Goal: Task Accomplishment & Management: Manage account settings

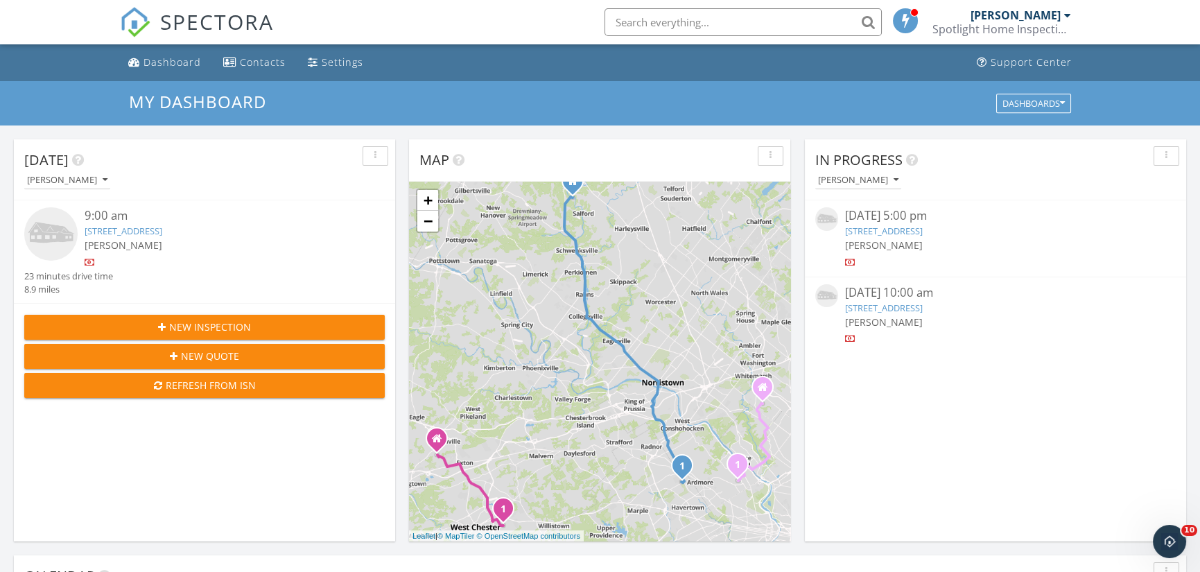
click at [901, 303] on link "230 W Third Ave, Trappe, PA 19426" at bounding box center [884, 308] width 78 height 12
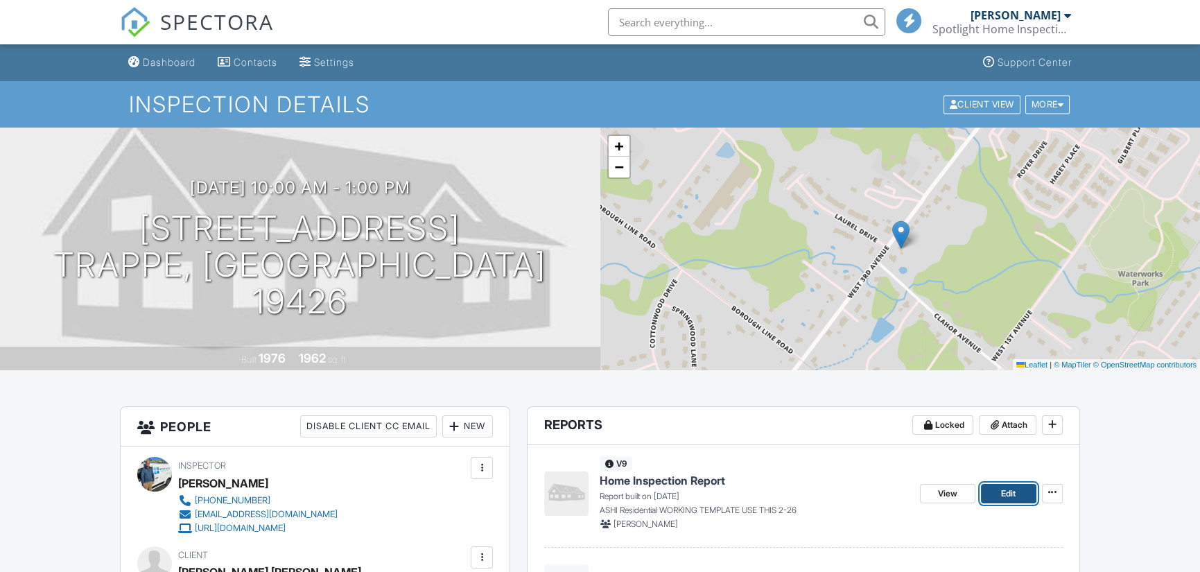
click at [1006, 490] on span "Edit" at bounding box center [1008, 494] width 15 height 14
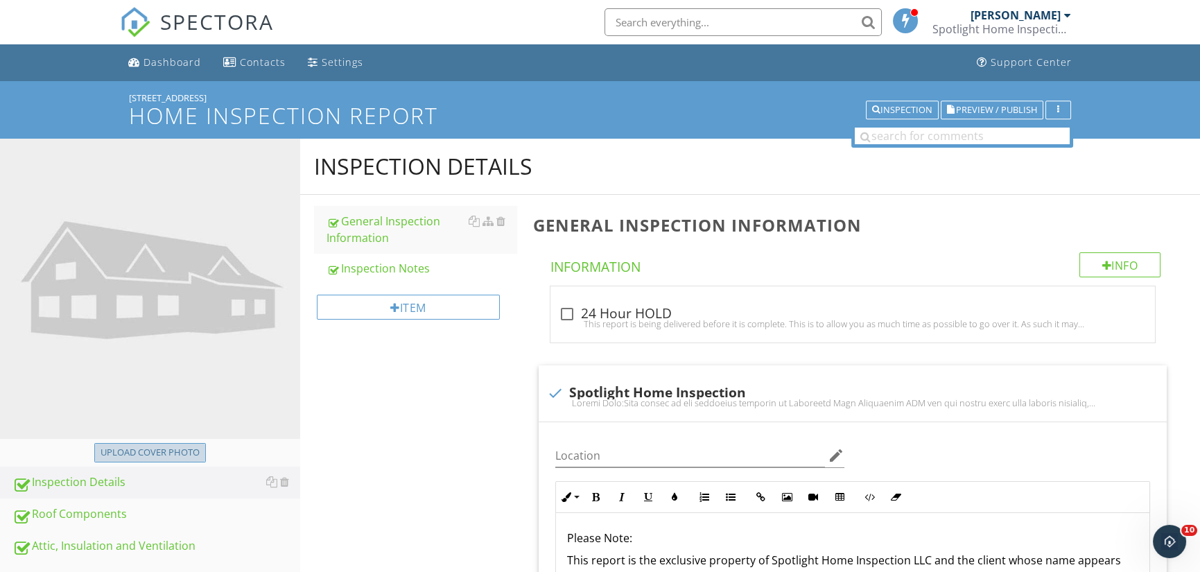
click at [166, 458] on div "Upload cover photo" at bounding box center [150, 453] width 99 height 14
type input "C:\fakepath\20250928_093838.jpg"
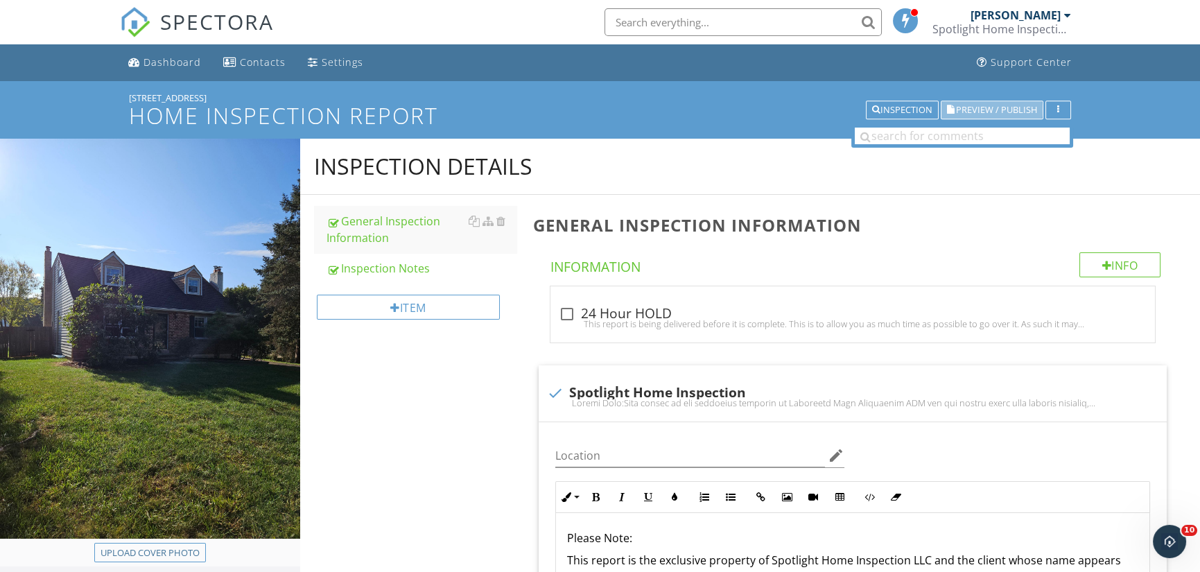
click at [991, 106] on span "Preview / Publish" at bounding box center [996, 109] width 81 height 9
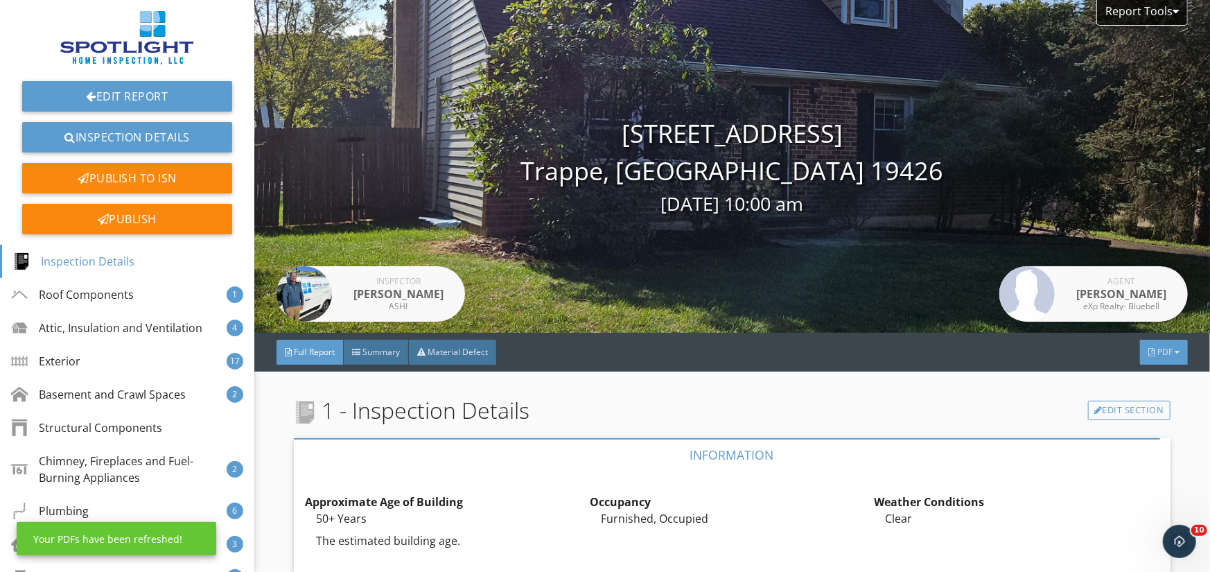
click at [1175, 350] on div at bounding box center [1177, 352] width 5 height 8
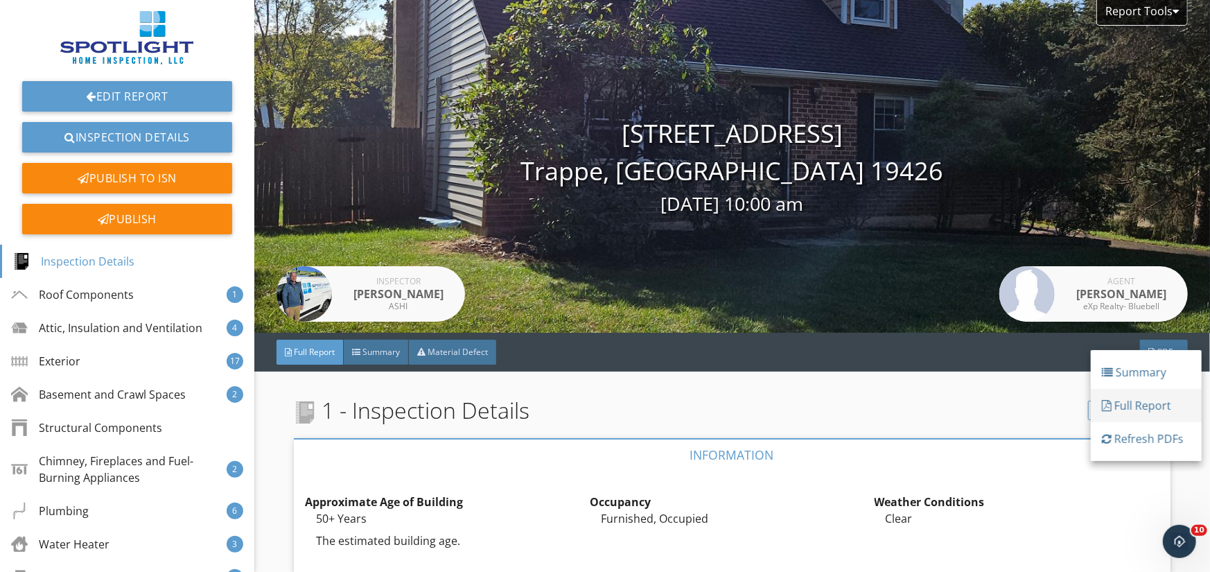
click at [1148, 402] on div "Full Report" at bounding box center [1146, 405] width 89 height 17
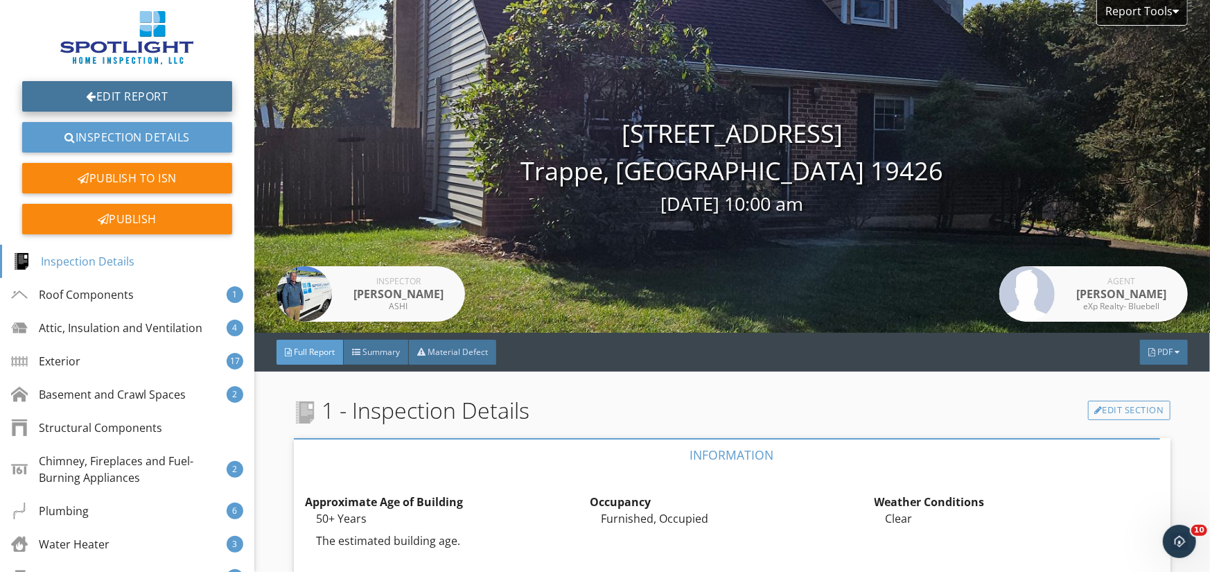
click at [125, 94] on link "Edit Report" at bounding box center [127, 96] width 210 height 31
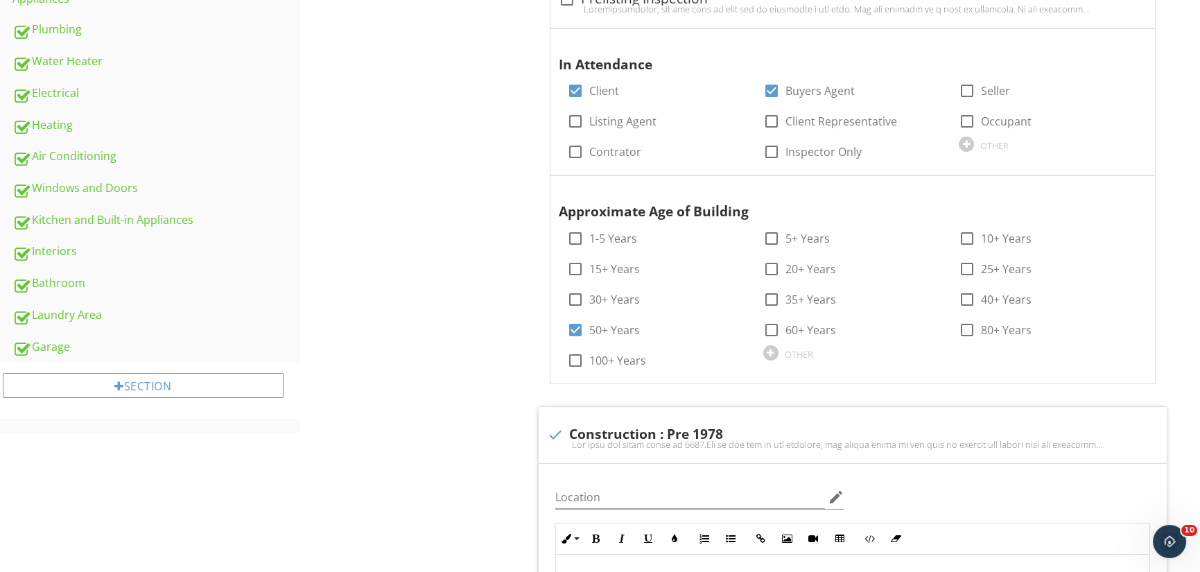
scroll to position [832, 0]
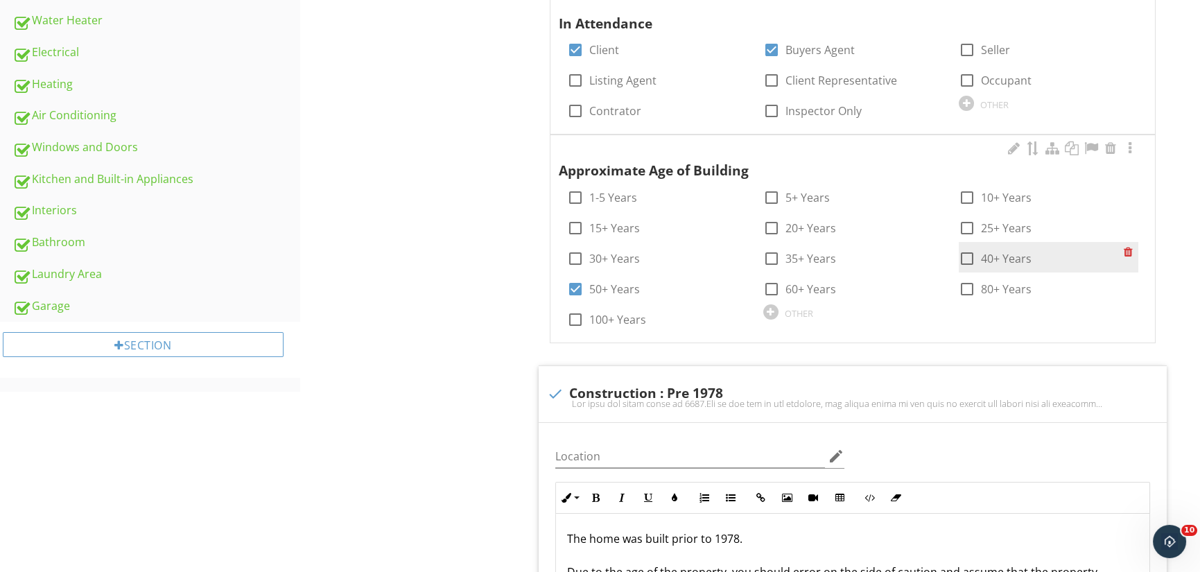
click at [968, 260] on div at bounding box center [967, 259] width 24 height 24
checkbox input "true"
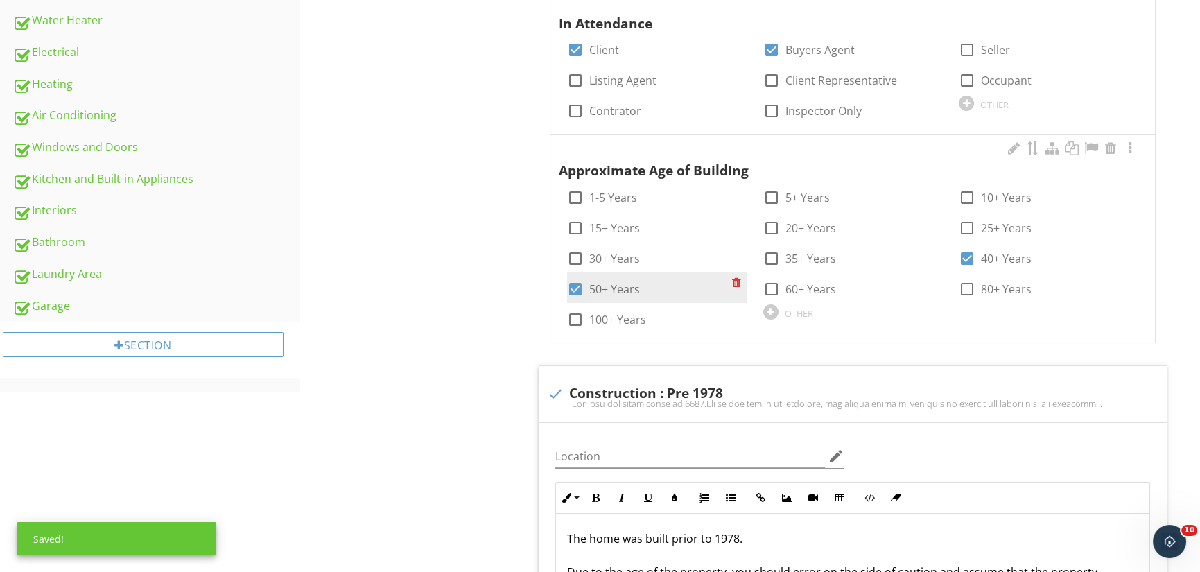
click at [573, 288] on div at bounding box center [576, 289] width 24 height 24
checkbox input "false"
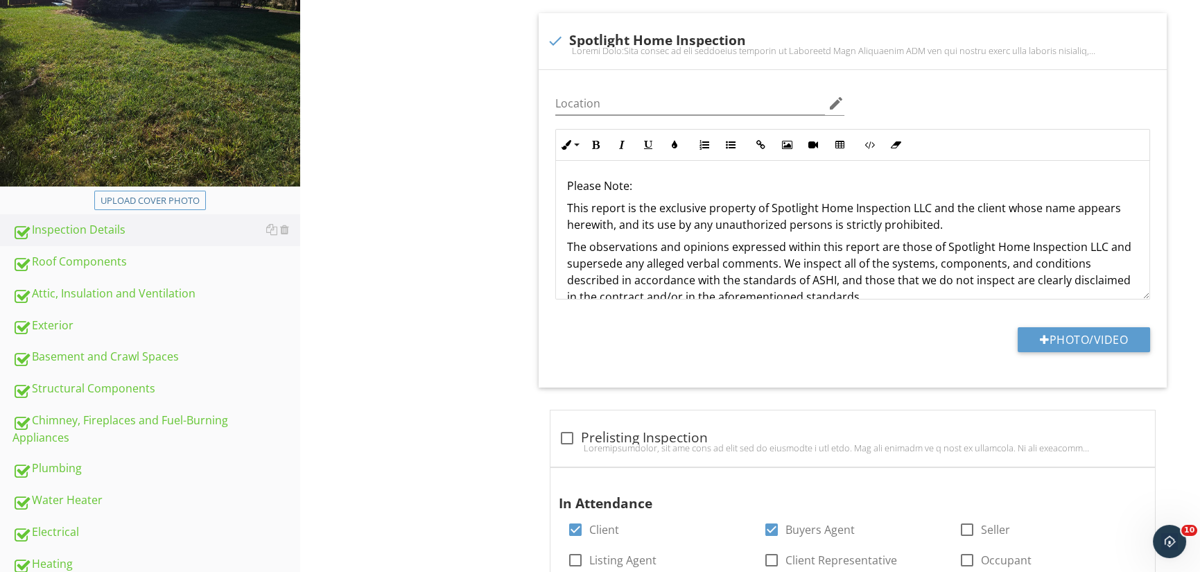
scroll to position [347, 0]
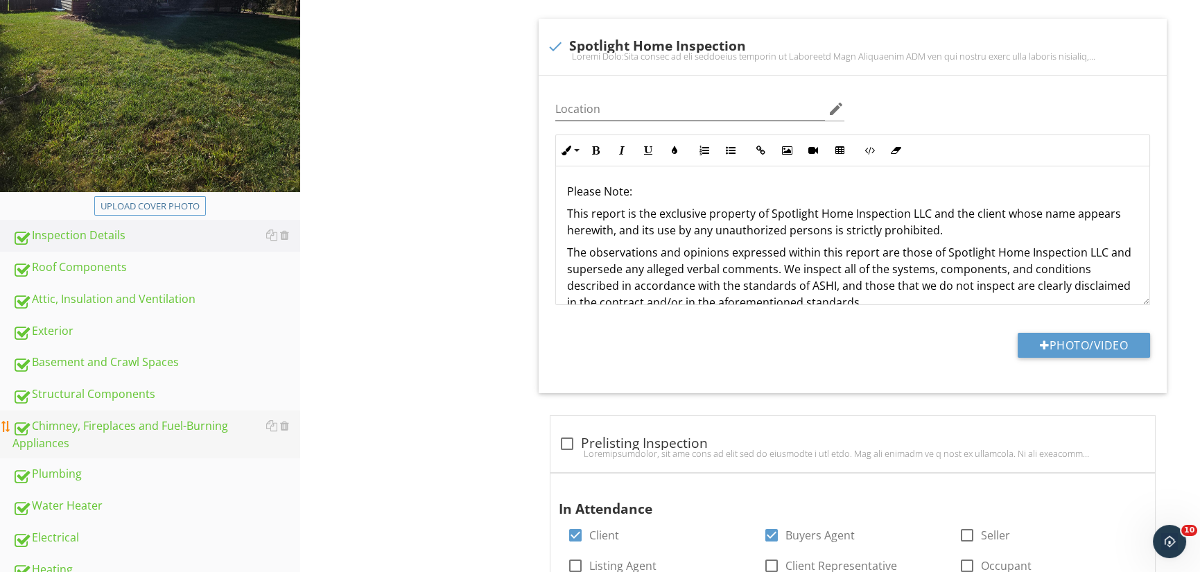
click at [69, 420] on div "Chimney, Fireplaces and Fuel-Burning Appliances" at bounding box center [156, 434] width 288 height 35
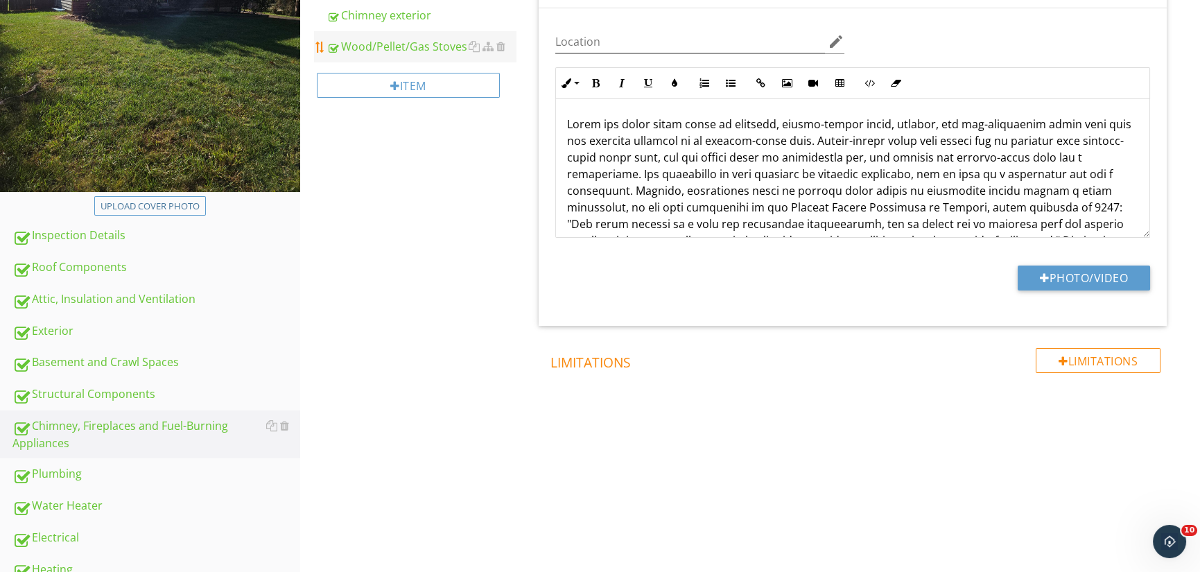
click at [417, 46] on div "Wood/Pellet/Gas Stoves" at bounding box center [422, 46] width 191 height 17
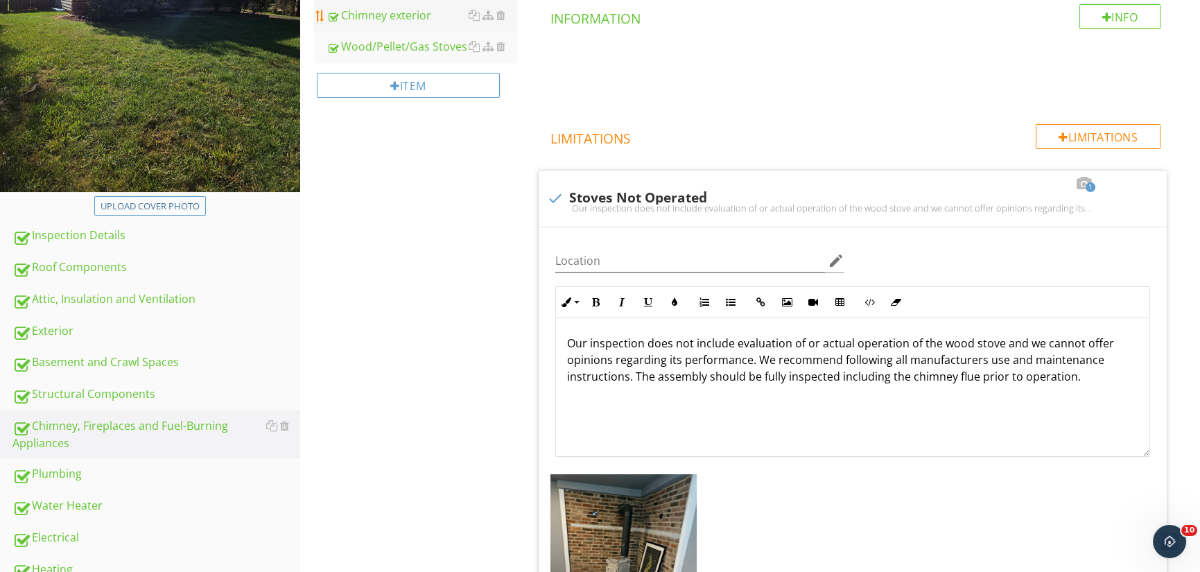
click at [408, 16] on div "Chimney exterior" at bounding box center [422, 15] width 191 height 17
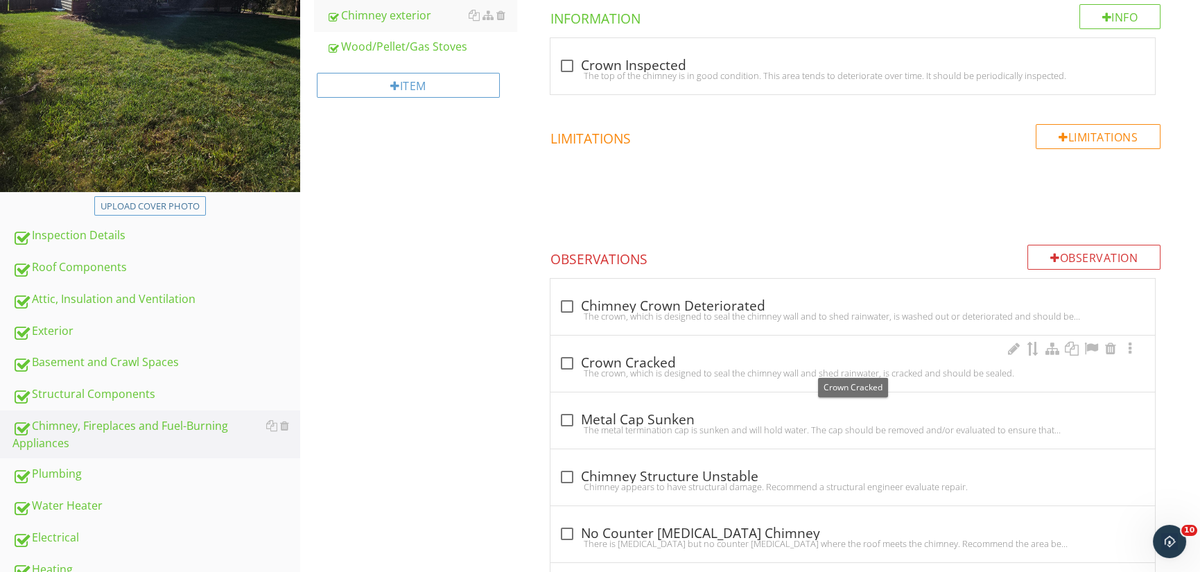
click at [562, 356] on div at bounding box center [567, 364] width 24 height 24
checkbox input "true"
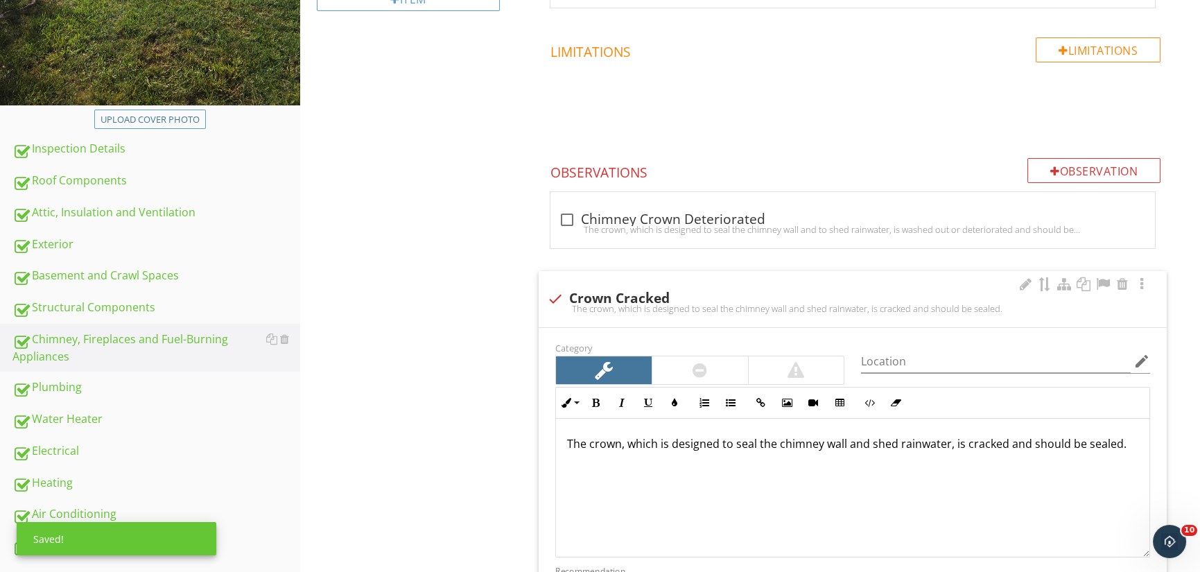
scroll to position [624, 0]
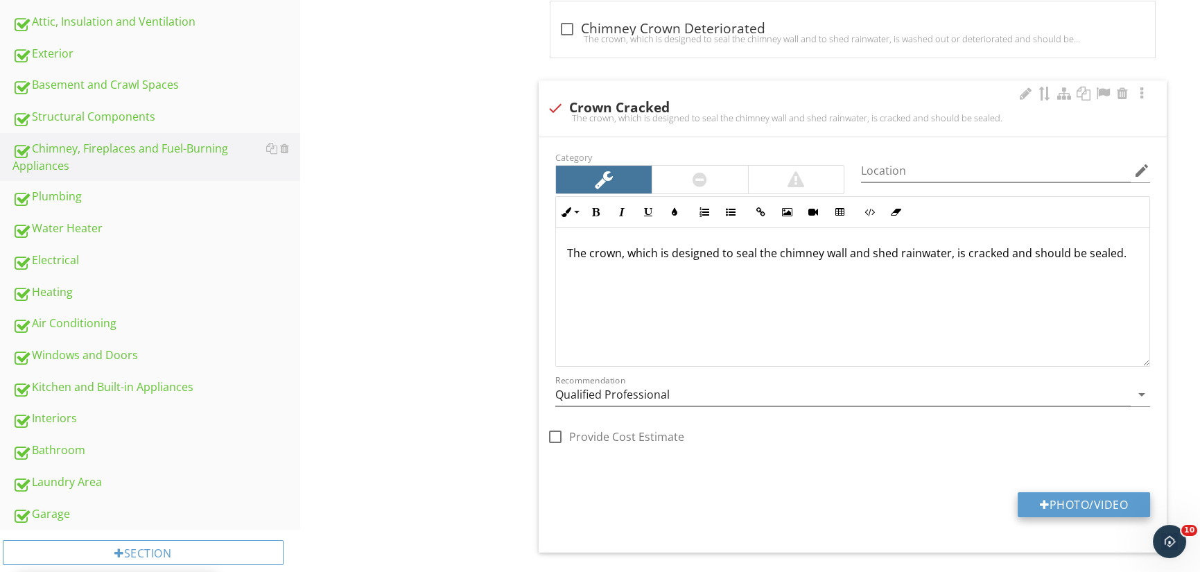
click at [1097, 497] on button "Photo/Video" at bounding box center [1084, 504] width 132 height 25
type input "C:\fakepath\DJI_0259.JPG"
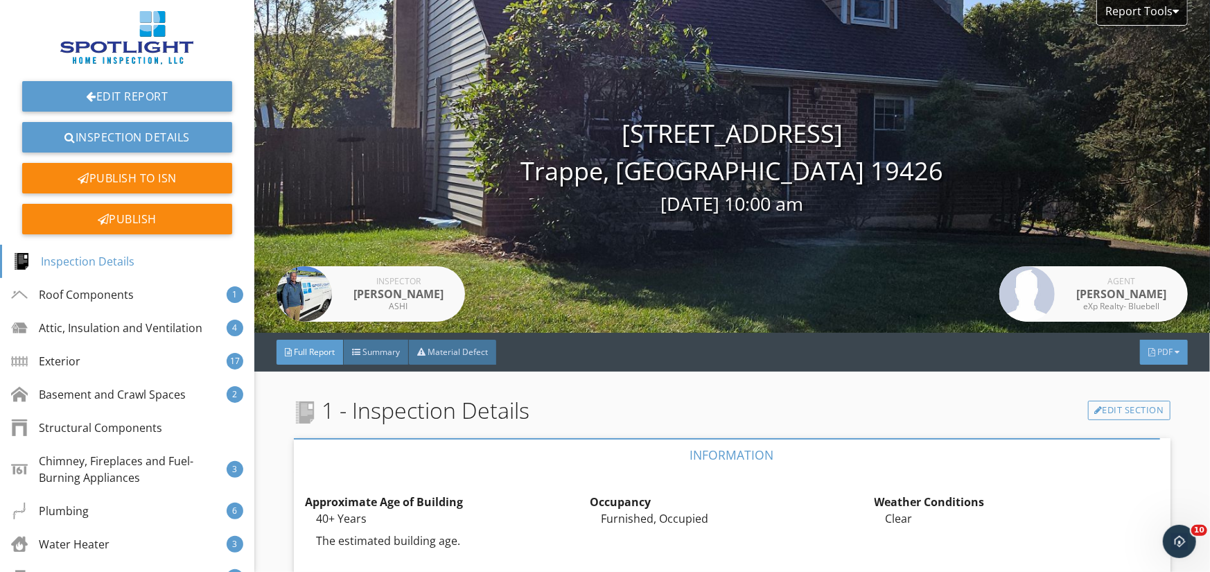
click at [1158, 350] on span "PDF" at bounding box center [1165, 352] width 15 height 12
click at [1158, 402] on div "Full Report" at bounding box center [1146, 405] width 89 height 17
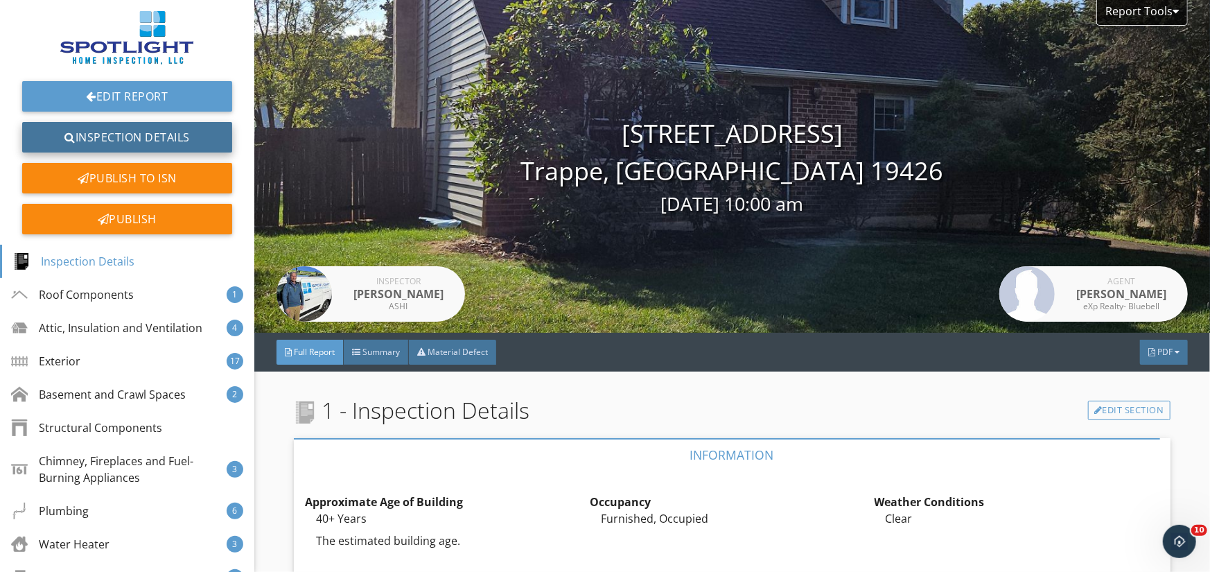
click at [147, 138] on link "Inspection Details" at bounding box center [127, 137] width 210 height 31
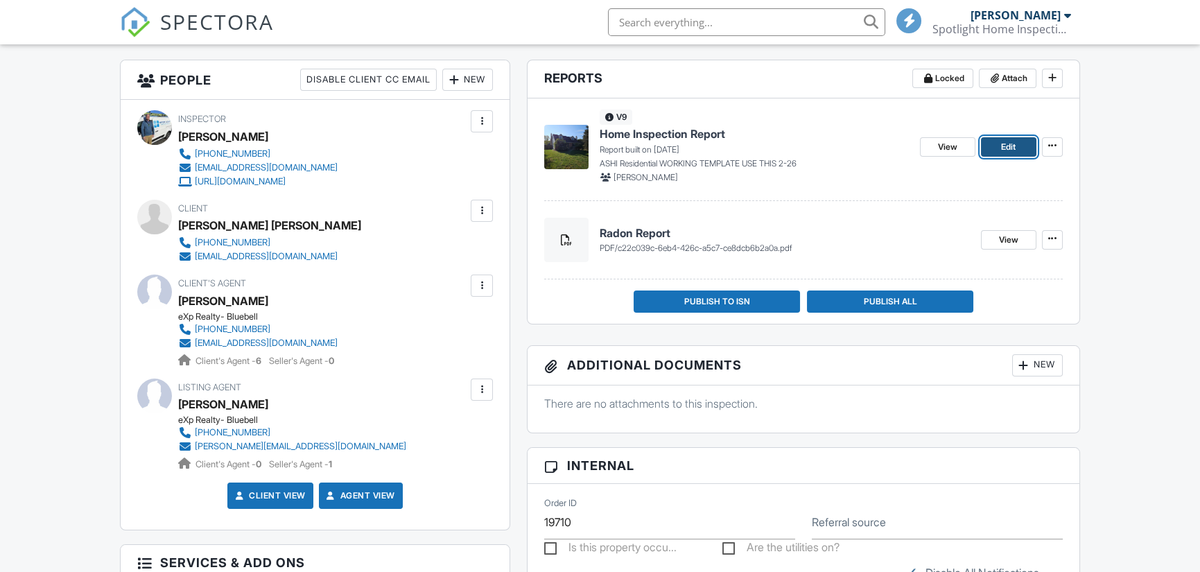
click at [1012, 144] on span "Edit" at bounding box center [1008, 147] width 15 height 14
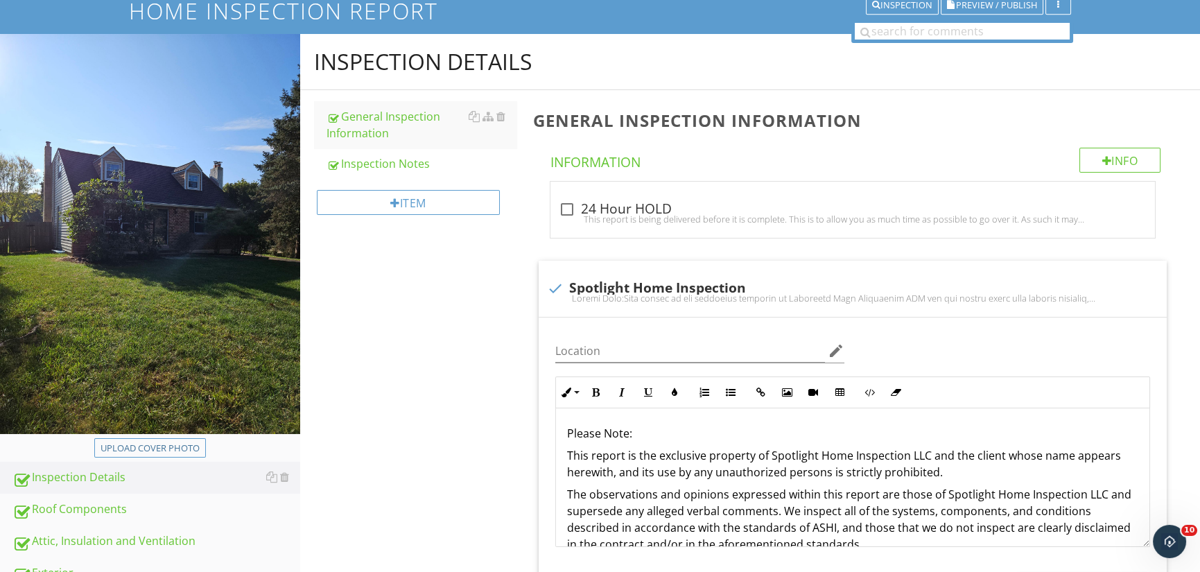
scroll to position [416, 0]
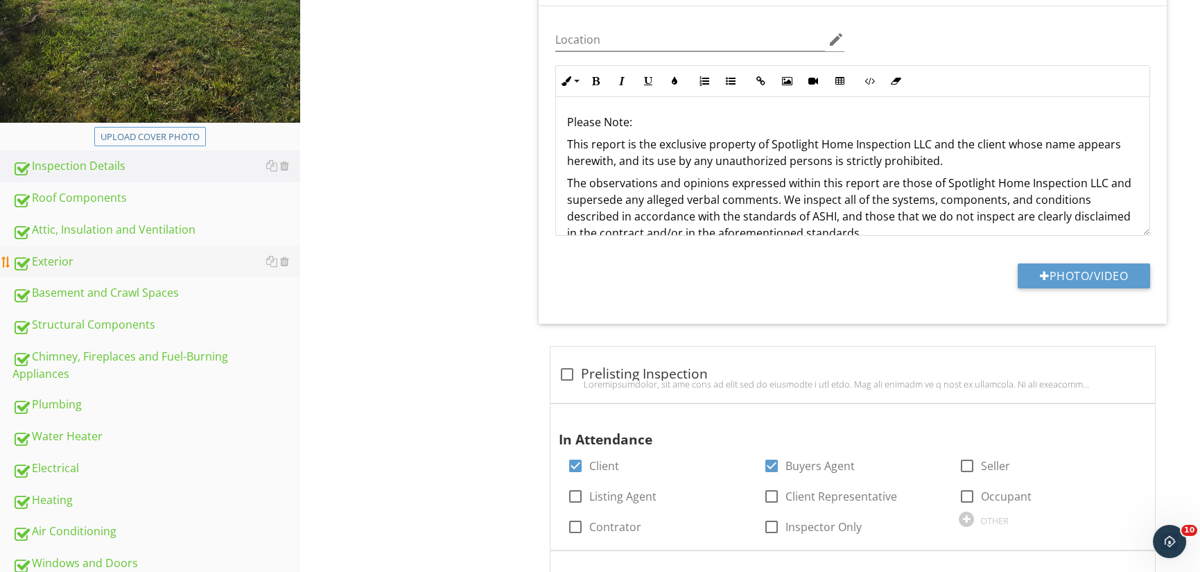
click at [55, 256] on div "Exterior" at bounding box center [156, 262] width 288 height 18
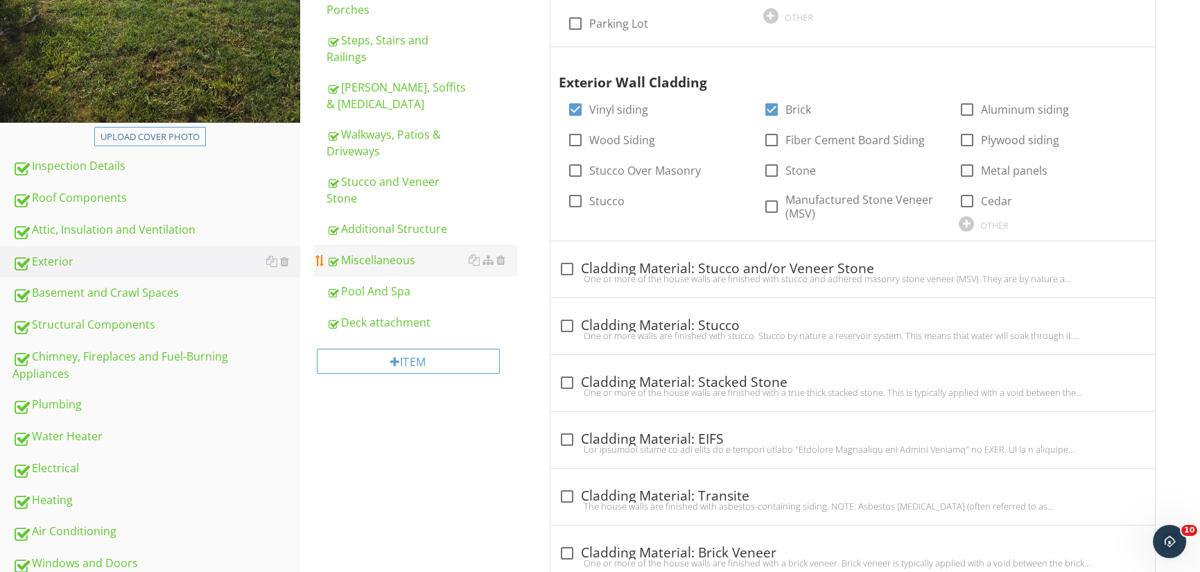
scroll to position [208, 0]
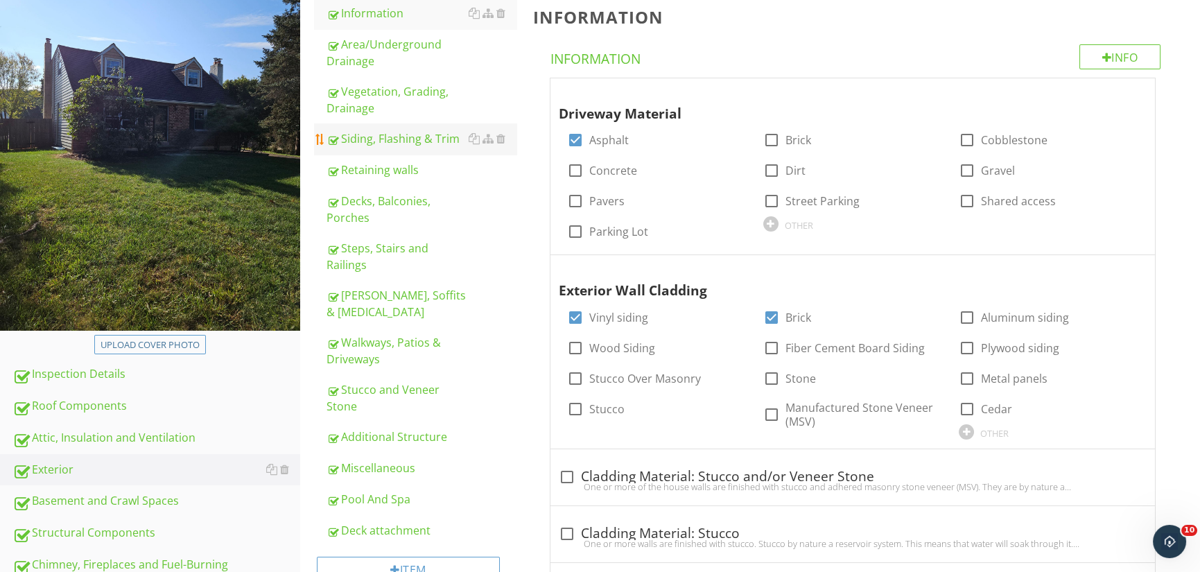
click at [383, 132] on div "Siding, Flashing & Trim" at bounding box center [422, 138] width 191 height 17
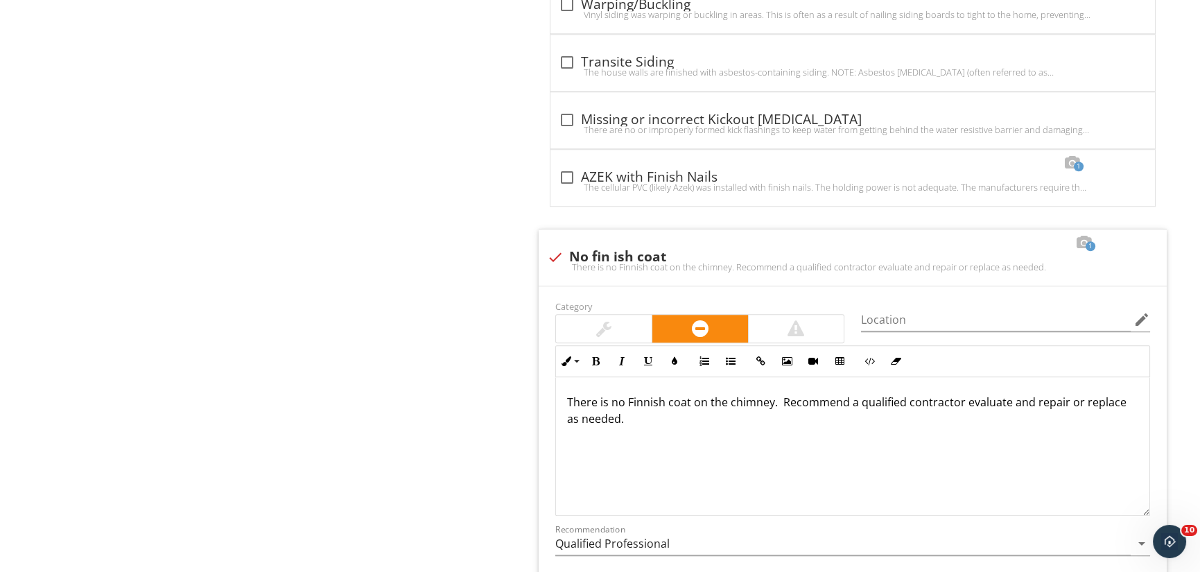
scroll to position [3466, 0]
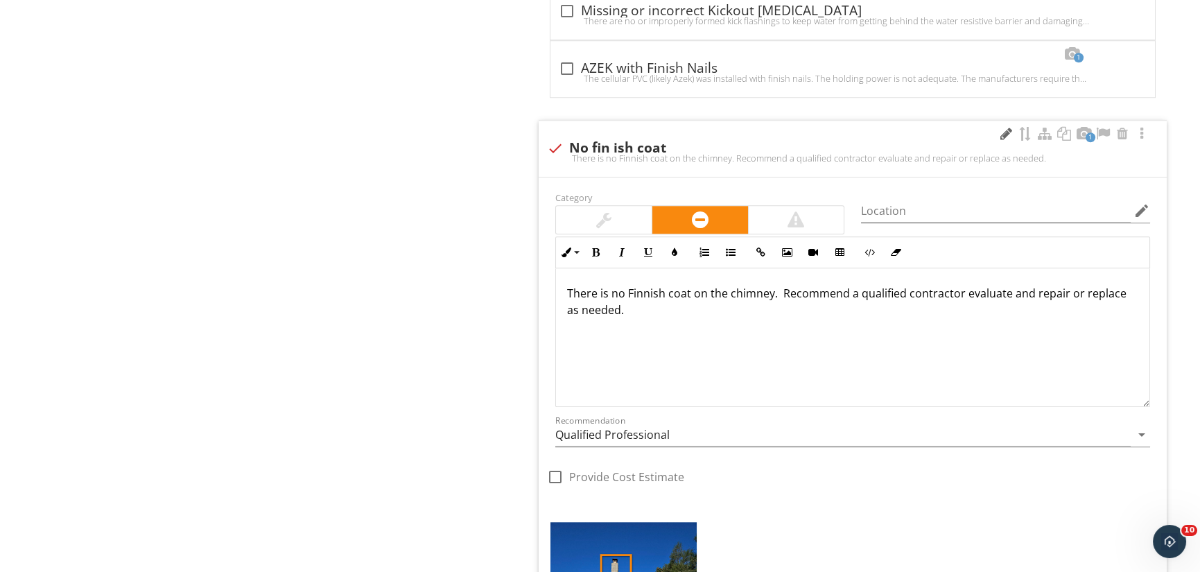
click at [1005, 130] on div at bounding box center [1006, 134] width 17 height 14
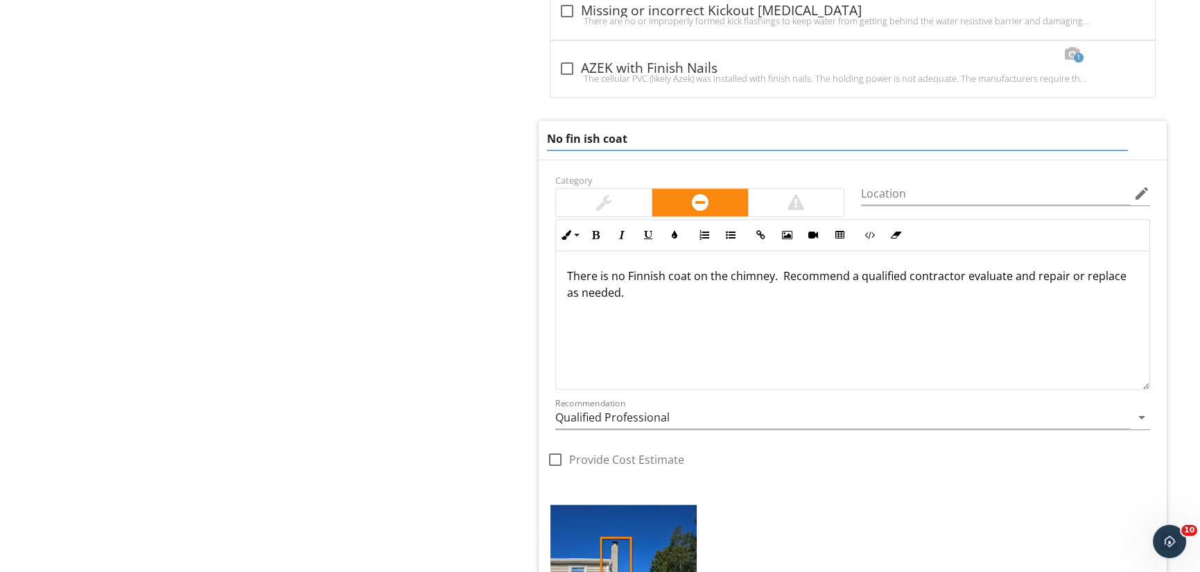
click at [583, 132] on input "No fin ish coat" at bounding box center [837, 139] width 581 height 23
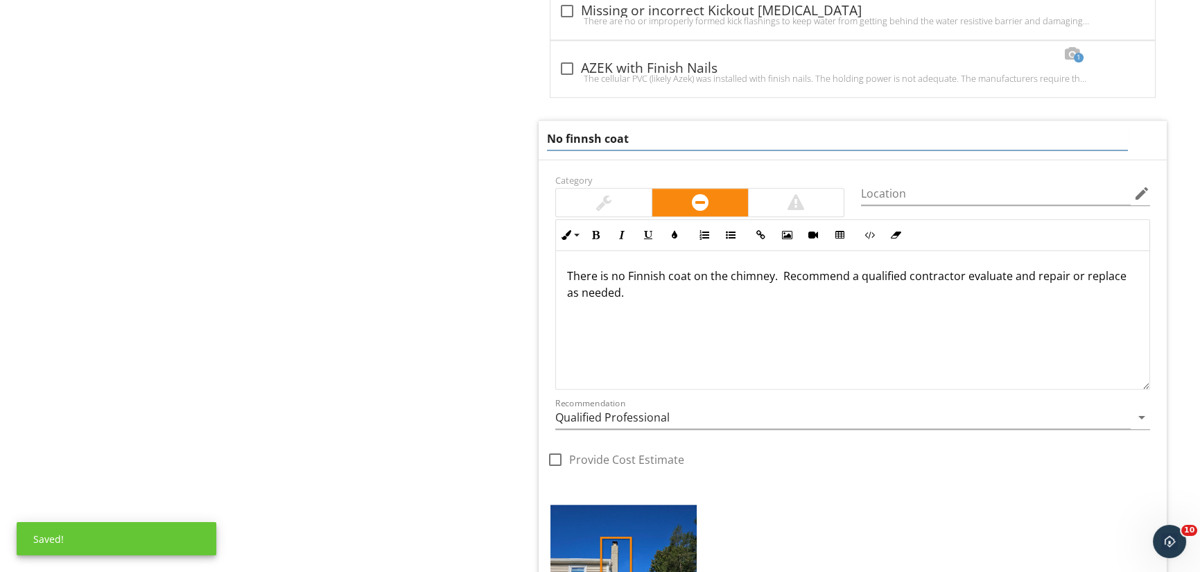
click at [691, 128] on input "No finnsh coat" at bounding box center [837, 139] width 581 height 23
click at [584, 130] on input "No finnsh coat" at bounding box center [837, 139] width 581 height 23
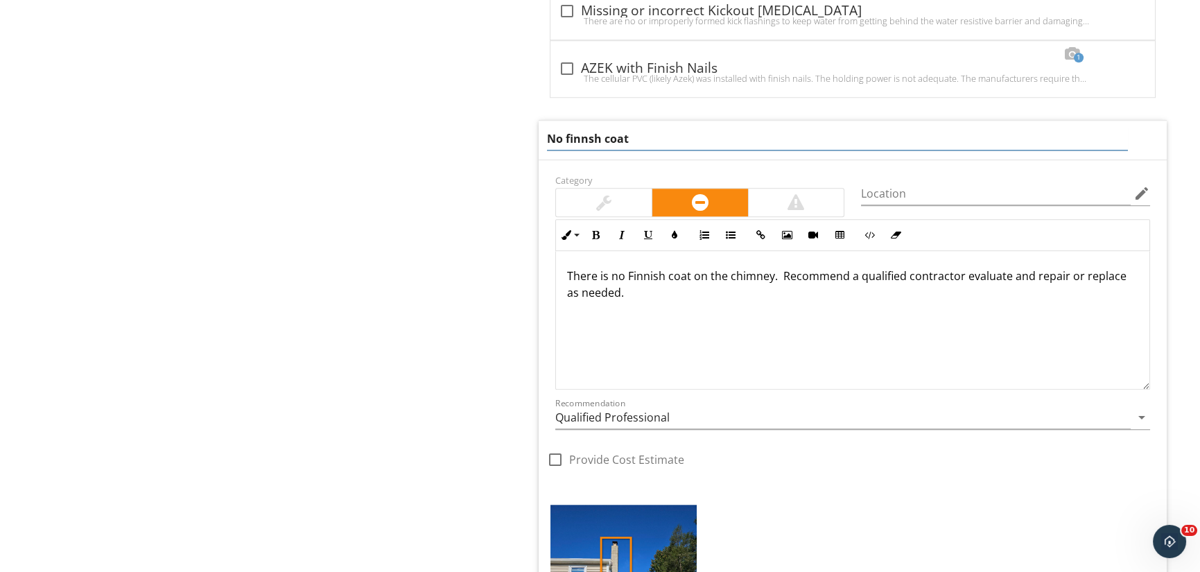
type input "No finish coat"
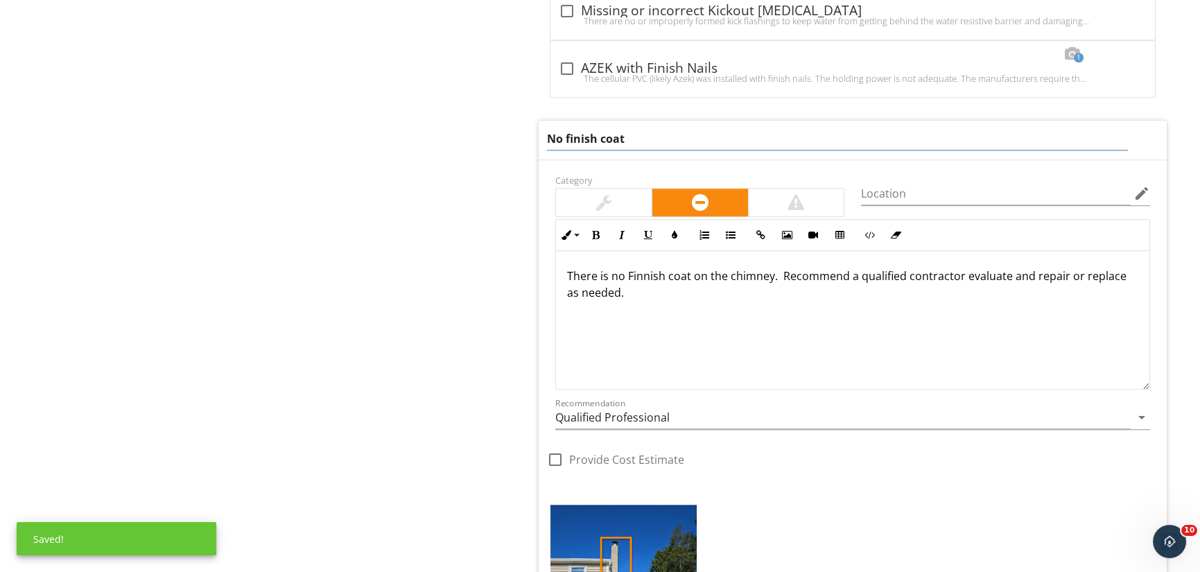
click at [647, 271] on div "There is no Finnish coat on the chimney. Recommend a qualified contractor evalu…" at bounding box center [852, 320] width 593 height 139
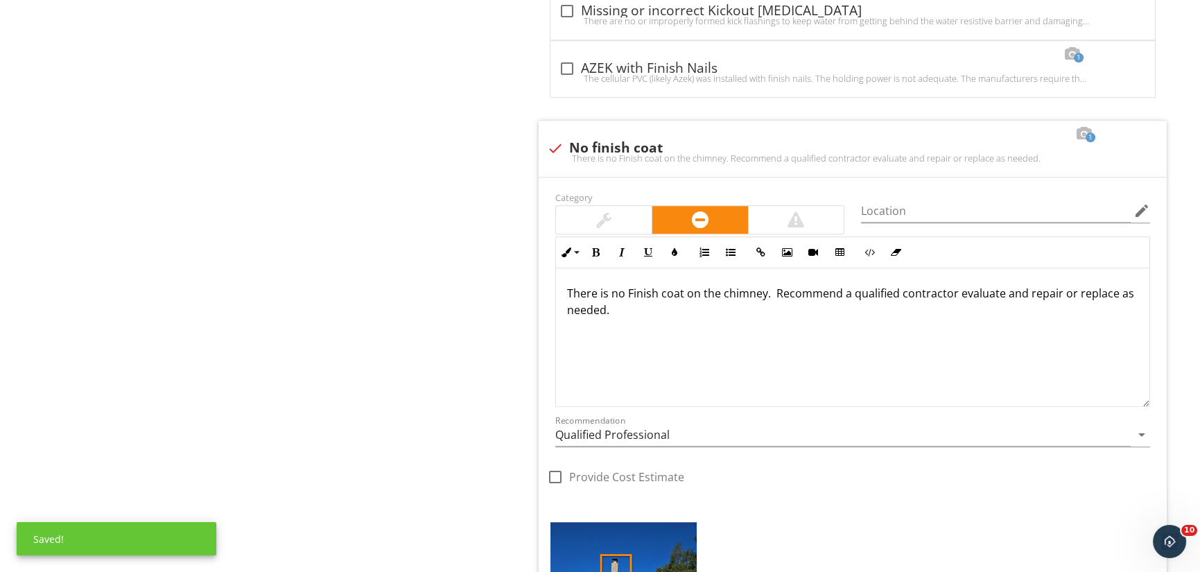
click at [632, 290] on p "There is no Finish coat on the chimney. Recommend a qualified contractor evalua…" at bounding box center [852, 301] width 571 height 33
click at [749, 296] on p "There is no finish coat on the chimney. Recommend a qualified contractor evalua…" at bounding box center [852, 301] width 571 height 33
click at [634, 288] on p "There is no finish coat on the chimney. Recommend a qualified contractor evalua…" at bounding box center [852, 301] width 571 height 33
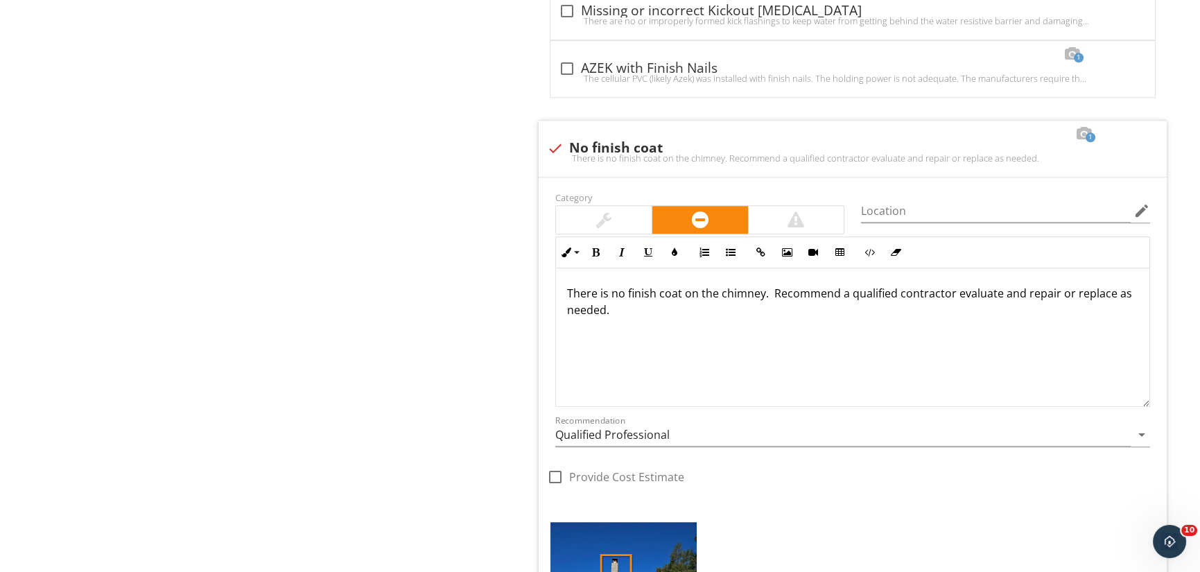
drag, startPoint x: 634, startPoint y: 289, endPoint x: 646, endPoint y: 304, distance: 19.3
click at [646, 304] on p "There is no finish coat on the chimney. Recommend a qualified contractor evalua…" at bounding box center [852, 301] width 571 height 33
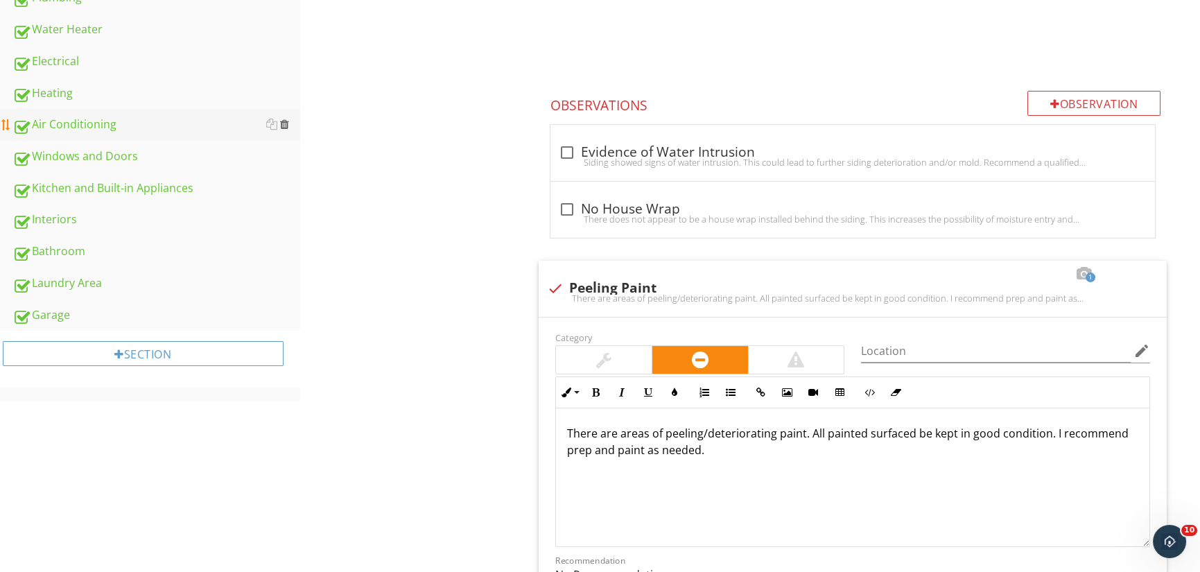
scroll to position [832, 0]
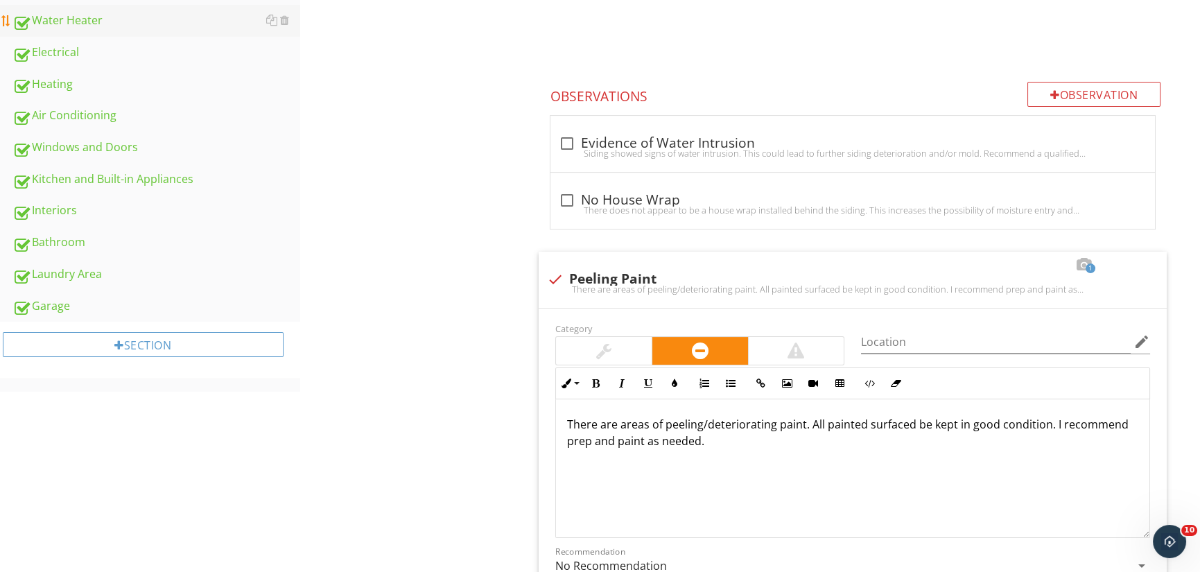
drag, startPoint x: 103, startPoint y: 19, endPoint x: 146, endPoint y: 28, distance: 43.9
click at [103, 18] on div "Water Heater" at bounding box center [156, 21] width 288 height 18
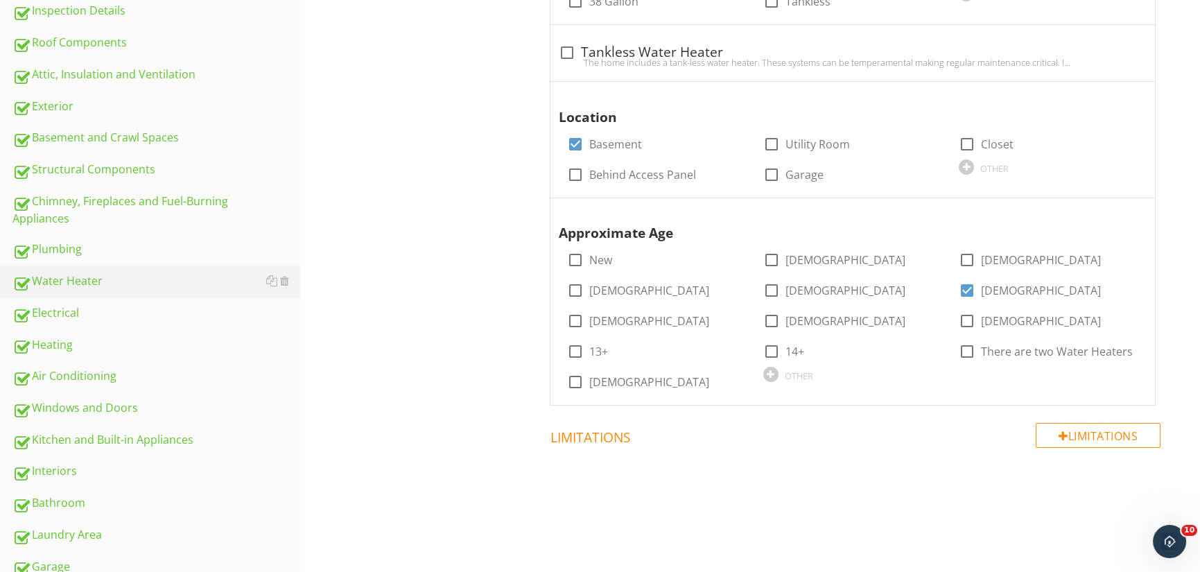
scroll to position [584, 0]
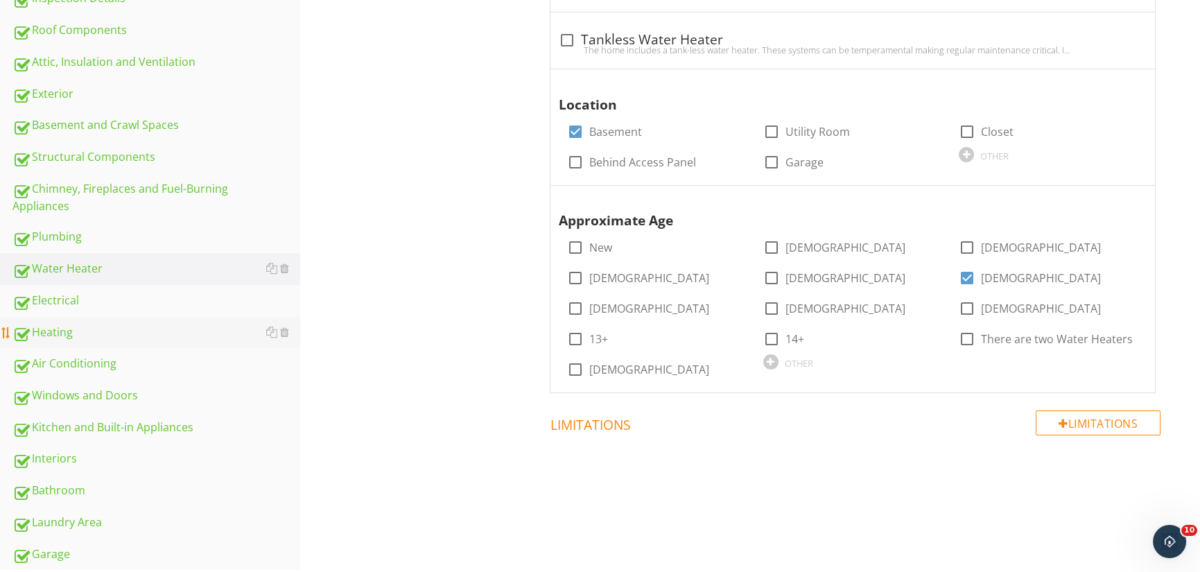
click at [64, 332] on div "Heating" at bounding box center [156, 333] width 288 height 18
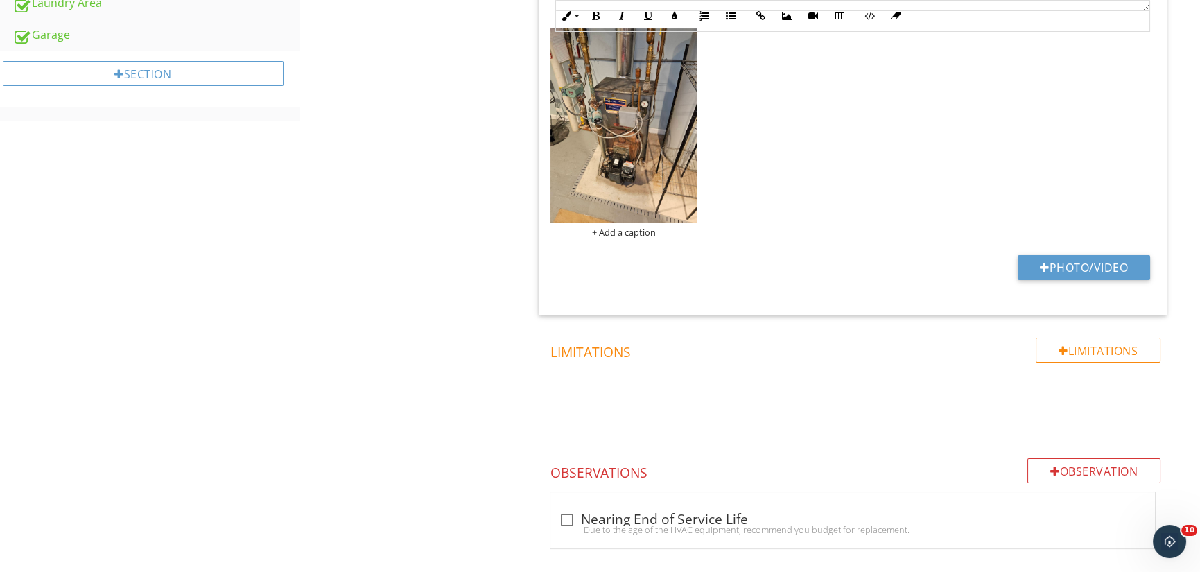
scroll to position [1125, 0]
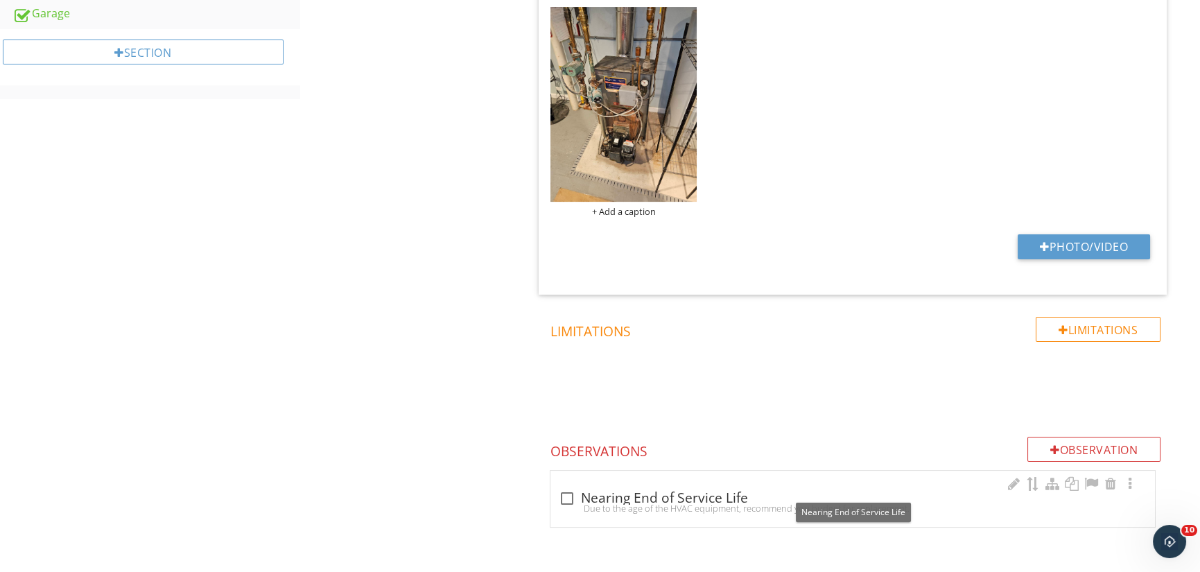
click at [566, 494] on div at bounding box center [567, 499] width 24 height 24
checkbox input "true"
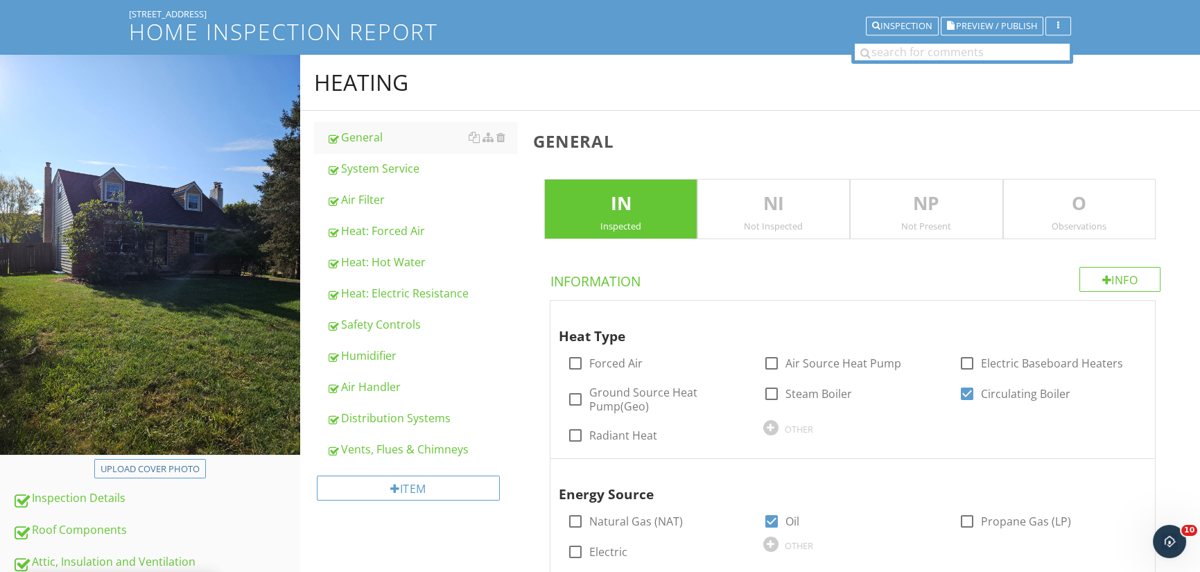
scroll to position [15, 0]
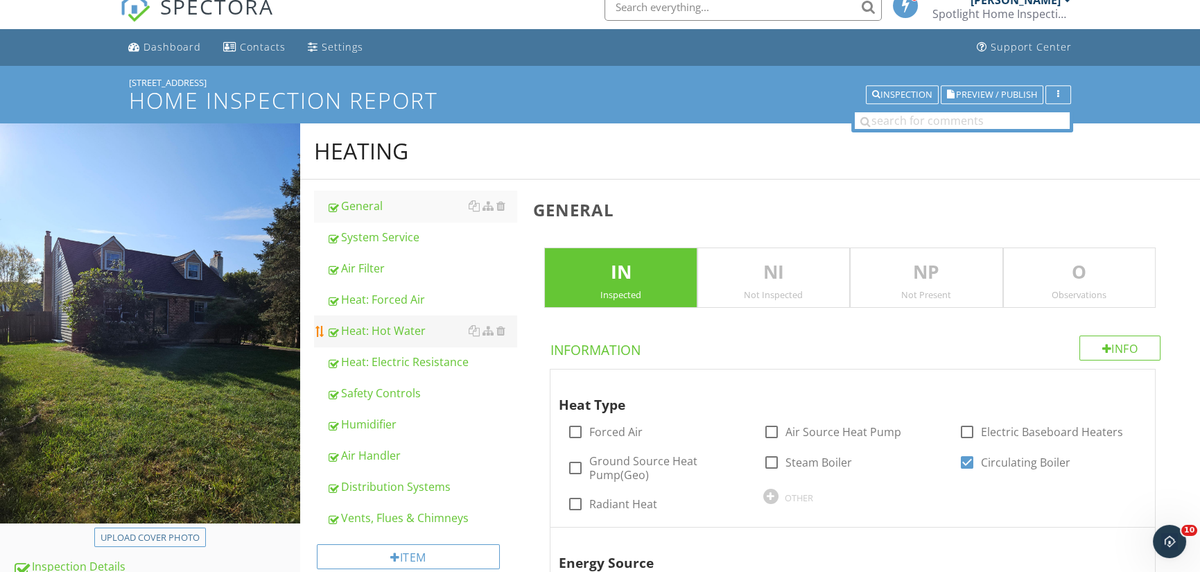
click at [395, 327] on div "Heat: Hot Water" at bounding box center [422, 330] width 191 height 17
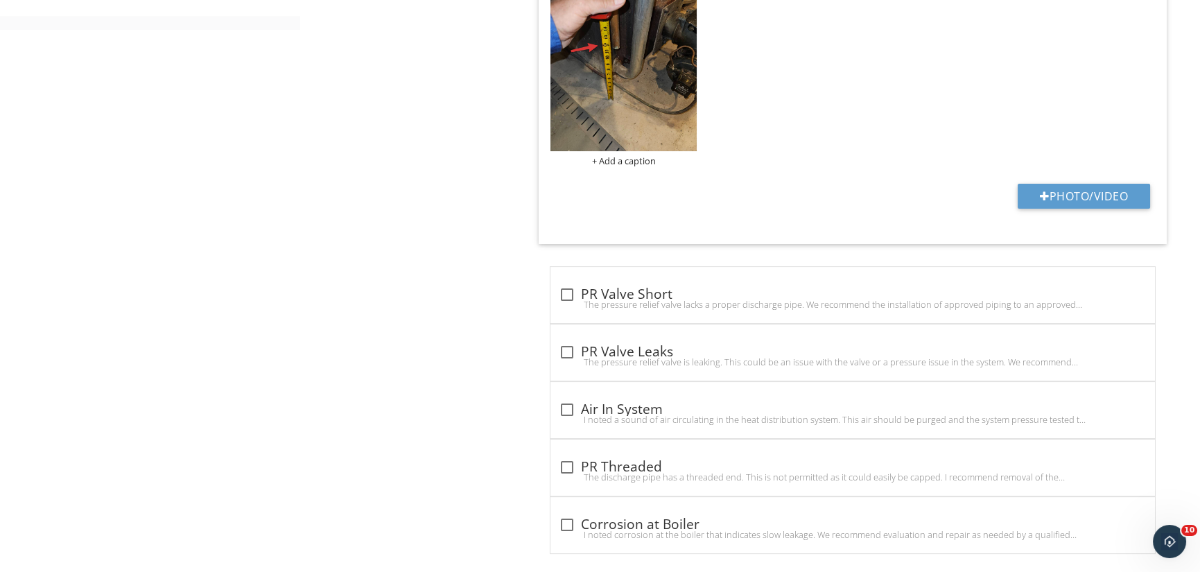
scroll to position [1208, 0]
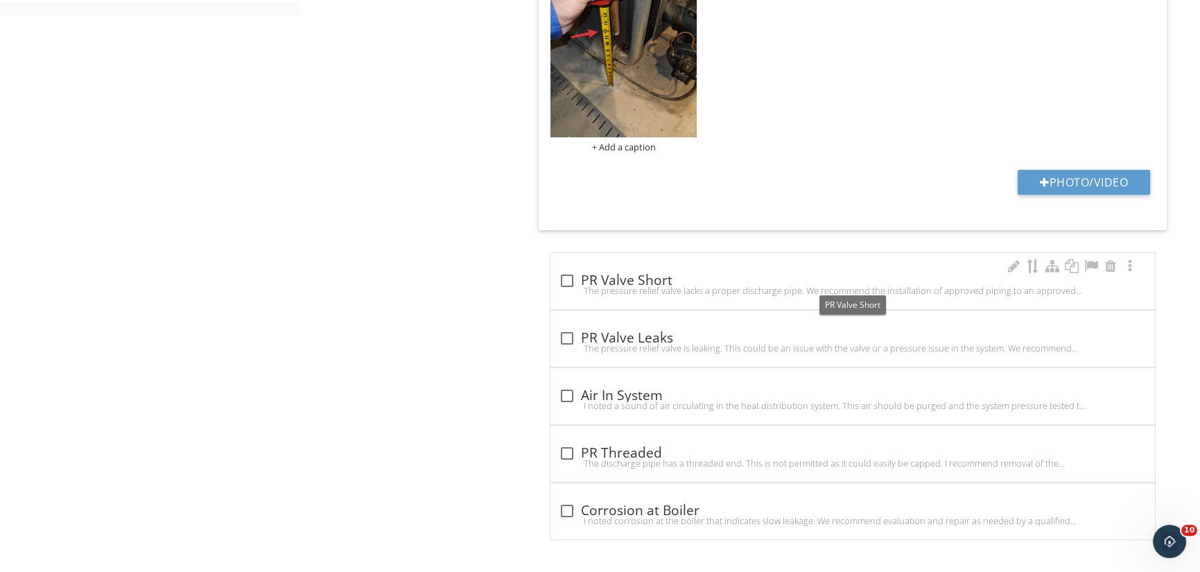
click at [567, 275] on div at bounding box center [567, 281] width 24 height 24
checkbox input "true"
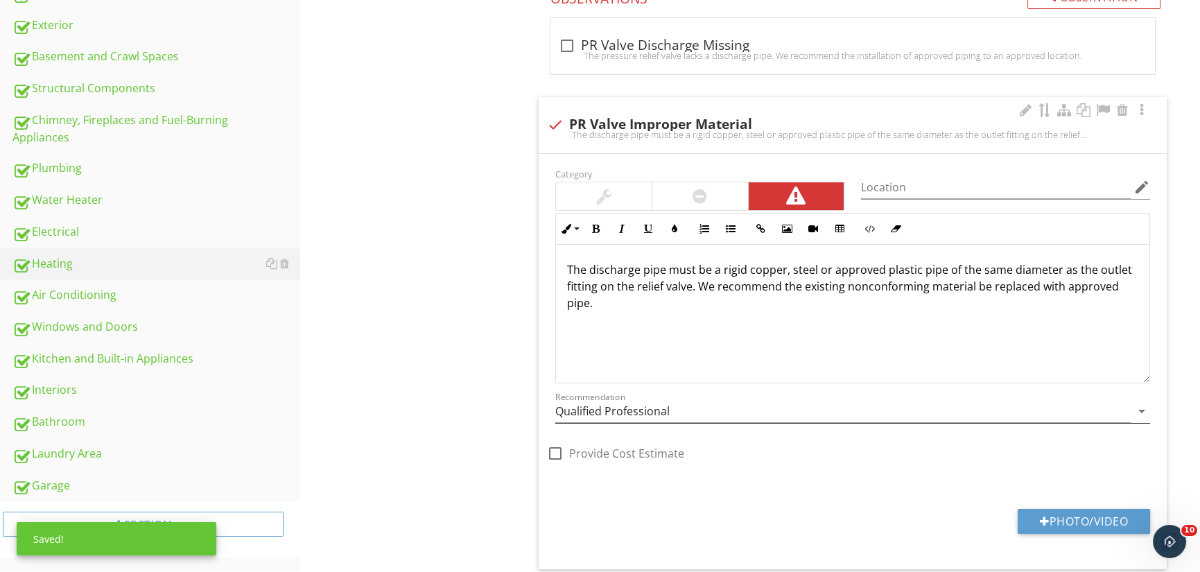
scroll to position [582, 0]
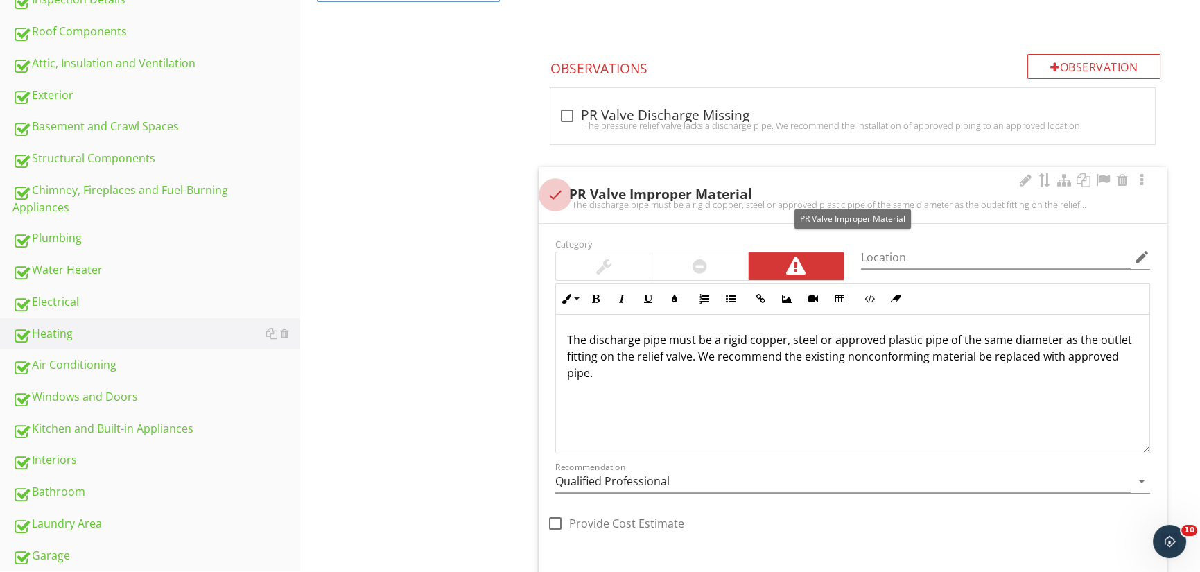
click at [553, 184] on div at bounding box center [556, 195] width 24 height 24
checkbox input "true"
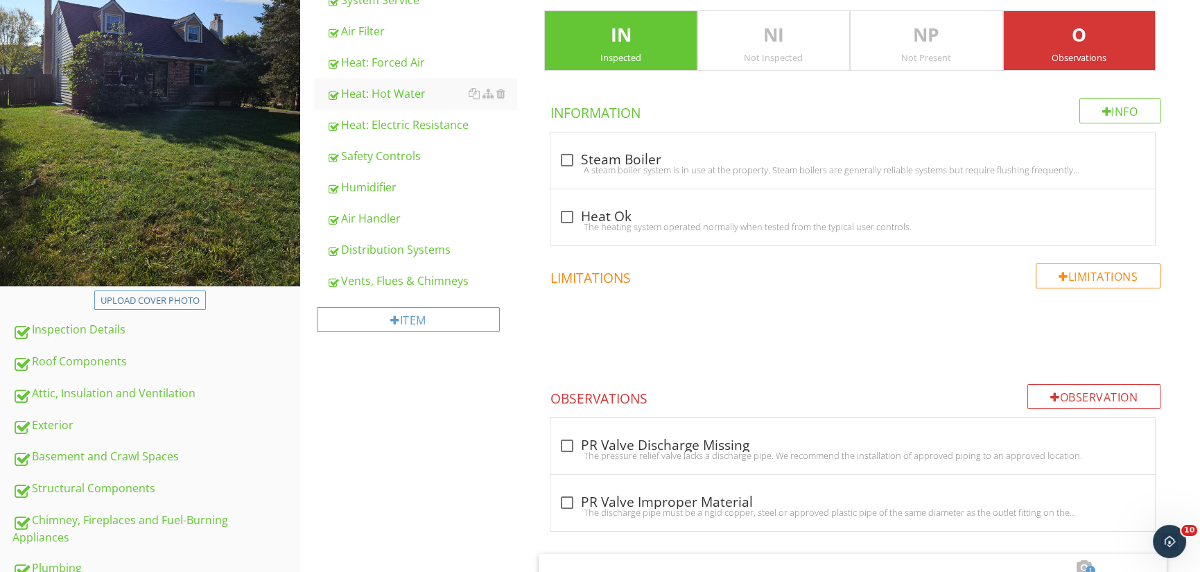
scroll to position [28, 0]
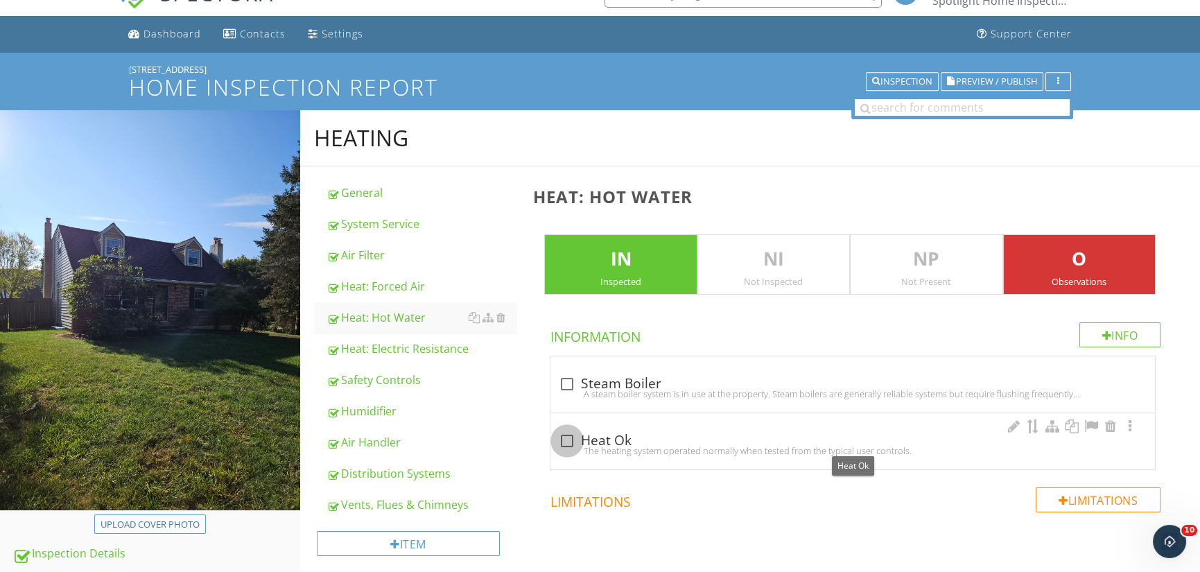
click at [567, 437] on div at bounding box center [567, 441] width 24 height 24
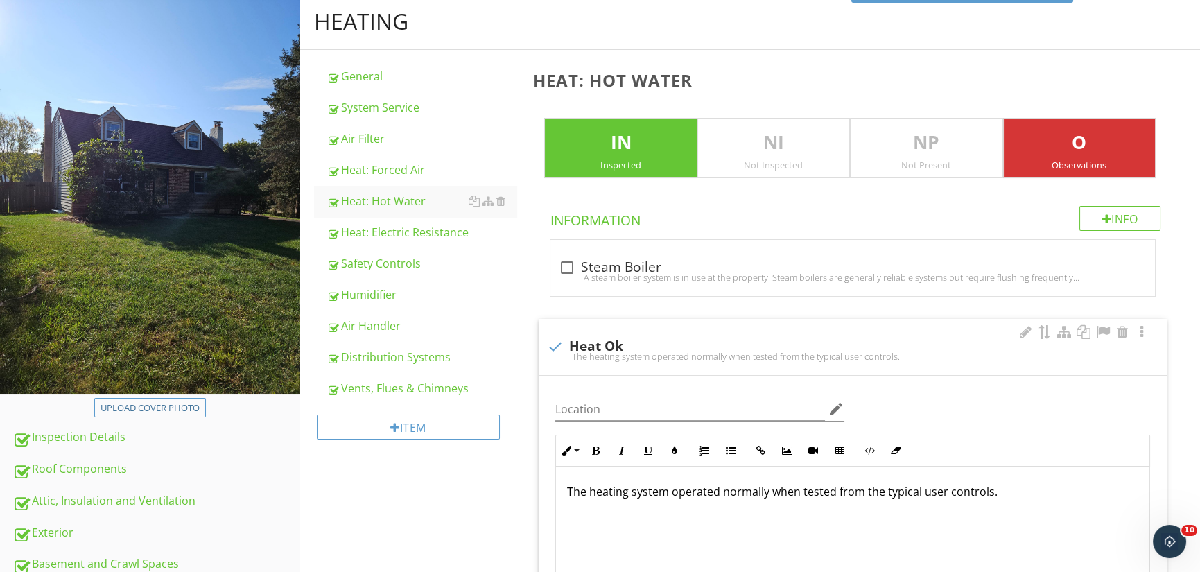
scroll to position [236, 0]
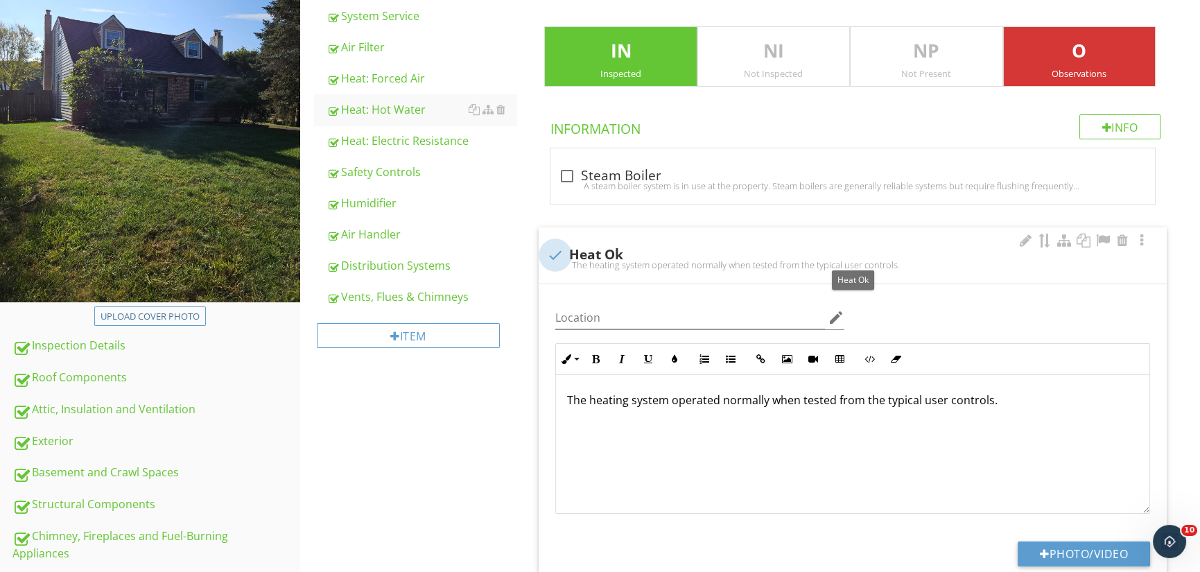
click at [555, 251] on div at bounding box center [556, 255] width 24 height 24
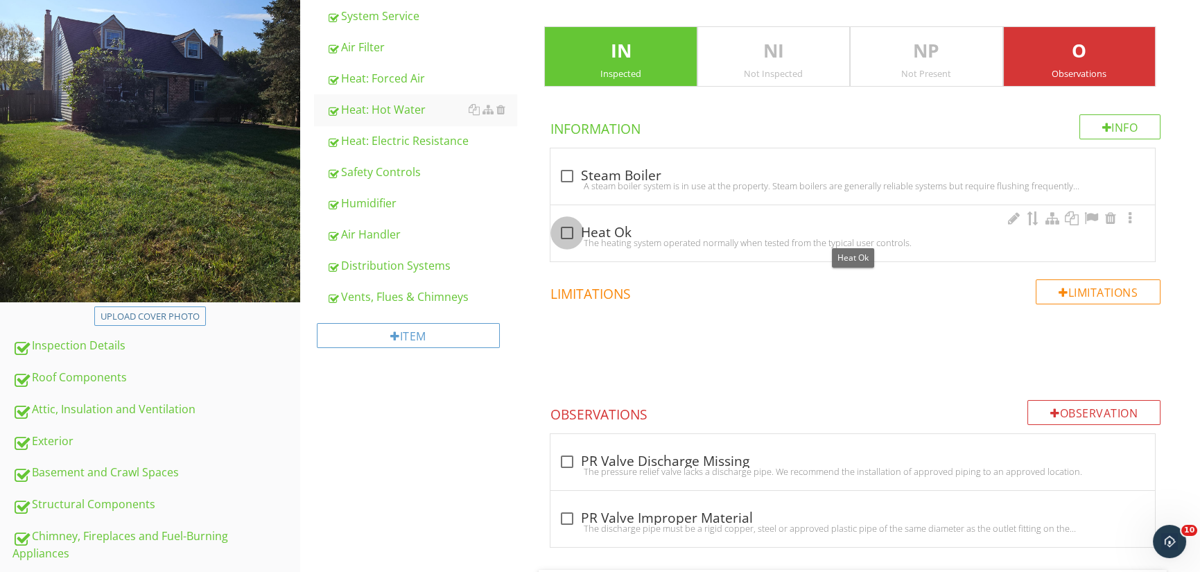
click at [564, 232] on div at bounding box center [567, 233] width 24 height 24
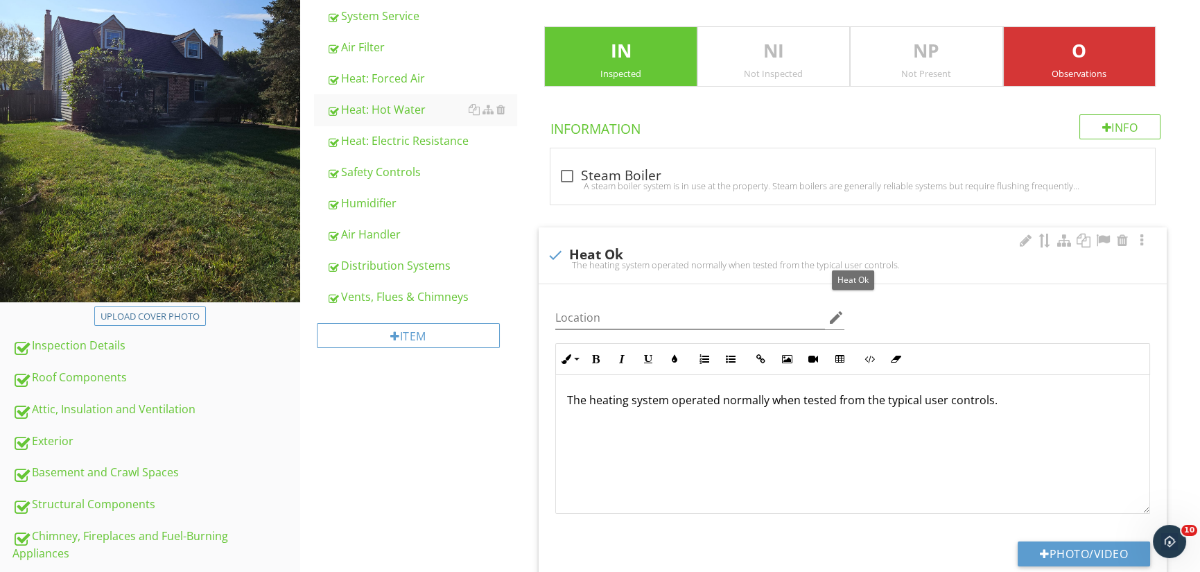
click at [556, 250] on div at bounding box center [556, 255] width 24 height 24
checkbox input "true"
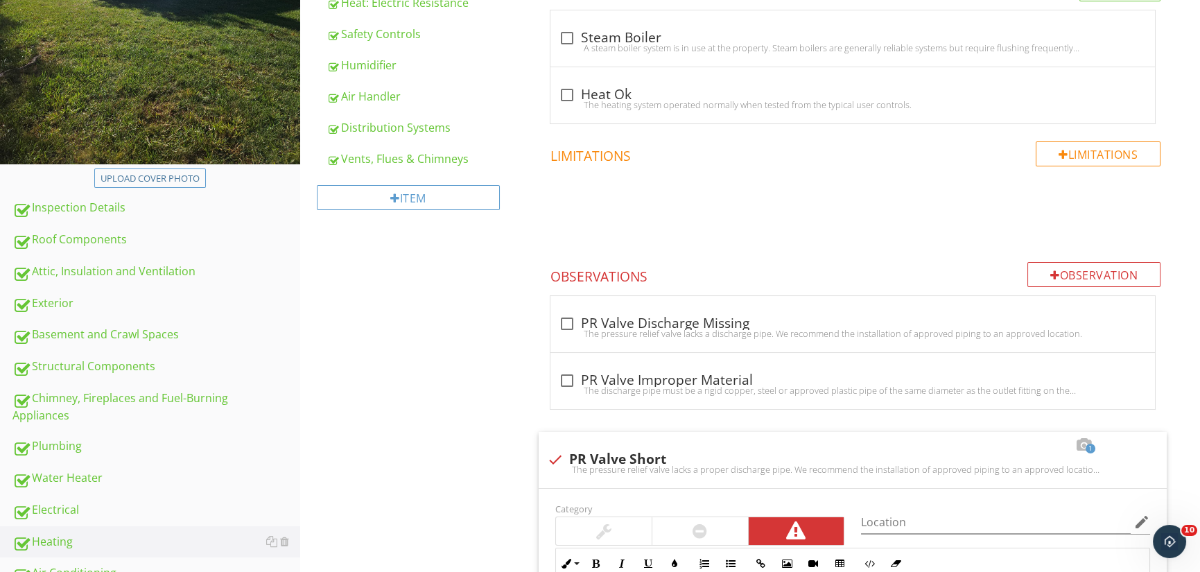
scroll to position [514, 0]
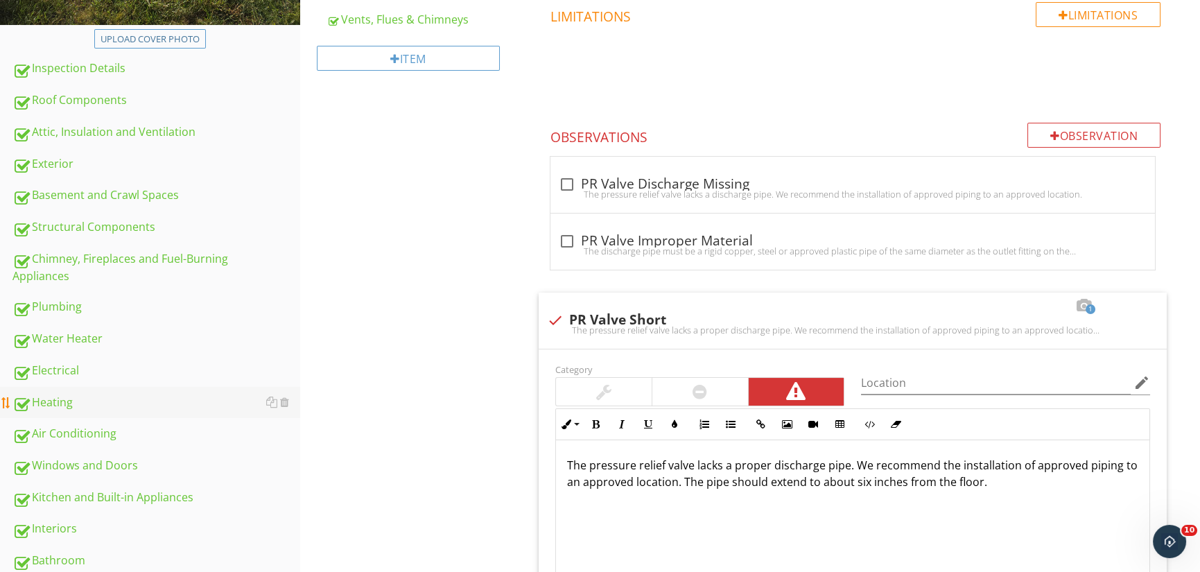
click at [72, 401] on div "Heating" at bounding box center [156, 403] width 288 height 18
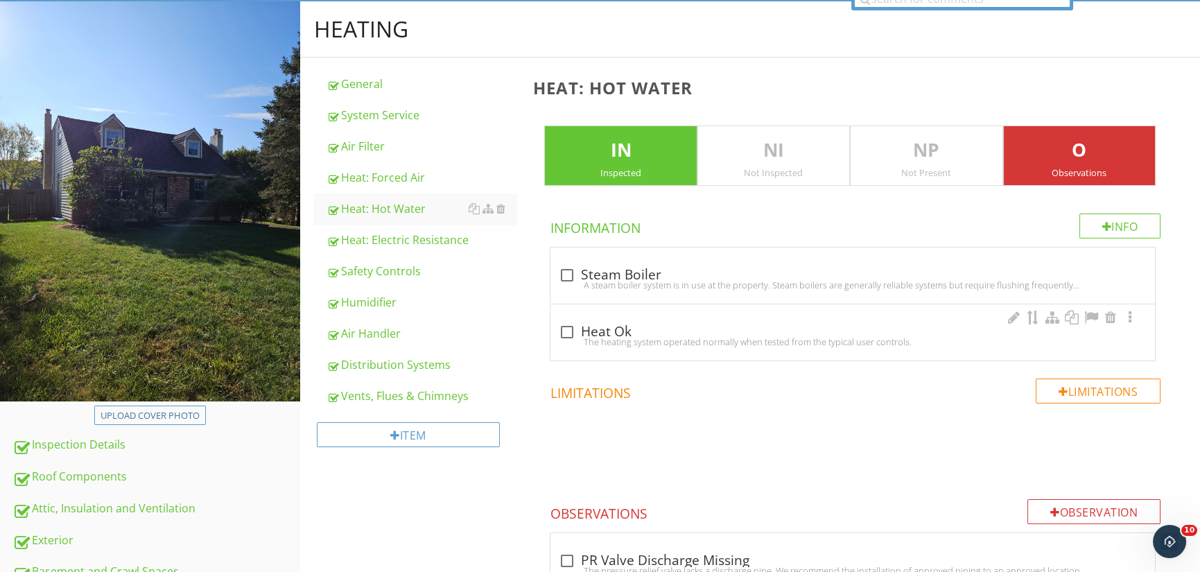
scroll to position [98, 0]
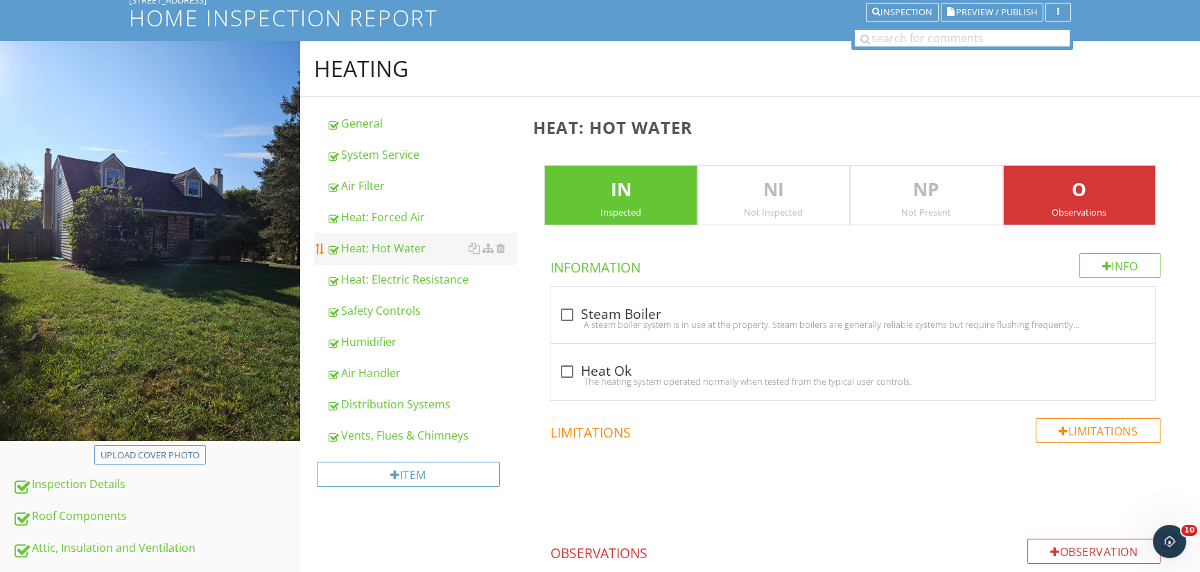
click at [410, 249] on div "Heat: Hot Water" at bounding box center [422, 248] width 191 height 17
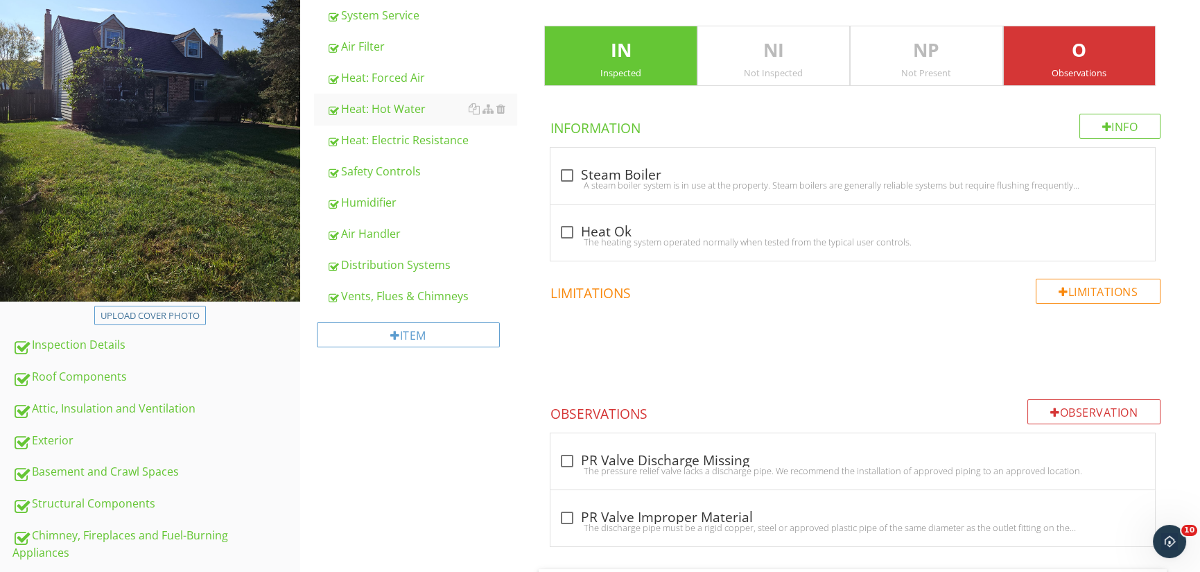
scroll to position [236, 0]
click at [1094, 410] on div "Observation" at bounding box center [1093, 412] width 133 height 25
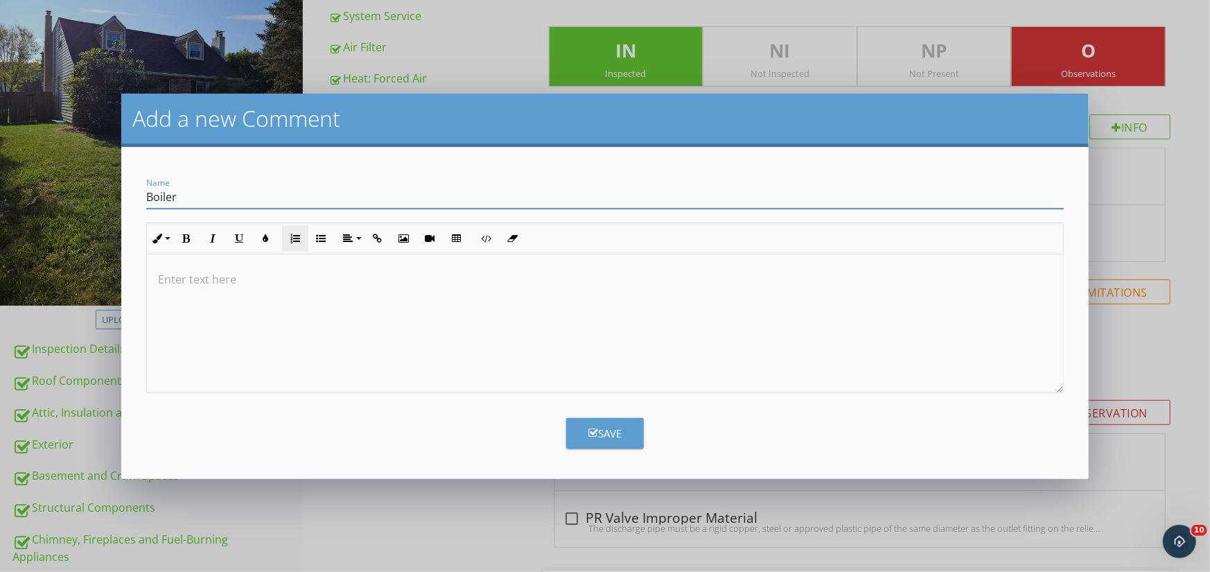
type input "Boiler not Turned On"
click at [166, 272] on p at bounding box center [605, 279] width 895 height 17
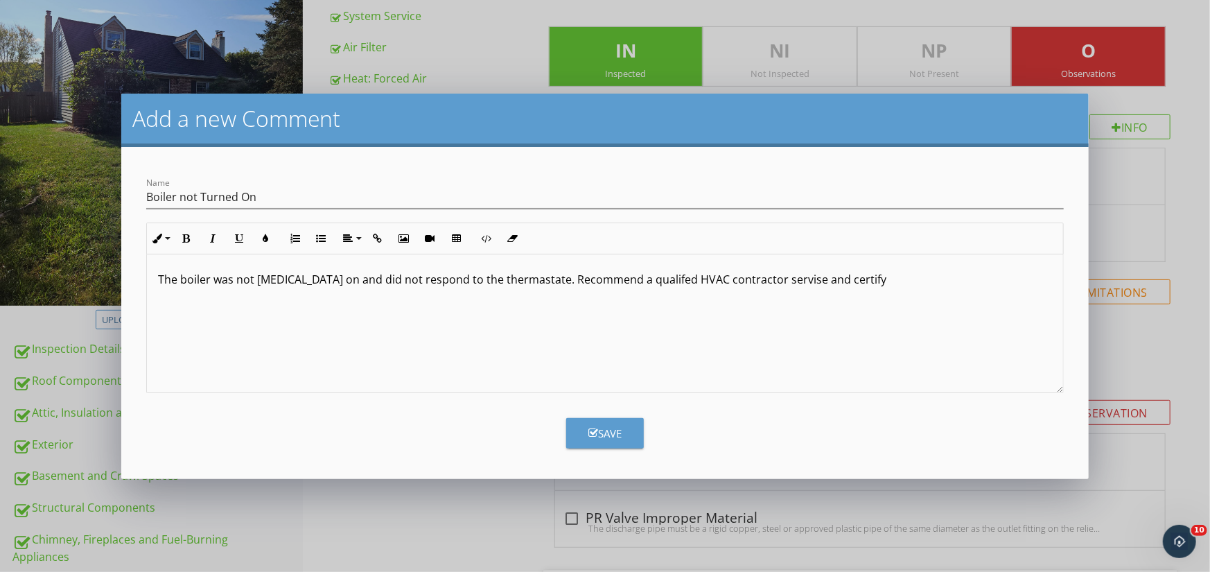
click at [478, 277] on p "The boiler was not tured on and did not respond to the thermastate. Recommend a…" at bounding box center [605, 279] width 895 height 17
click at [268, 279] on p "The boiler was not tured on and did not respond to the thermostat. Recommend a …" at bounding box center [605, 279] width 895 height 17
click at [305, 296] on div "The boiler was not turne on and did not respond to the thermostat. Recommend a …" at bounding box center [605, 323] width 917 height 139
click at [282, 277] on p "The boiler was not turne on and did not respond to the thermostat. Recommend a …" at bounding box center [605, 279] width 895 height 17
click at [313, 330] on div "The boiler was not turn on and did not respond to the thermostat. Recommend a q…" at bounding box center [605, 323] width 917 height 139
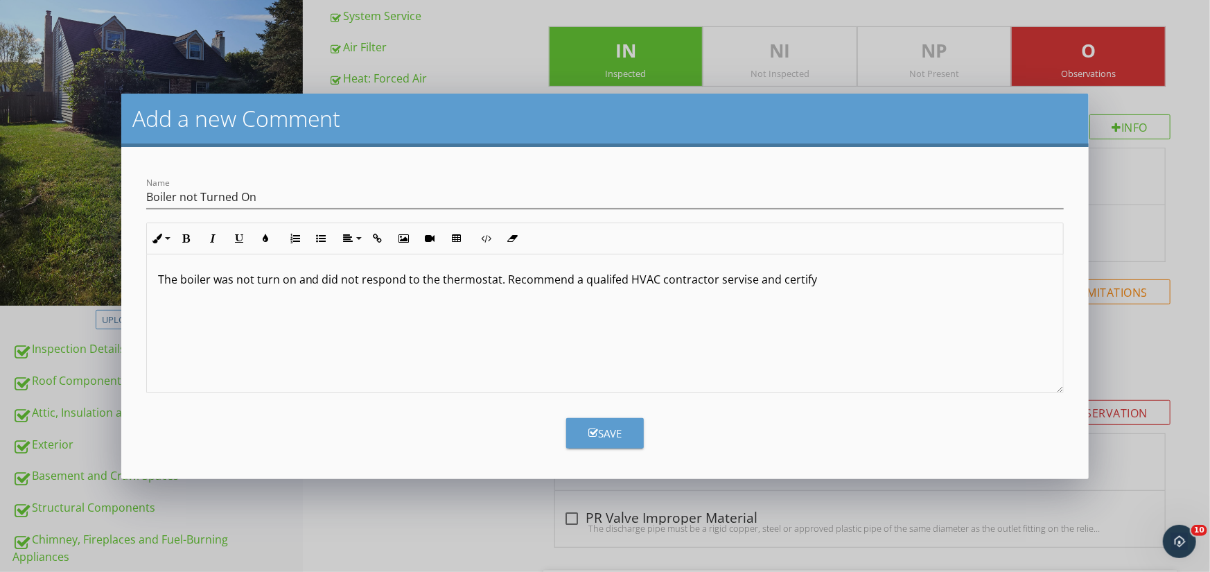
click at [601, 278] on p "The boiler was not turn on and did not respond to the thermostat. Recommend a q…" at bounding box center [605, 279] width 895 height 17
click at [736, 280] on p "The boiler was not turn on and did not respond to the thermostat. Recommend a q…" at bounding box center [605, 279] width 895 height 17
click at [813, 277] on p "The boiler was not turn on and did not respond to the thermostat. Recommend a q…" at bounding box center [605, 279] width 895 height 17
click at [627, 424] on button "Save" at bounding box center [605, 433] width 78 height 31
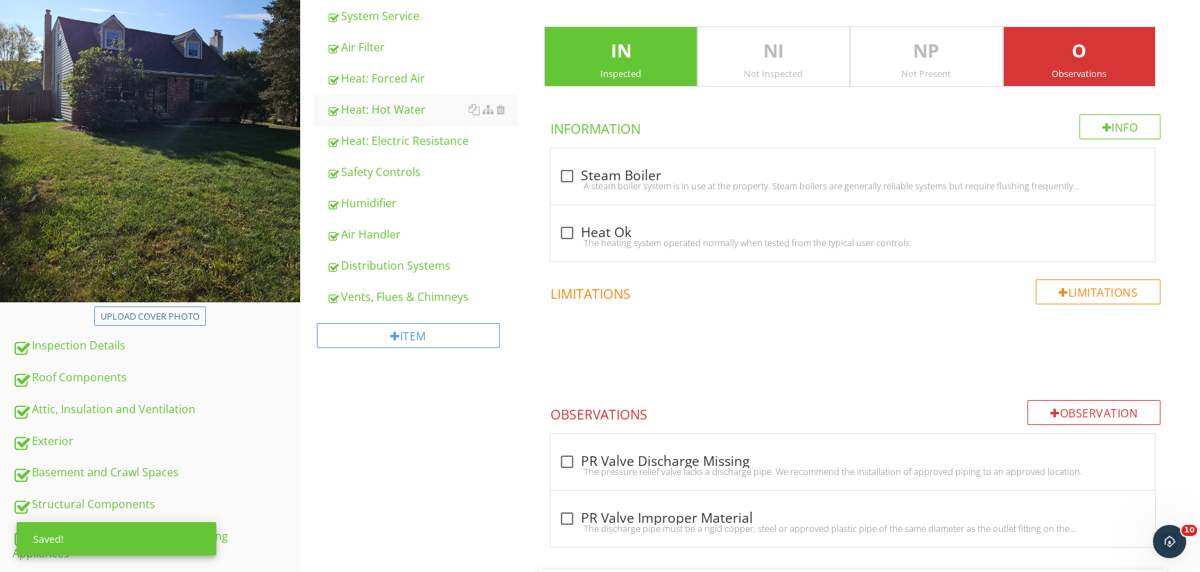
scroll to position [1710, 0]
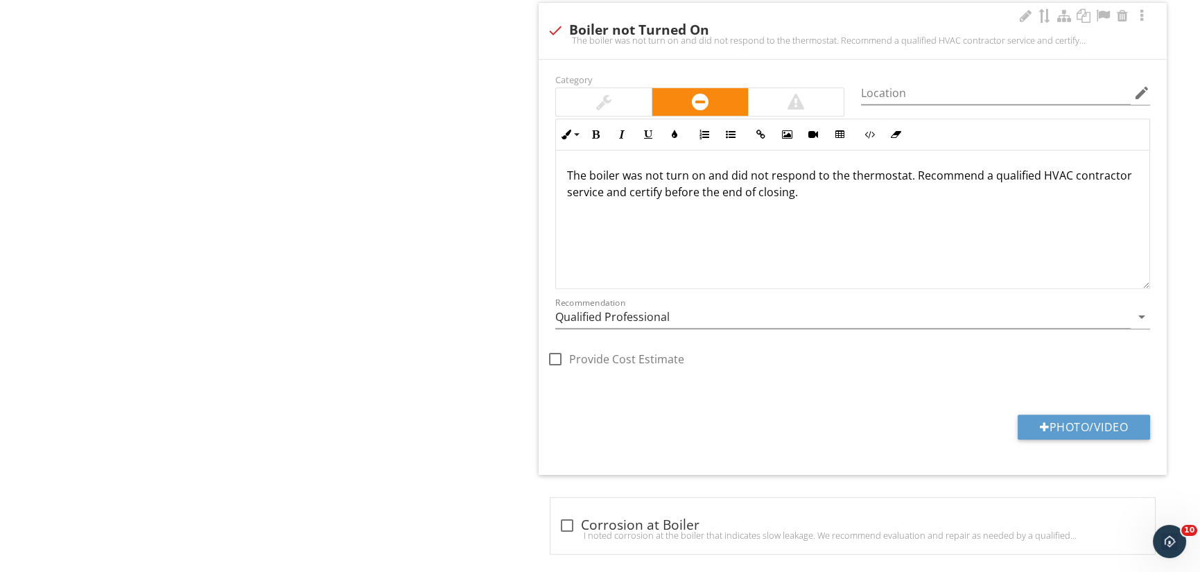
click at [813, 96] on div at bounding box center [797, 102] width 96 height 28
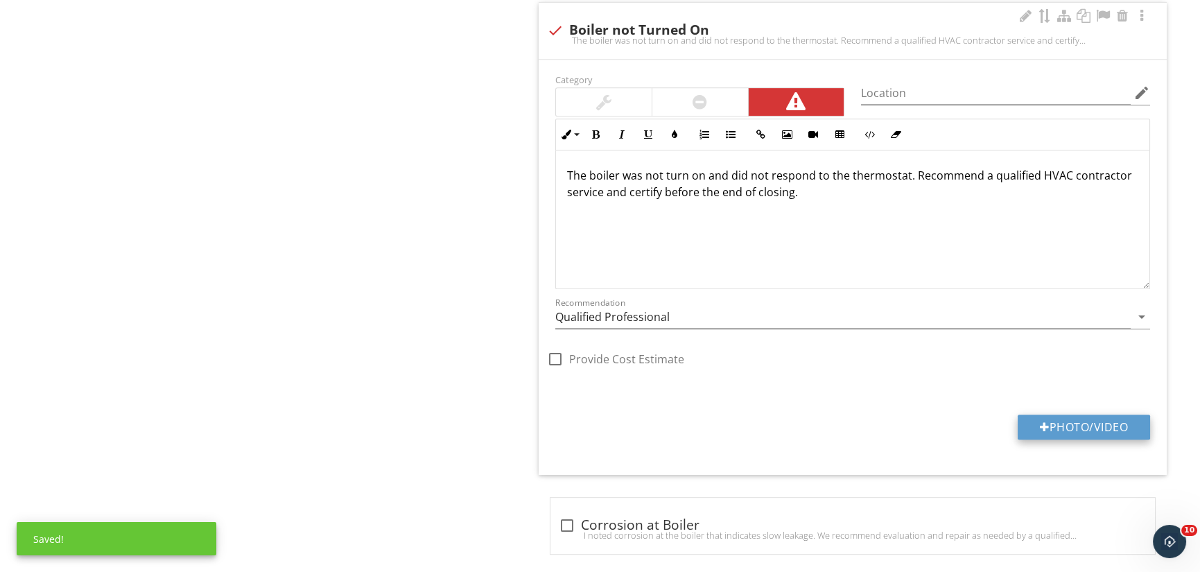
click at [1093, 428] on button "Photo/Video" at bounding box center [1084, 427] width 132 height 25
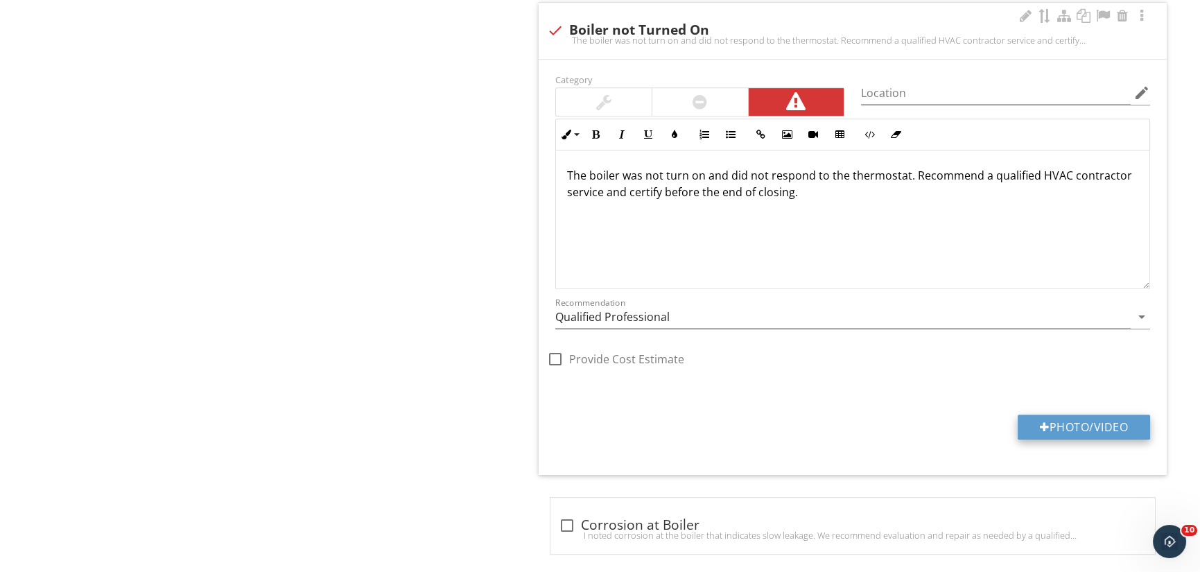
type input "C:\fakepath\20250928_104643.jpg"
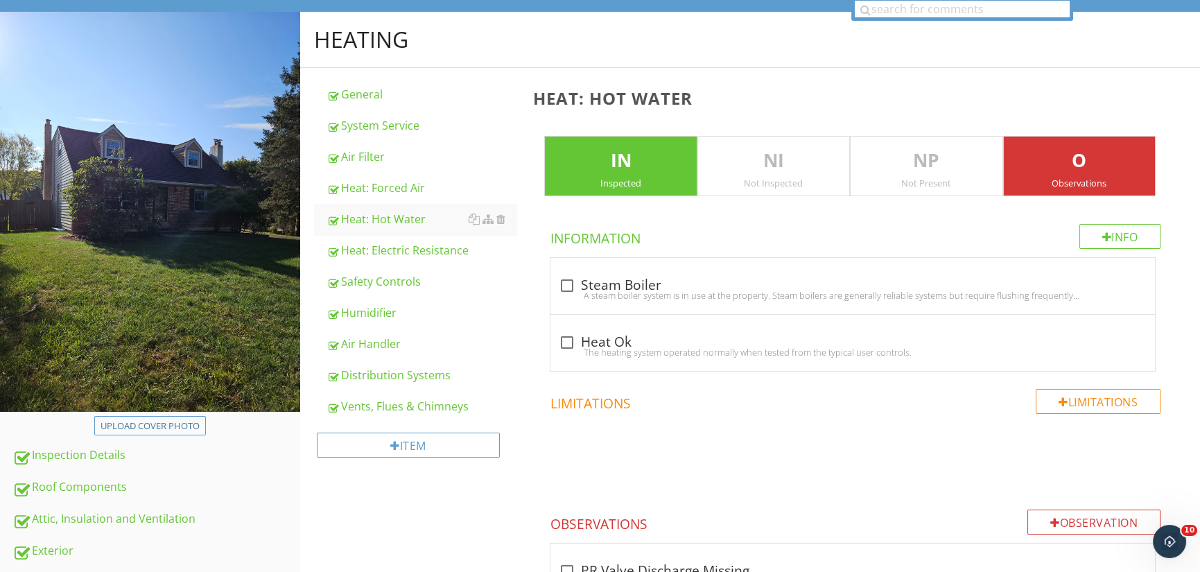
scroll to position [115, 0]
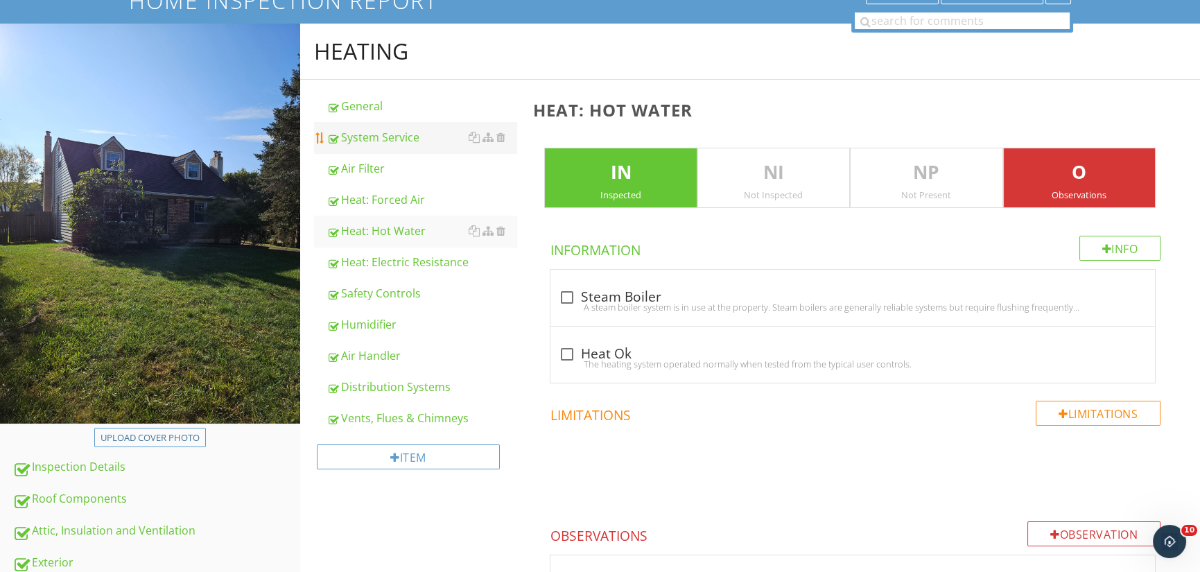
click at [370, 130] on div "System Service" at bounding box center [422, 137] width 191 height 17
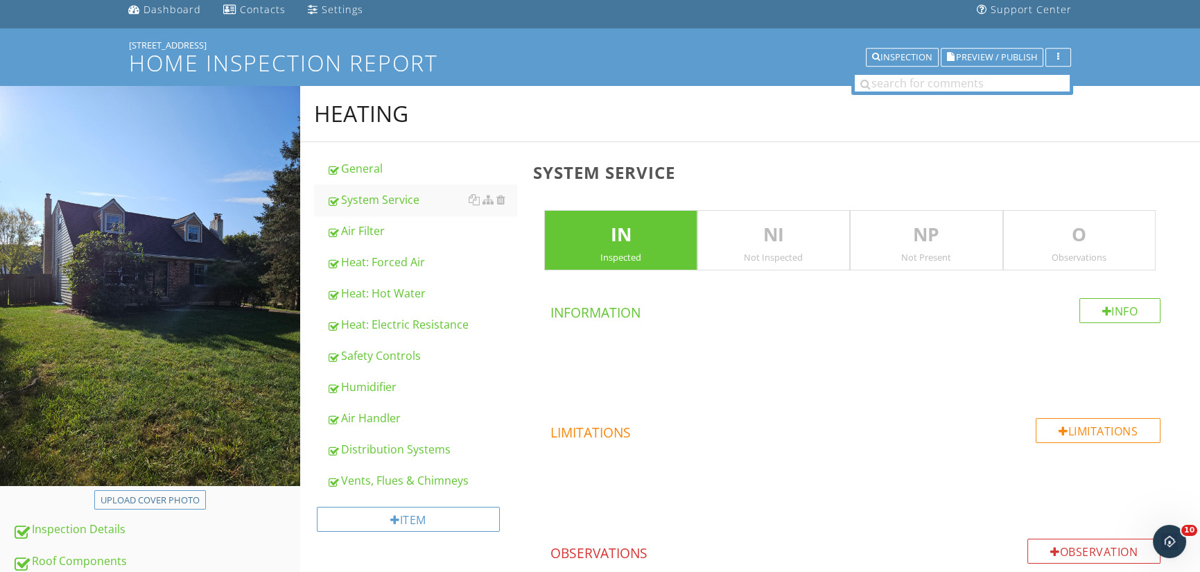
scroll to position [46, 0]
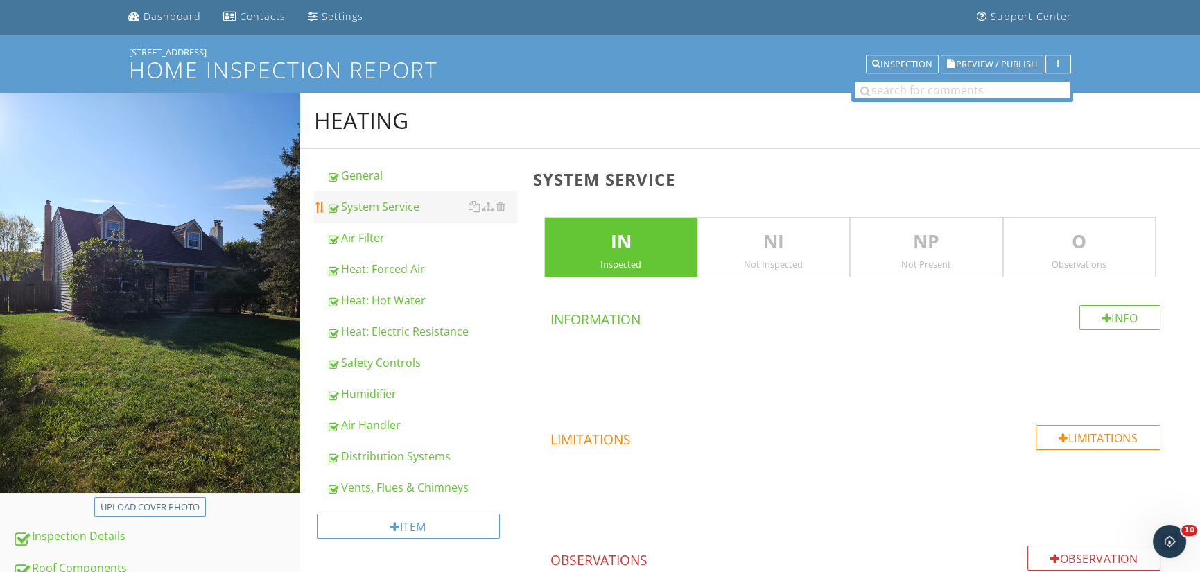
click at [387, 177] on div "General" at bounding box center [422, 175] width 191 height 17
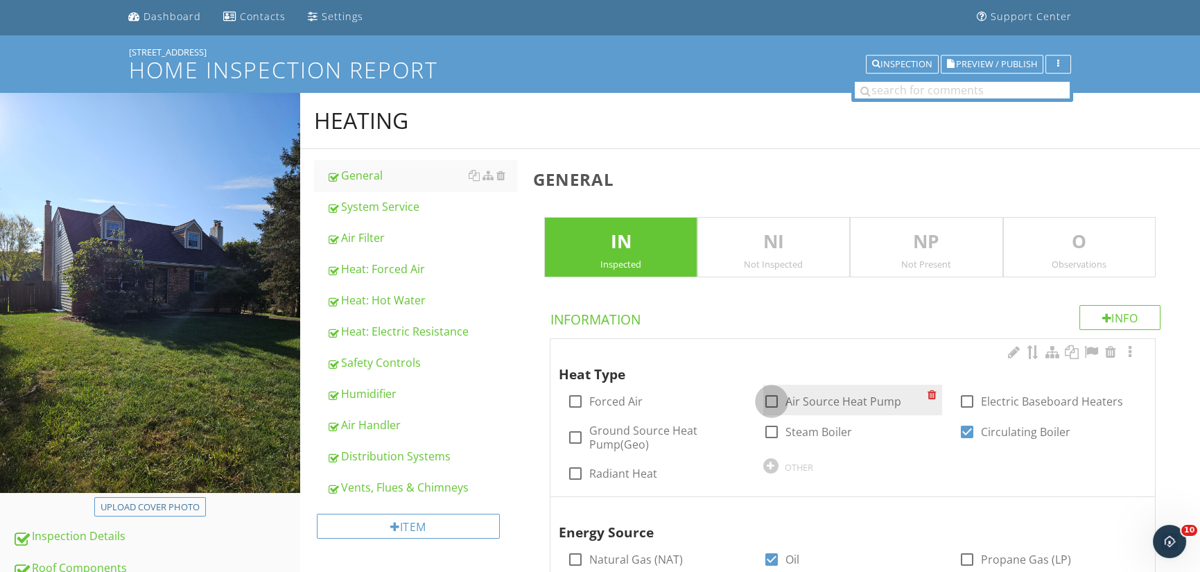
click at [773, 398] on div at bounding box center [772, 402] width 24 height 24
checkbox input "true"
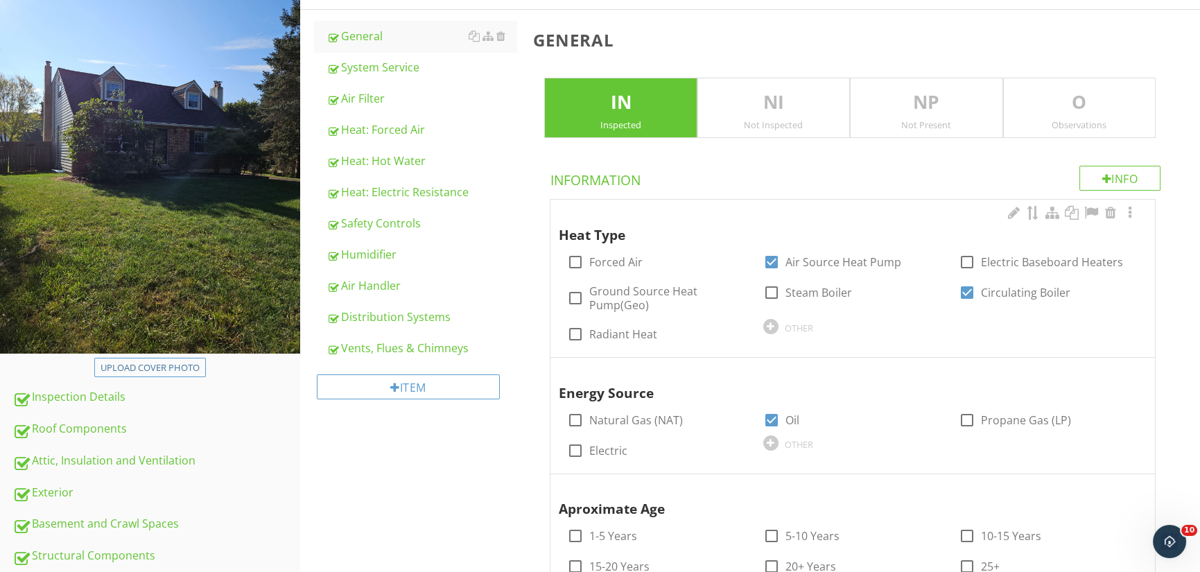
scroll to position [254, 0]
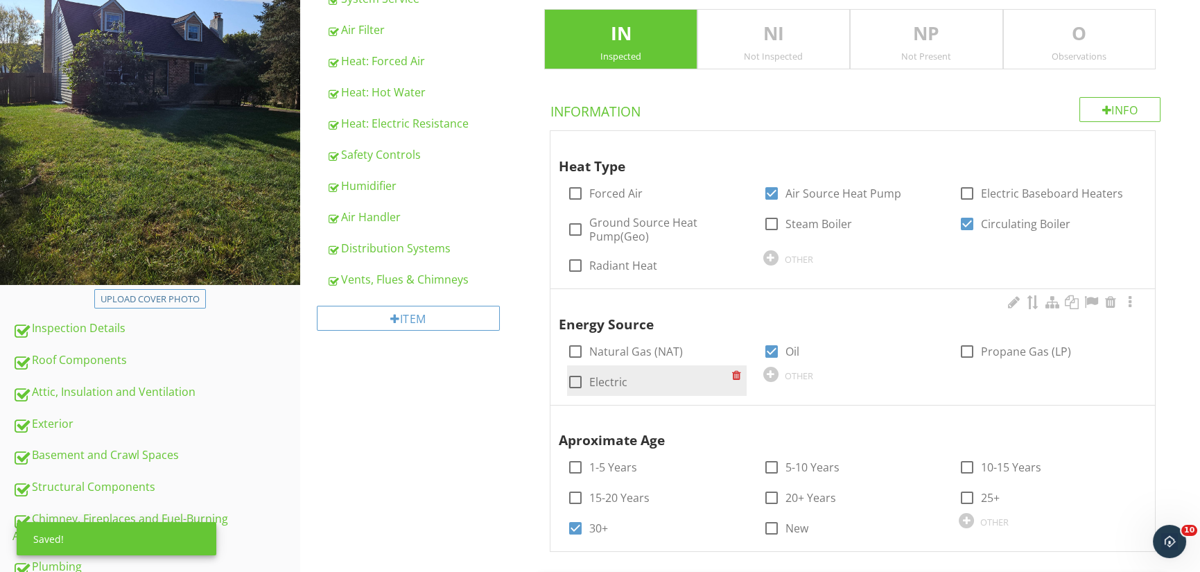
click at [576, 376] on div at bounding box center [576, 382] width 24 height 24
checkbox input "true"
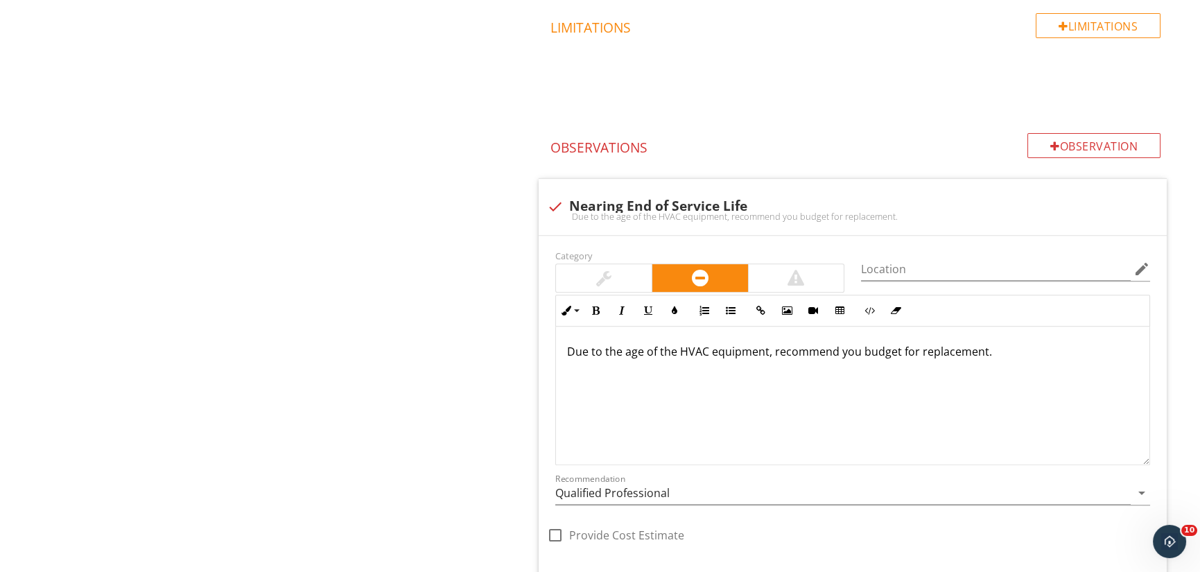
scroll to position [1562, 0]
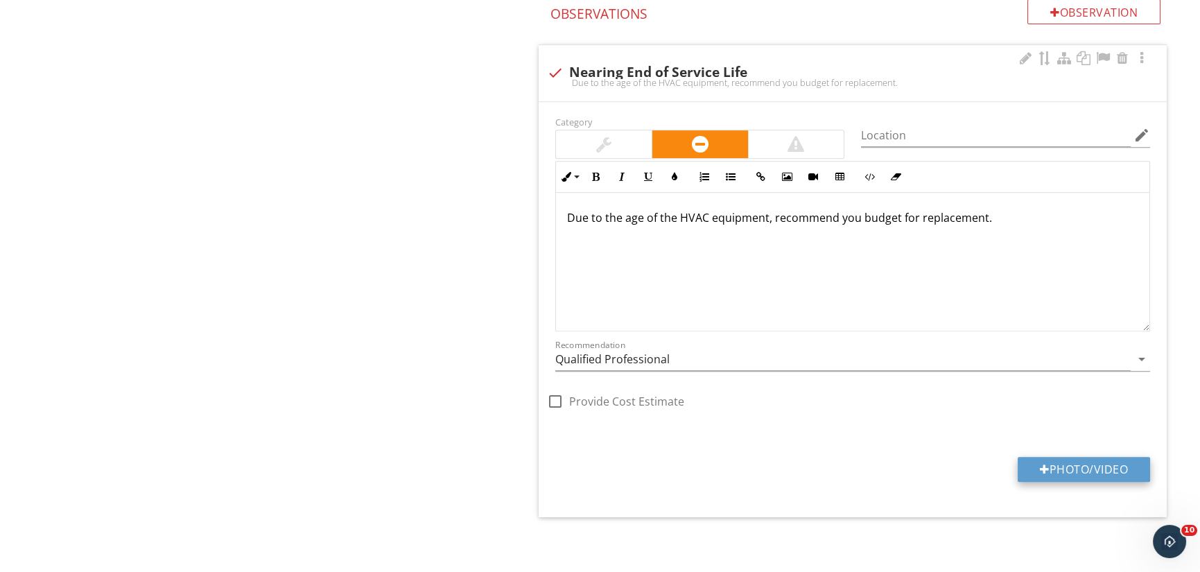
click at [1093, 467] on button "Photo/Video" at bounding box center [1084, 469] width 132 height 25
type input "C:\fakepath\20250928_104740.jpg"
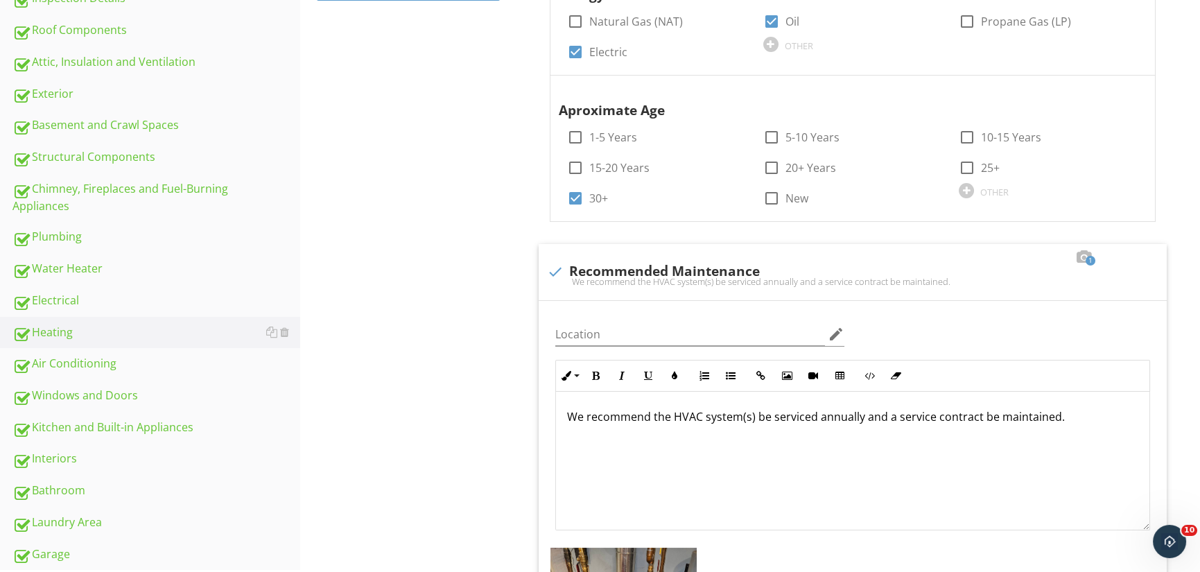
scroll to position [591, 0]
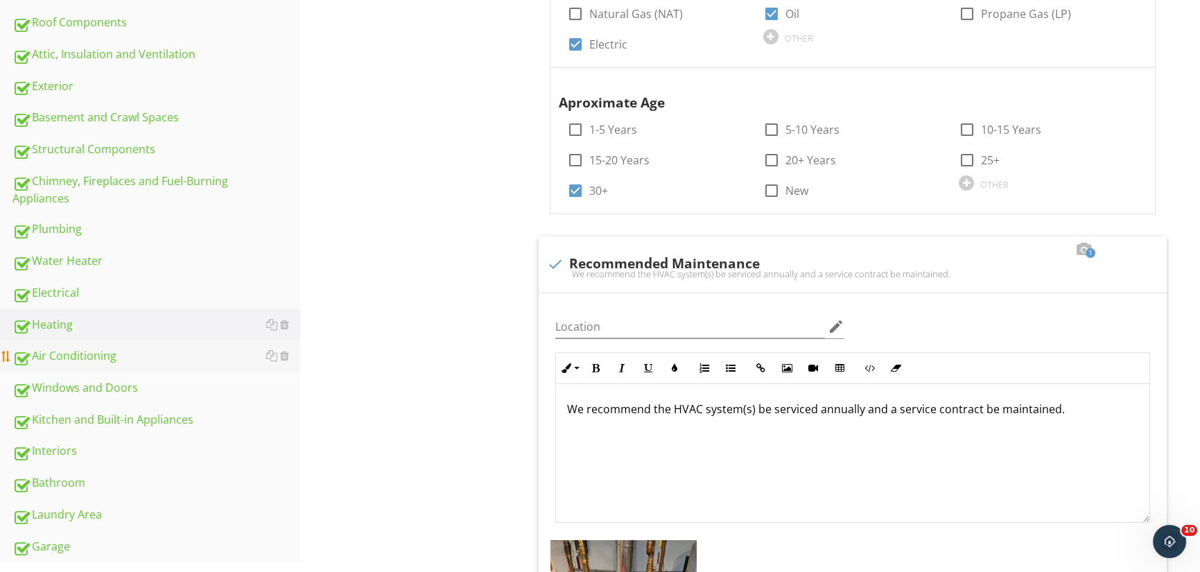
drag, startPoint x: 87, startPoint y: 358, endPoint x: 213, endPoint y: 363, distance: 126.3
click at [87, 358] on div "Air Conditioning" at bounding box center [156, 356] width 288 height 18
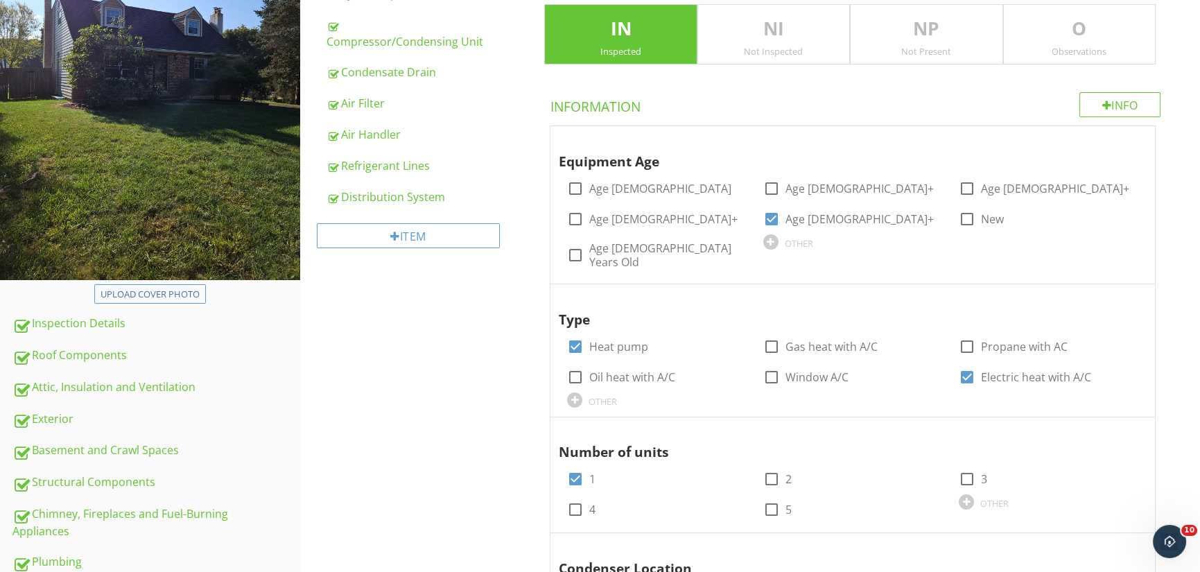
scroll to position [123, 0]
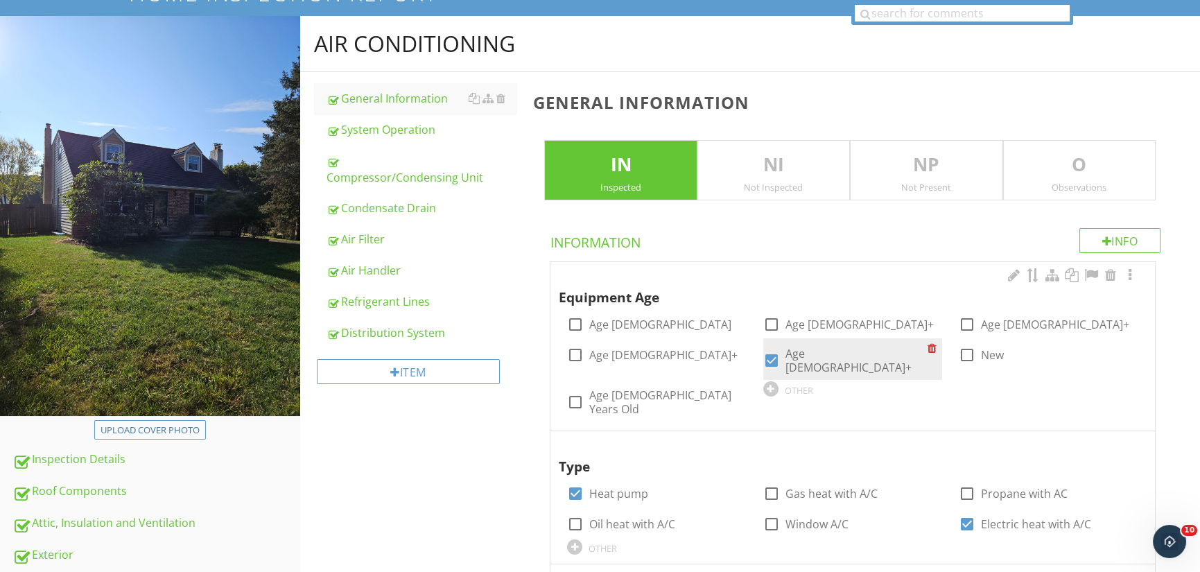
click at [770, 351] on div at bounding box center [772, 361] width 24 height 24
checkbox input "false"
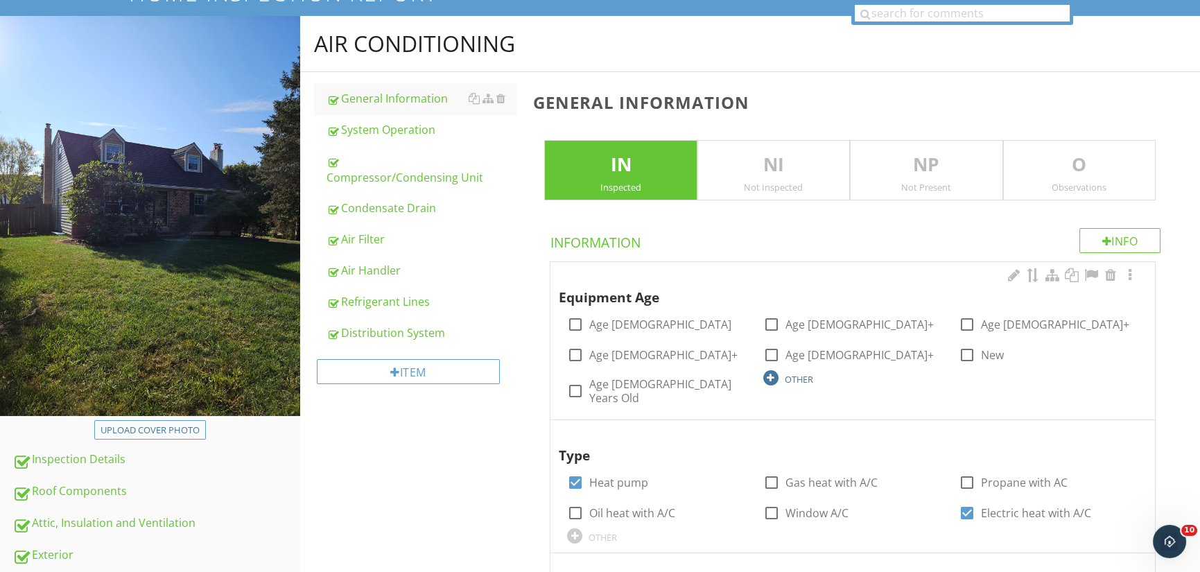
click at [804, 378] on div "OTHER" at bounding box center [799, 379] width 28 height 11
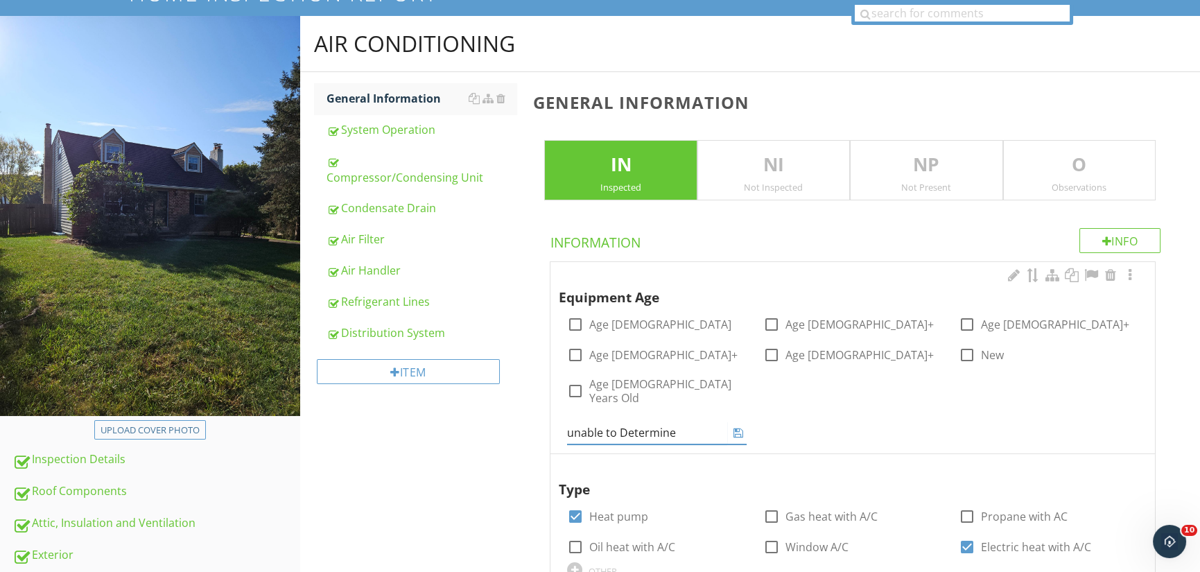
click at [659, 422] on input "unable to Determine" at bounding box center [647, 433] width 160 height 23
click at [574, 422] on input "unable to Determine" at bounding box center [647, 433] width 160 height 23
type input "Unable to Determine"
click at [734, 427] on icon at bounding box center [739, 432] width 10 height 11
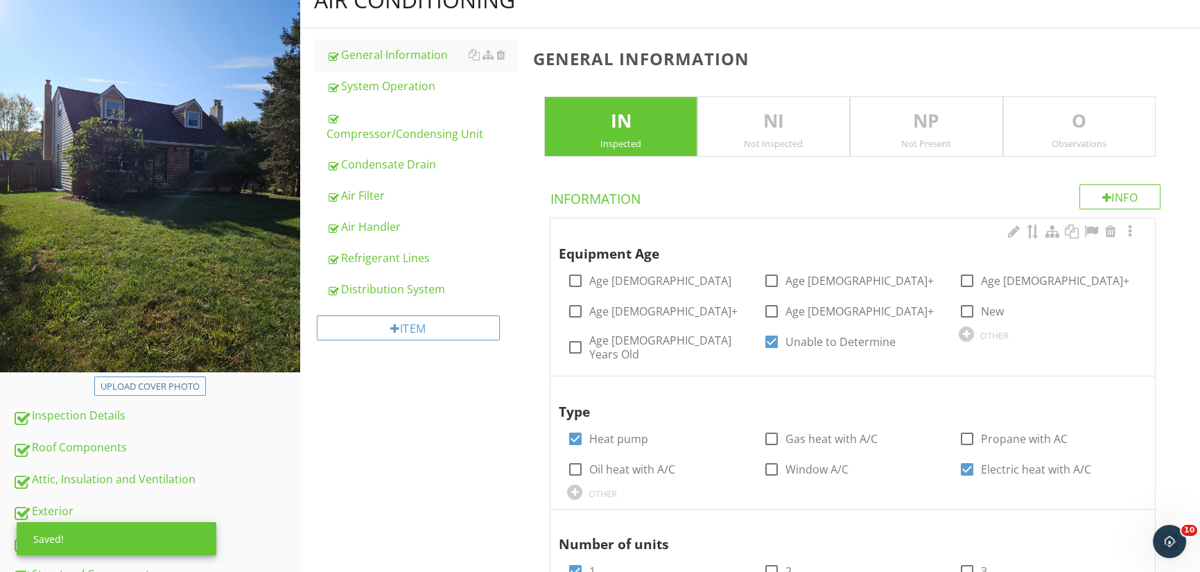
scroll to position [261, 0]
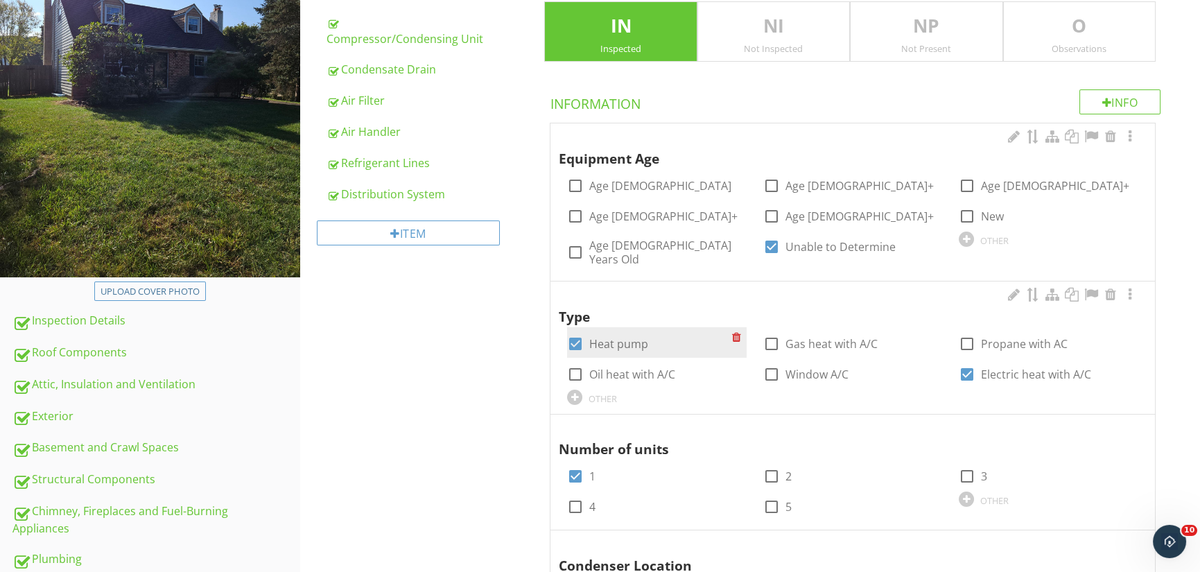
click at [576, 332] on div at bounding box center [576, 344] width 24 height 24
checkbox input "false"
click at [575, 363] on div at bounding box center [576, 375] width 24 height 24
checkbox input "true"
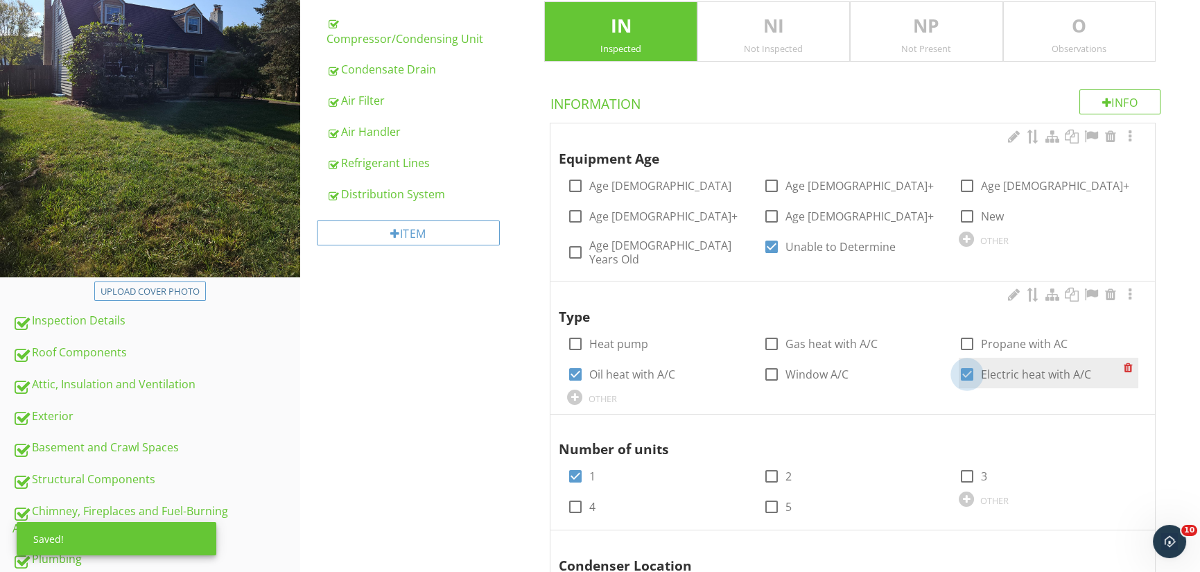
click at [964, 363] on div at bounding box center [967, 375] width 24 height 24
checkbox input "false"
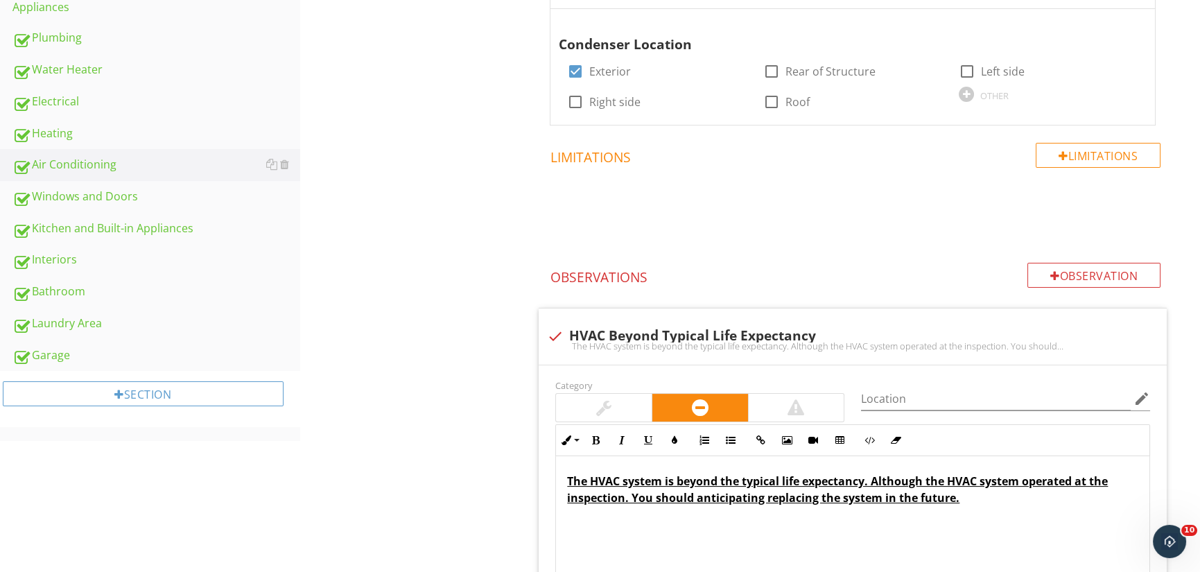
scroll to position [816, 0]
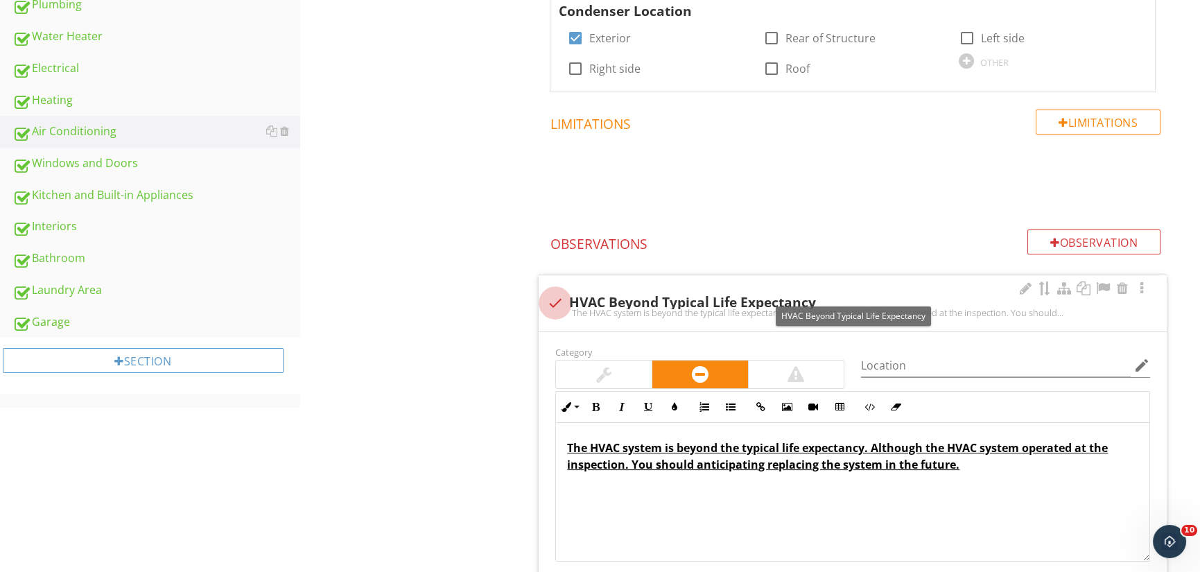
click at [557, 291] on div at bounding box center [556, 303] width 24 height 24
checkbox input "true"
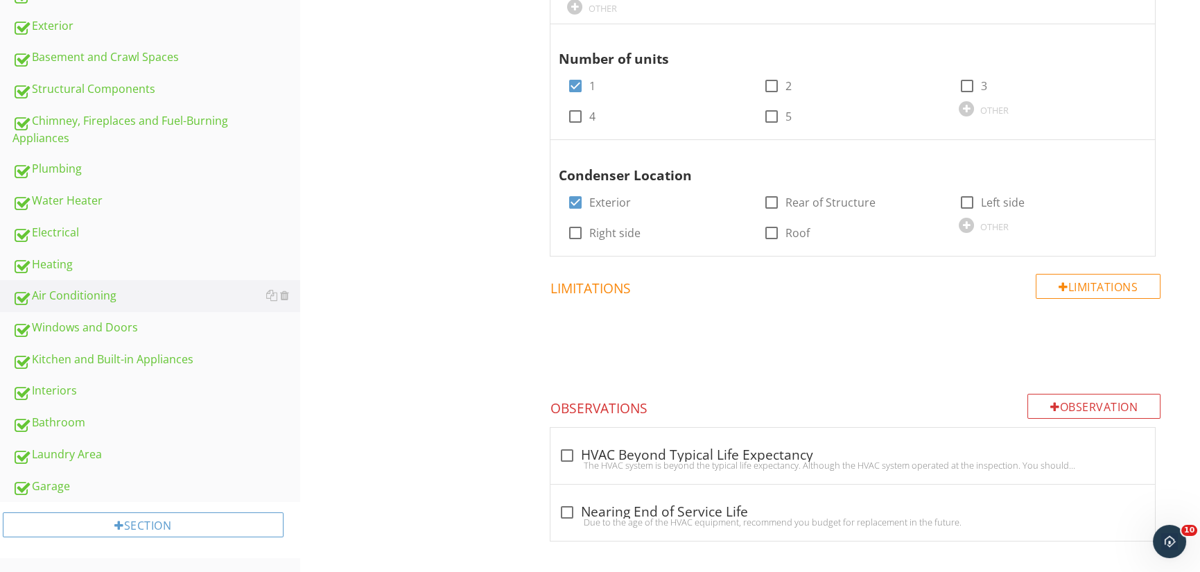
scroll to position [653, 0]
click at [53, 390] on div "Interiors" at bounding box center [156, 390] width 288 height 18
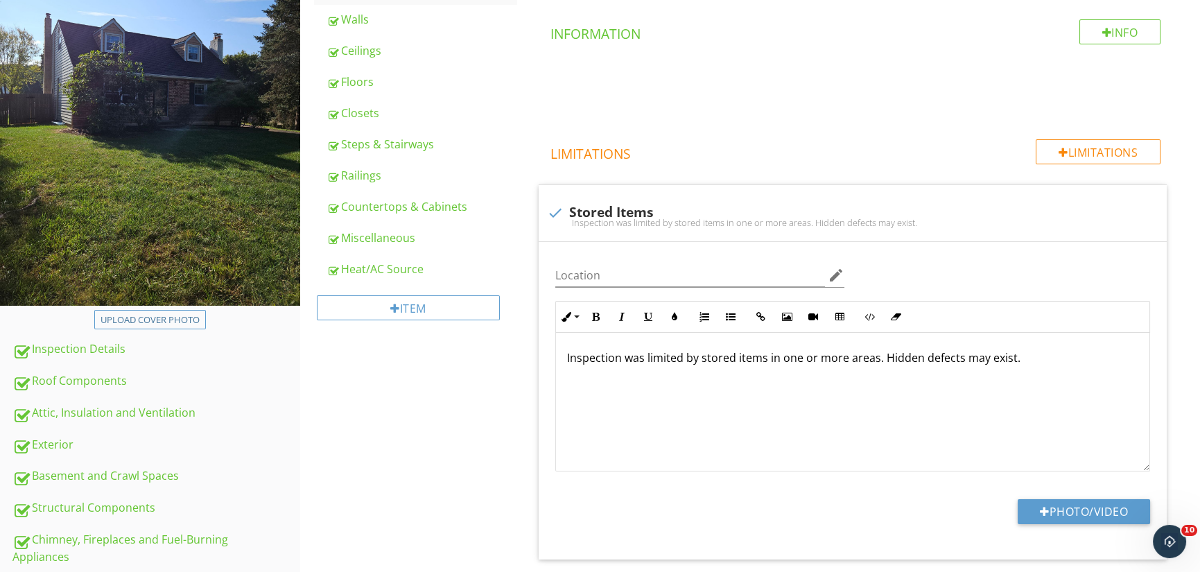
scroll to position [168, 0]
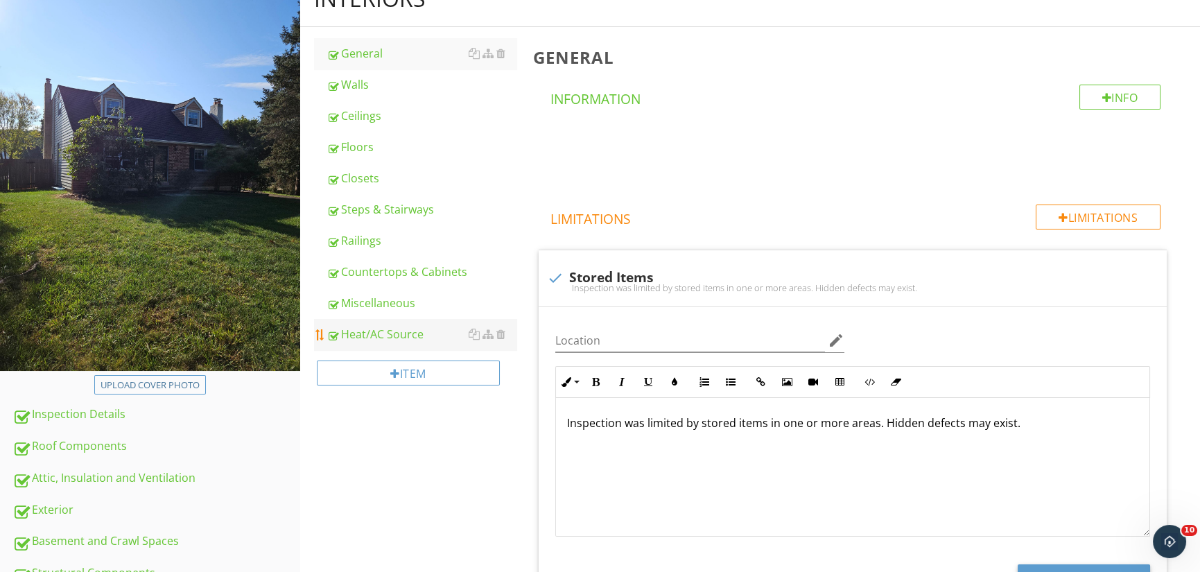
click at [395, 328] on div "Heat/AC Source" at bounding box center [422, 334] width 191 height 17
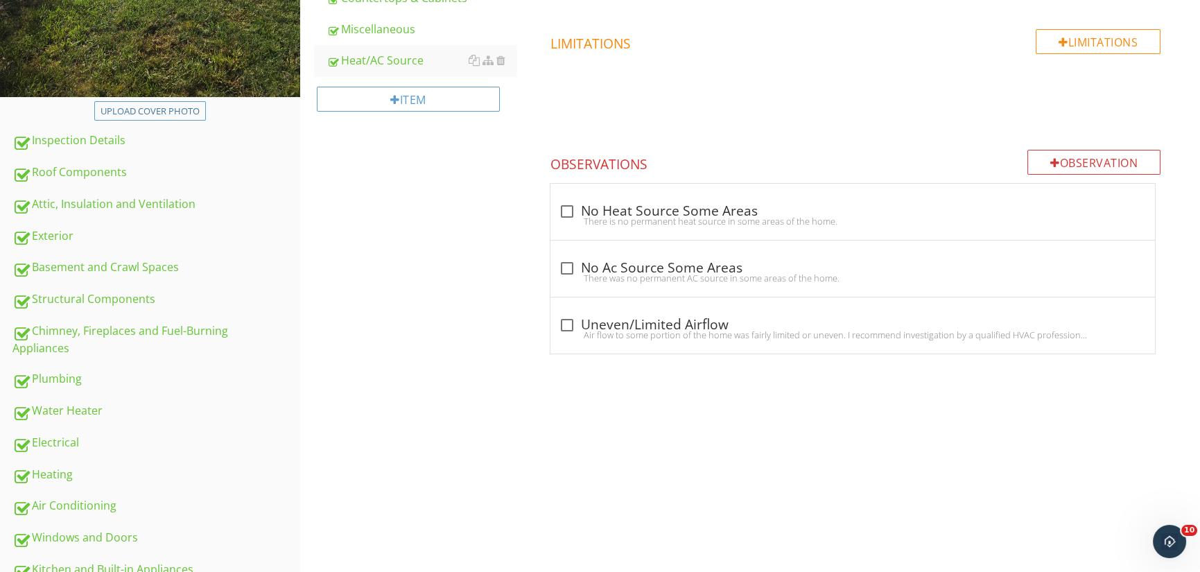
scroll to position [514, 0]
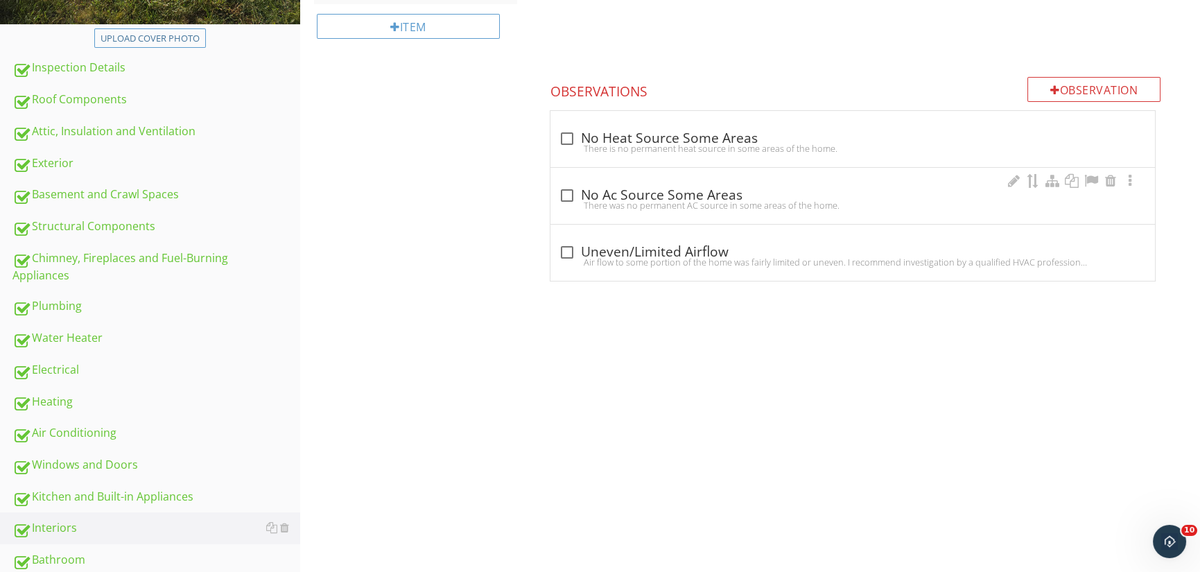
click at [565, 188] on div at bounding box center [567, 196] width 24 height 24
checkbox input "true"
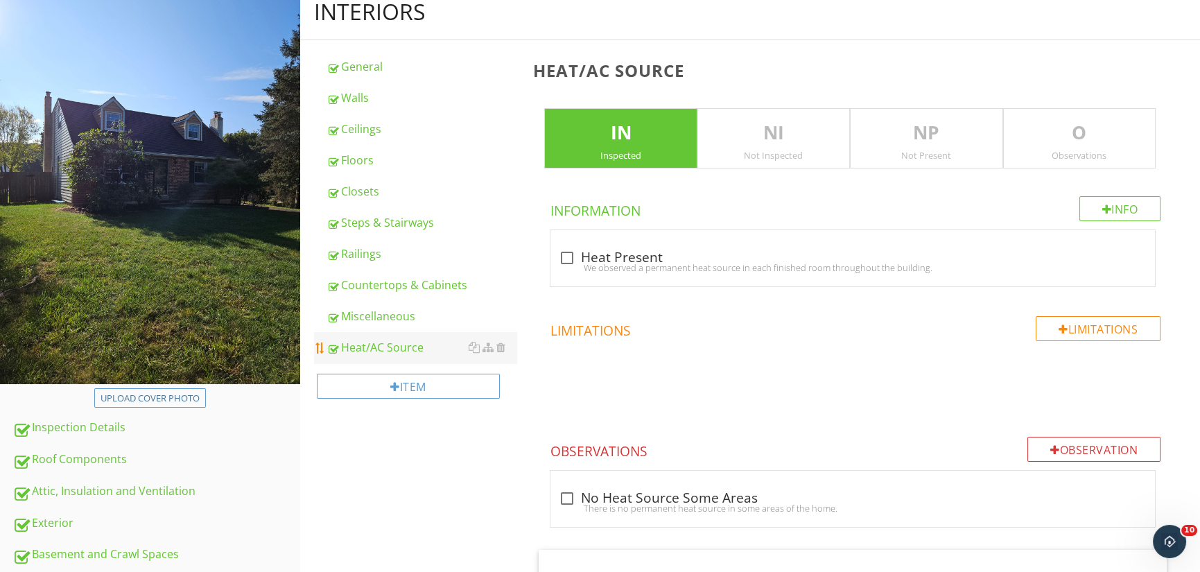
scroll to position [98, 0]
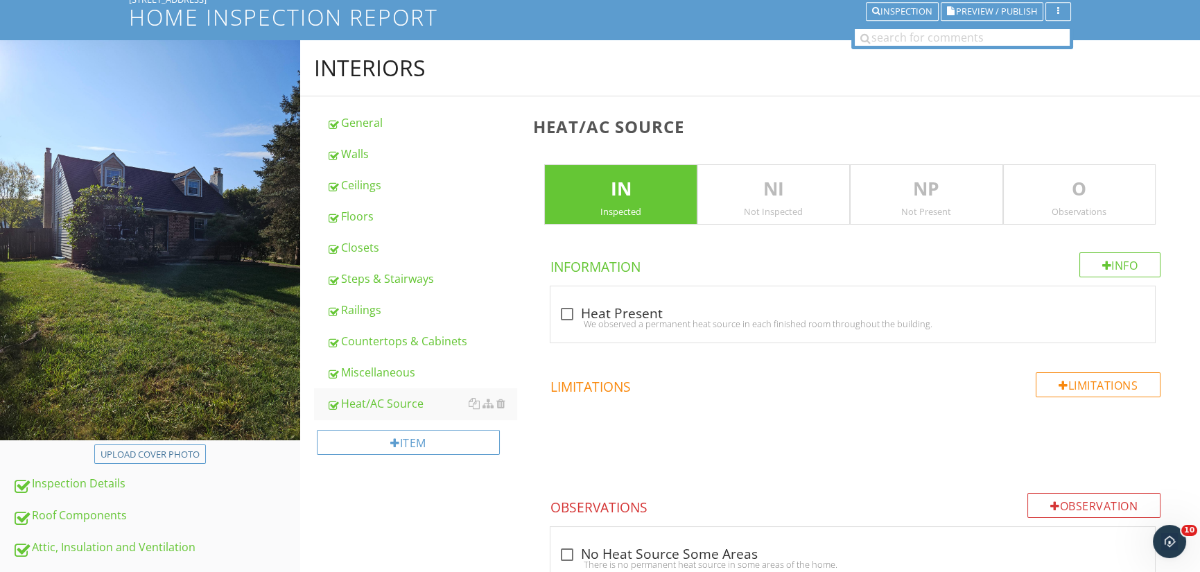
click at [1094, 180] on p "O" at bounding box center [1079, 189] width 151 height 28
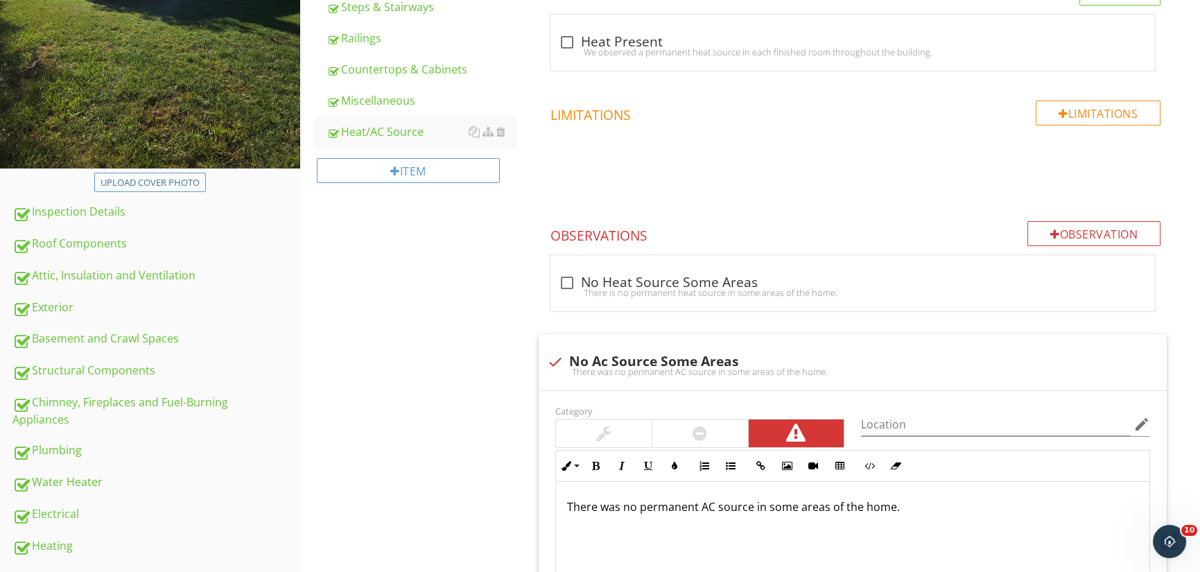
scroll to position [0, 0]
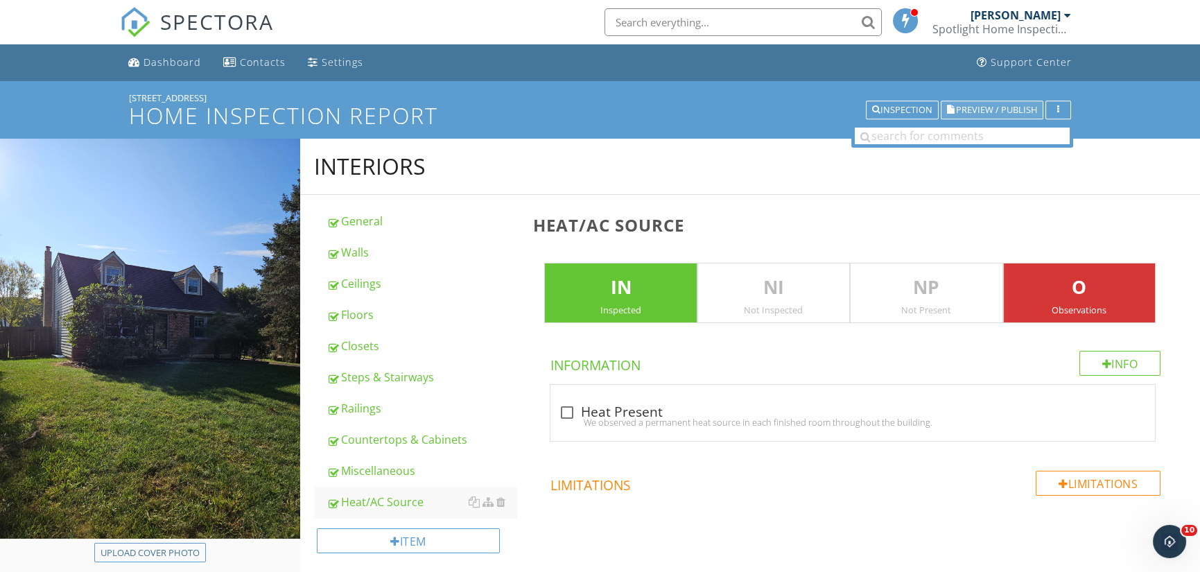
click at [1012, 107] on span "Preview / Publish" at bounding box center [996, 109] width 81 height 9
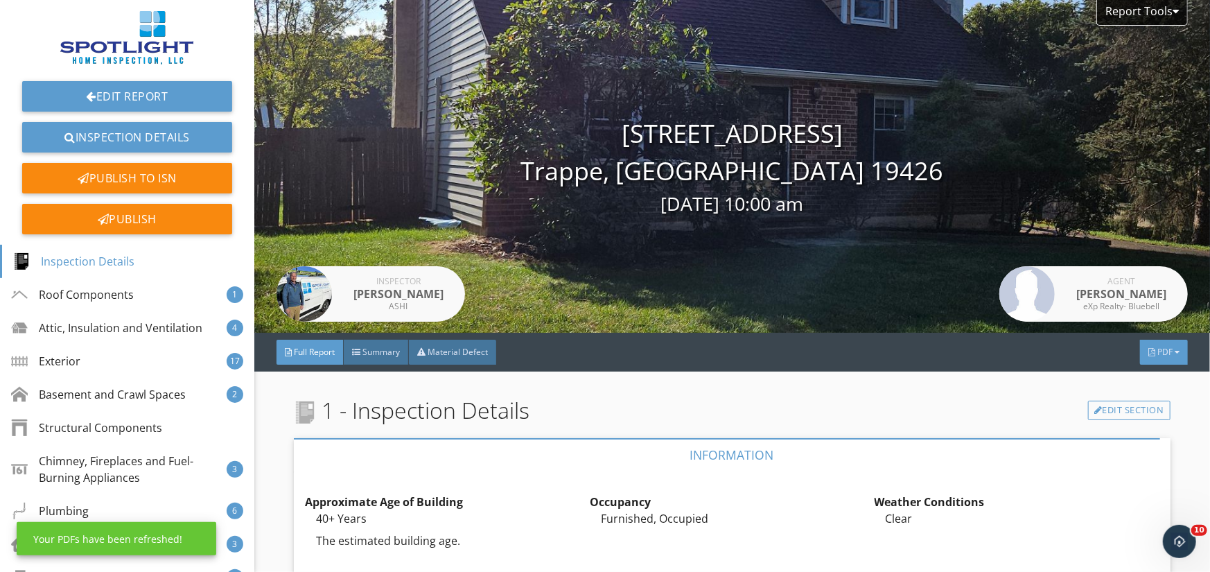
click at [1163, 352] on div "PDF" at bounding box center [1164, 352] width 48 height 25
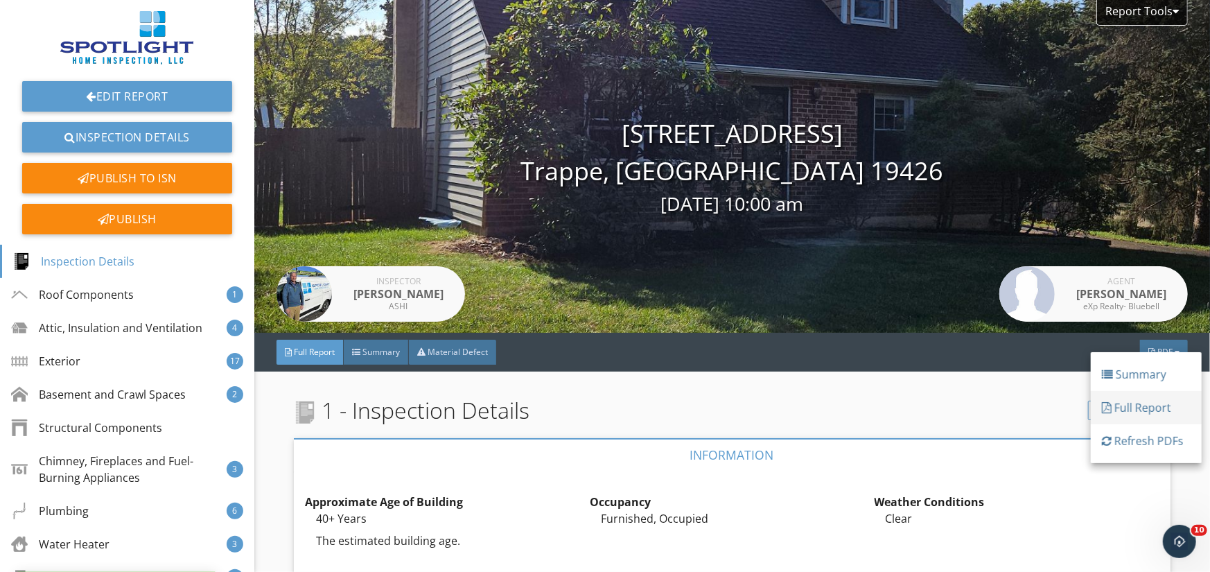
click at [1157, 409] on div "Full Report" at bounding box center [1146, 407] width 89 height 17
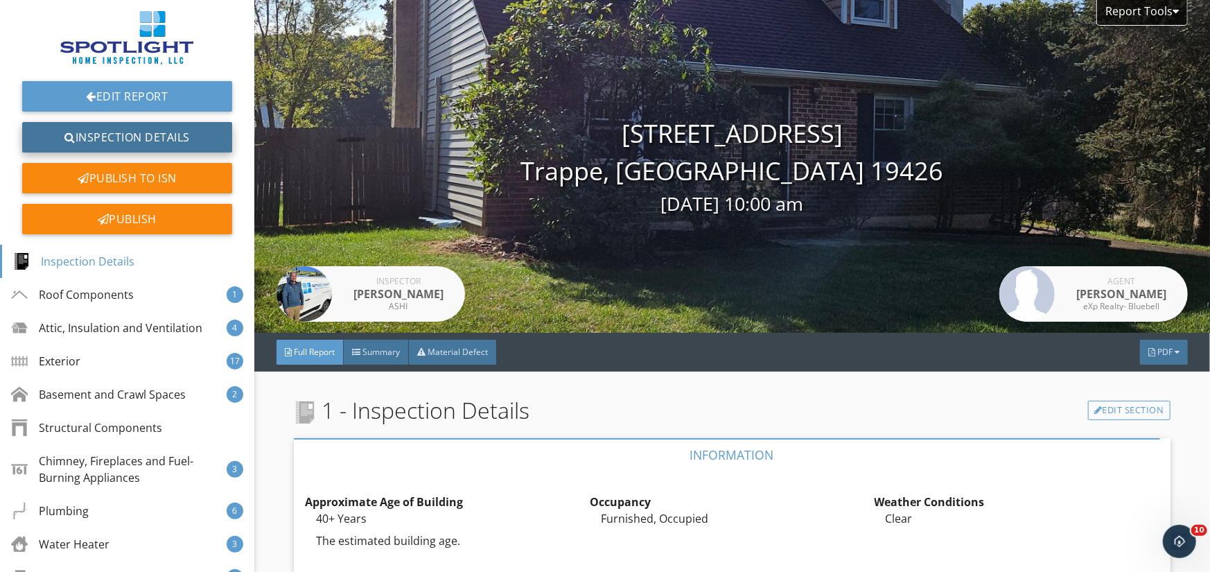
click at [106, 135] on link "Inspection Details" at bounding box center [127, 137] width 210 height 31
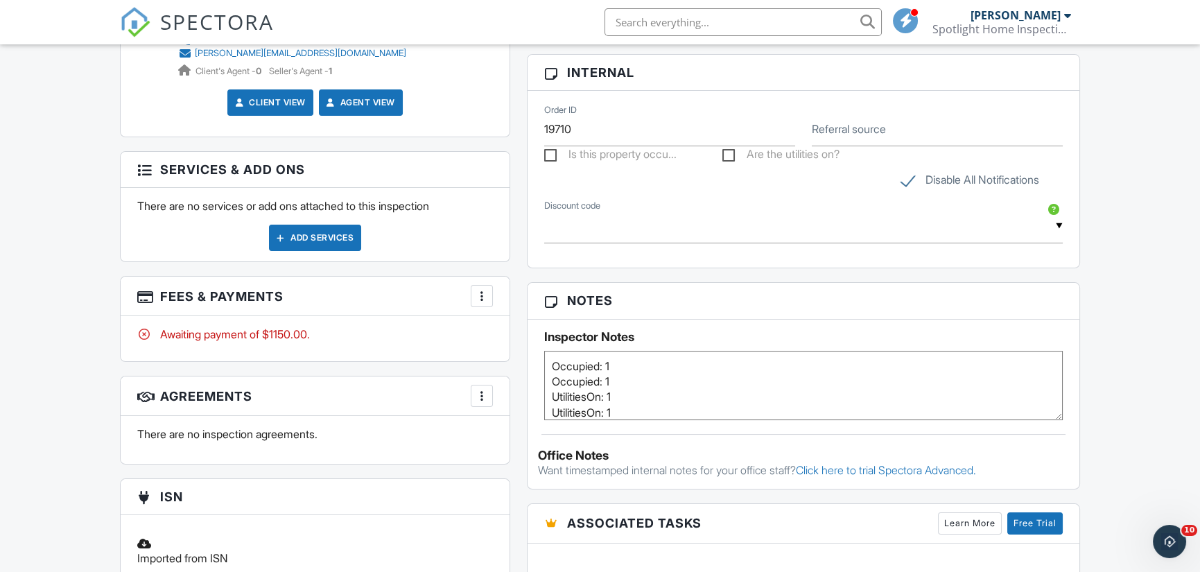
click at [322, 231] on div "Add Services" at bounding box center [315, 238] width 92 height 26
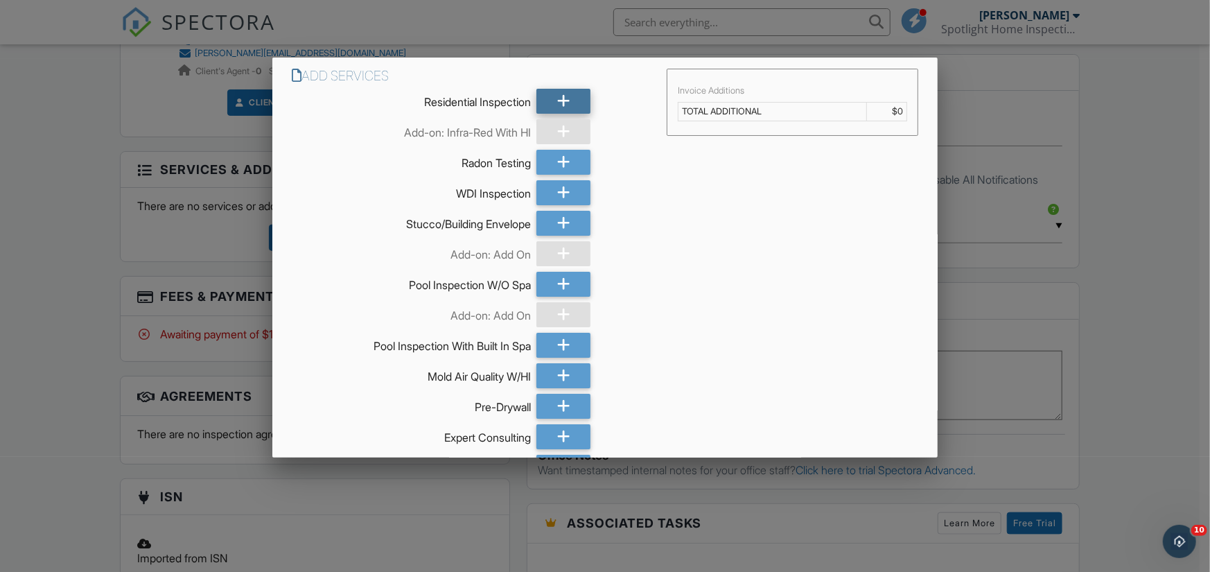
click at [557, 89] on icon at bounding box center [563, 101] width 13 height 25
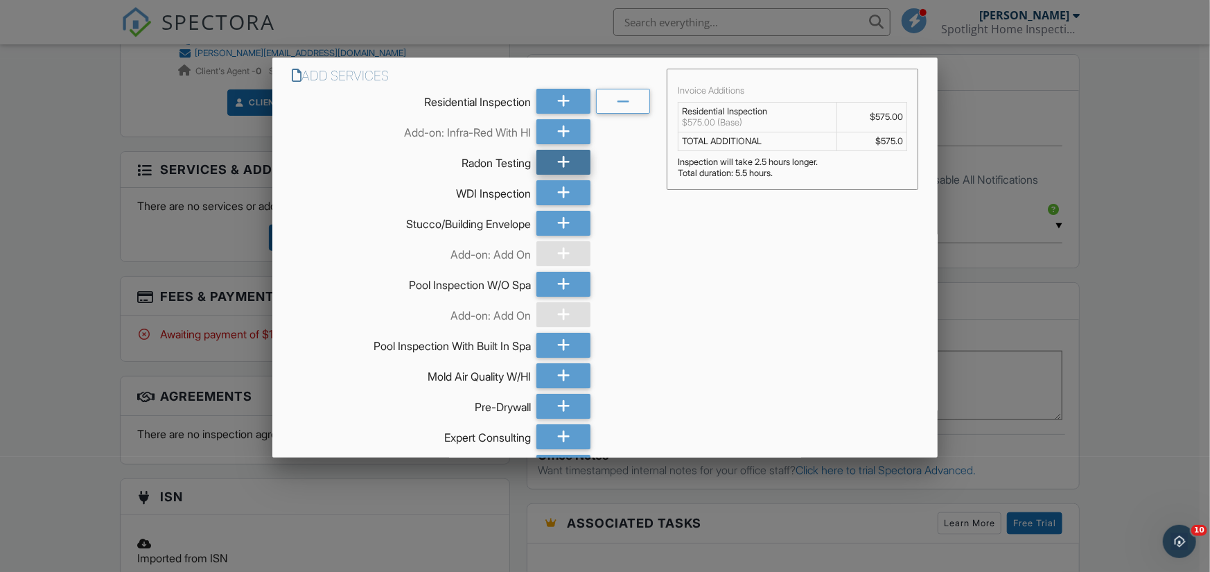
click at [562, 157] on icon at bounding box center [563, 162] width 13 height 25
click at [564, 188] on icon at bounding box center [563, 192] width 13 height 25
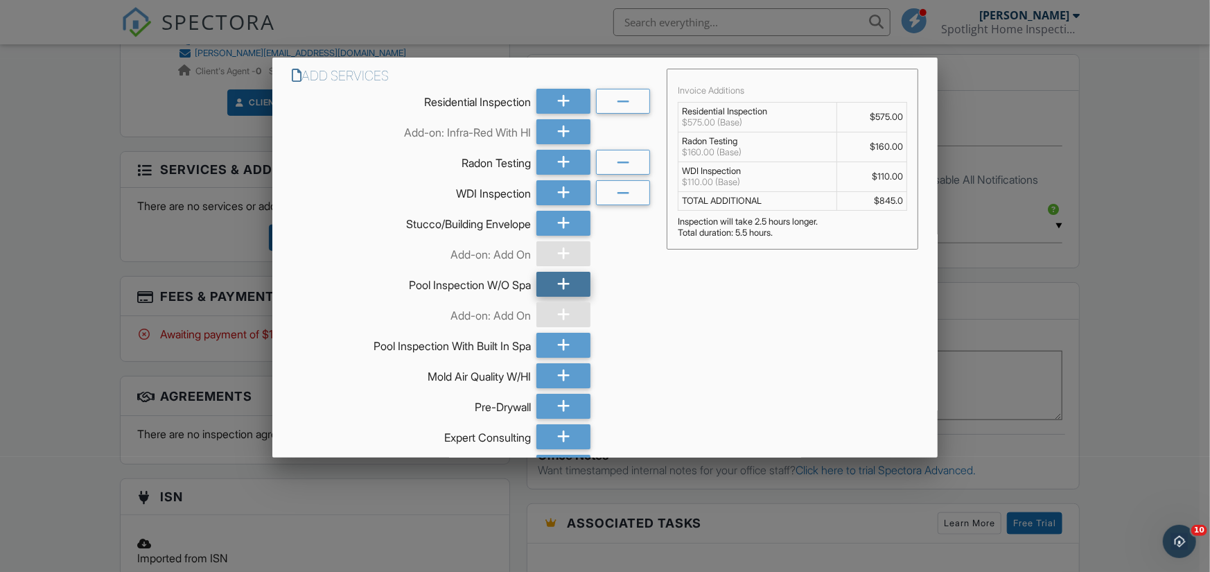
click at [557, 284] on icon at bounding box center [563, 284] width 13 height 25
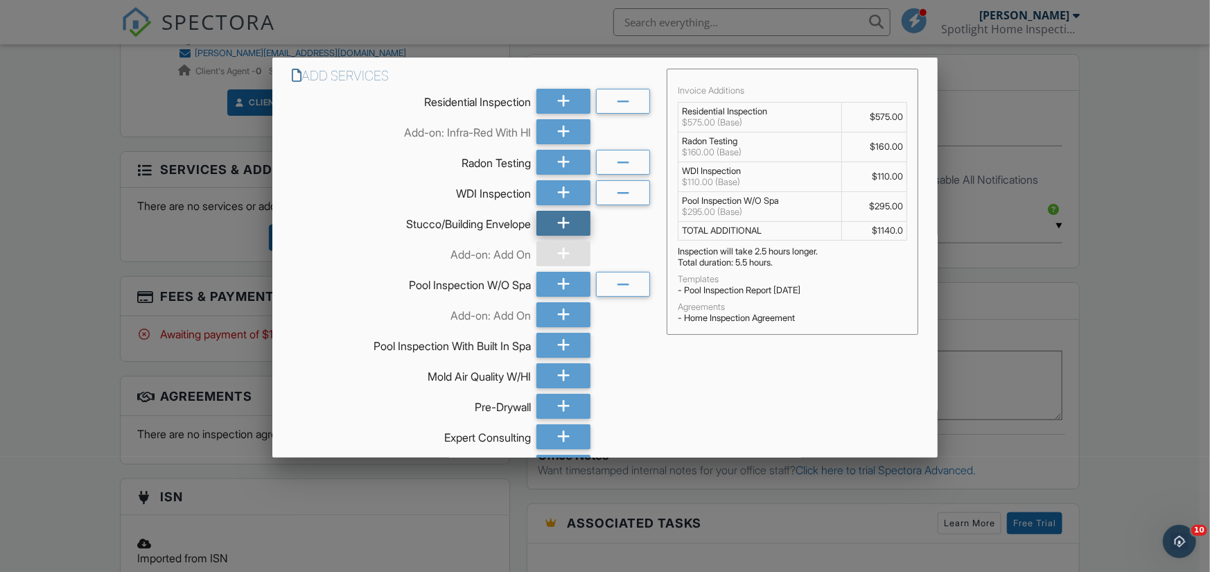
click at [564, 217] on icon at bounding box center [563, 223] width 13 height 25
click at [569, 250] on div at bounding box center [564, 253] width 54 height 25
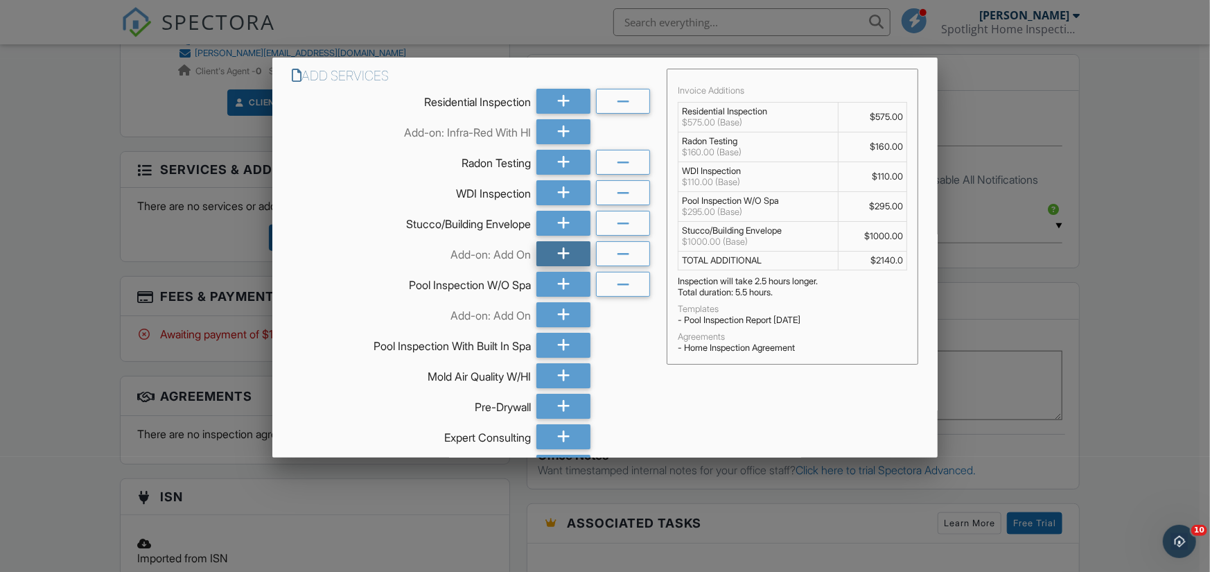
click at [569, 250] on div at bounding box center [564, 253] width 54 height 25
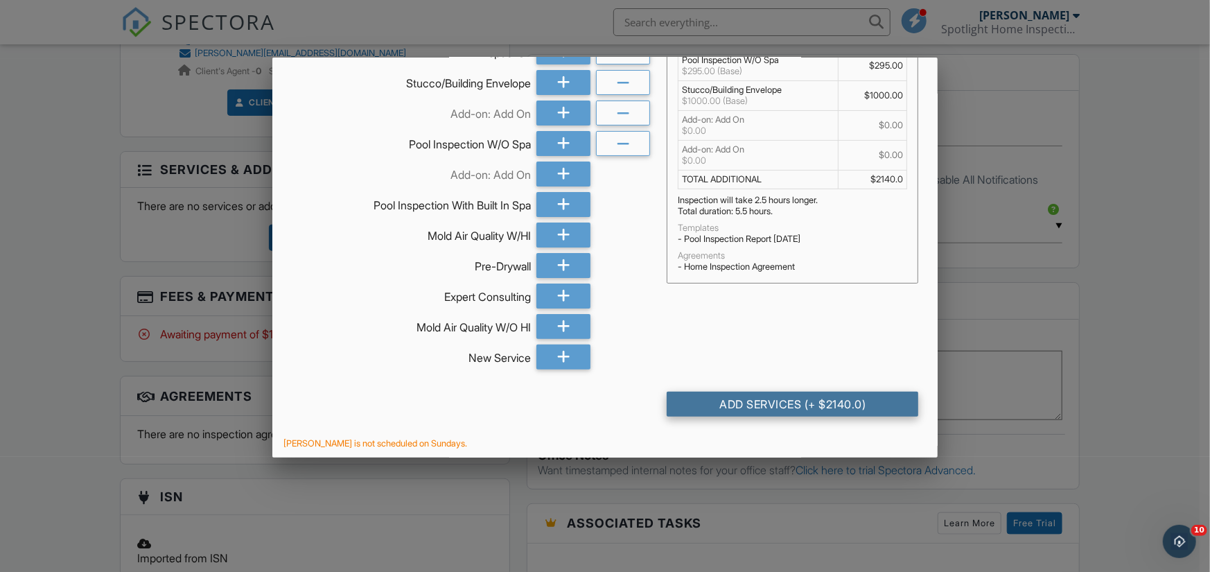
scroll to position [142, 0]
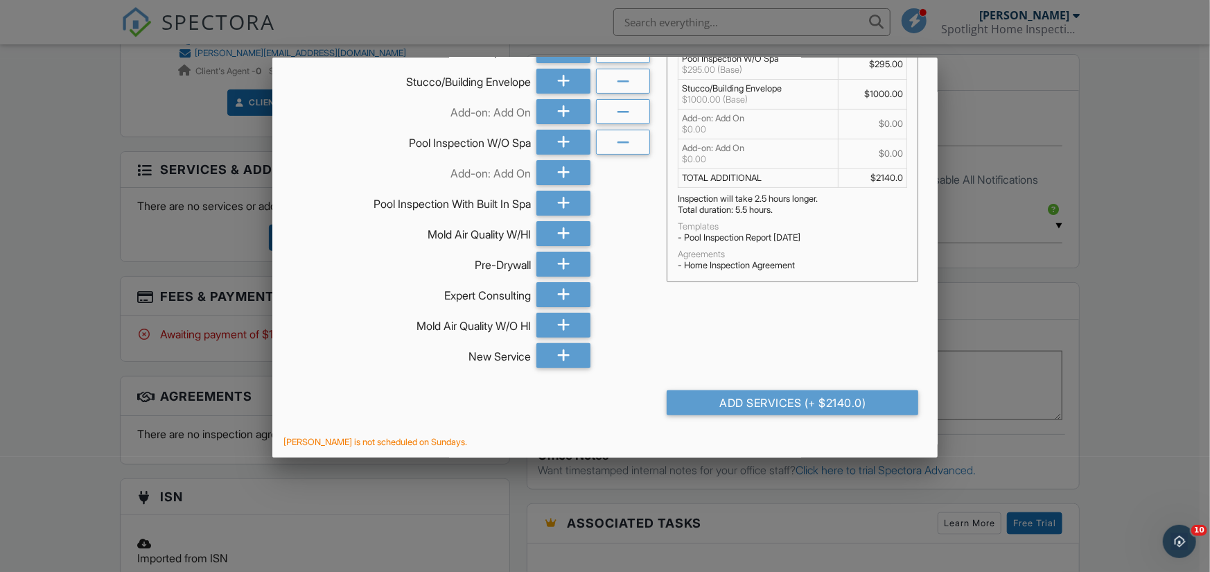
click at [866, 396] on div "Add Services (+ $2140.0)" at bounding box center [793, 402] width 252 height 25
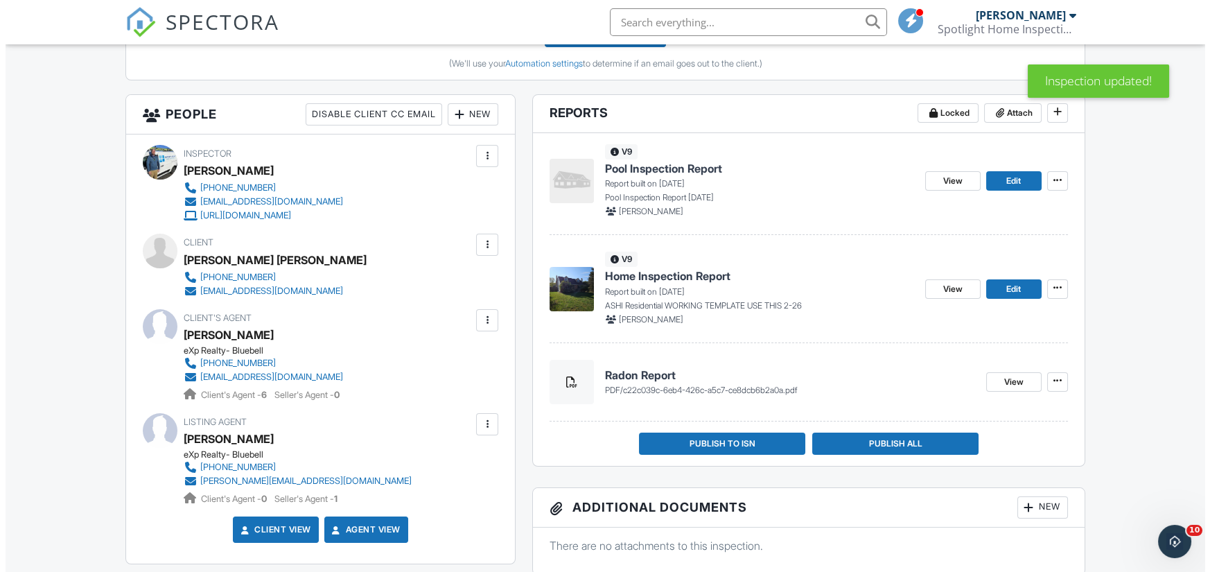
scroll to position [485, 0]
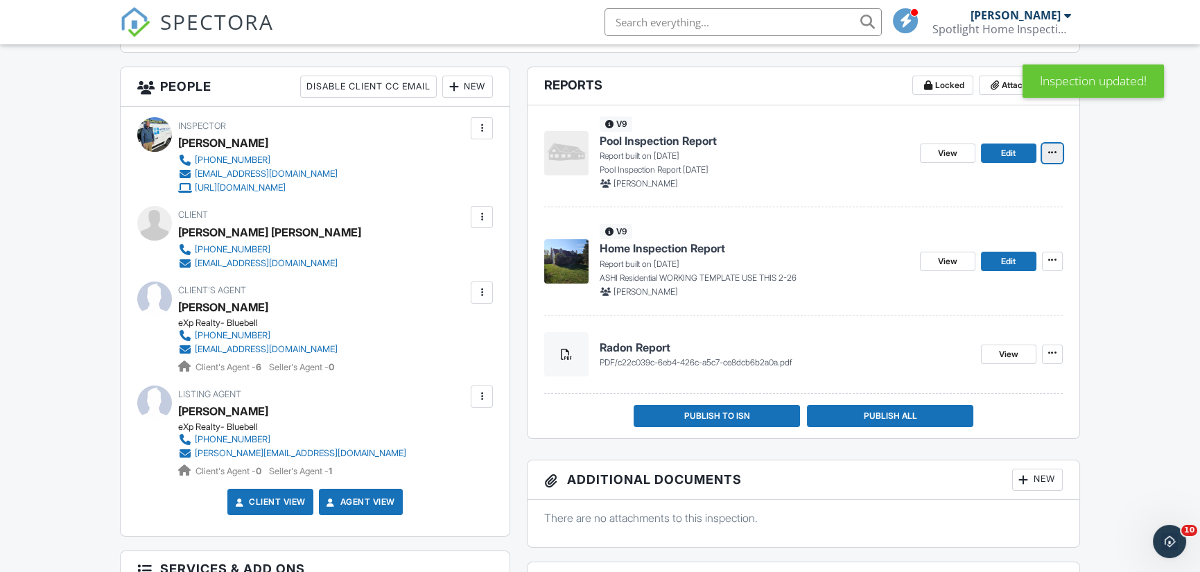
click at [1054, 151] on icon at bounding box center [1052, 153] width 8 height 10
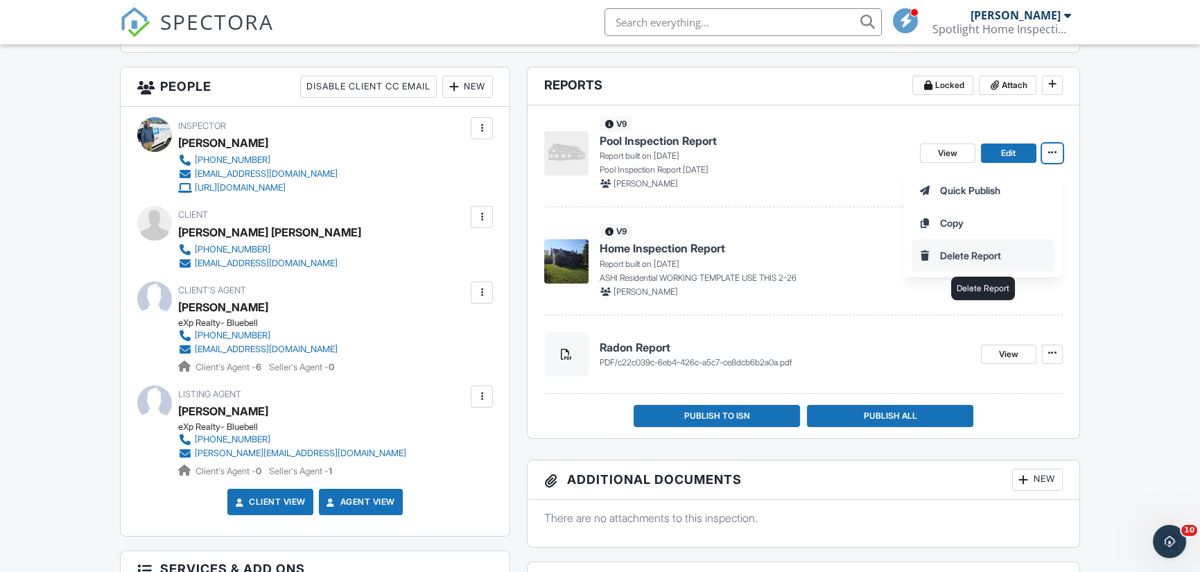
click at [969, 257] on input "Delete Report" at bounding box center [982, 255] width 141 height 31
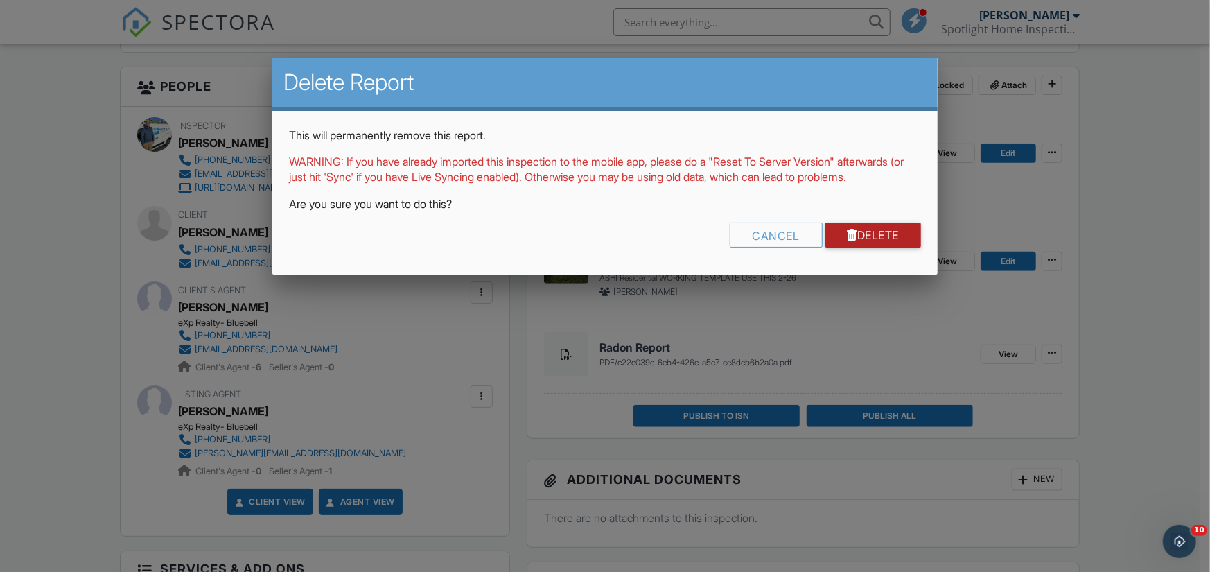
click at [878, 243] on link "Delete" at bounding box center [874, 235] width 96 height 25
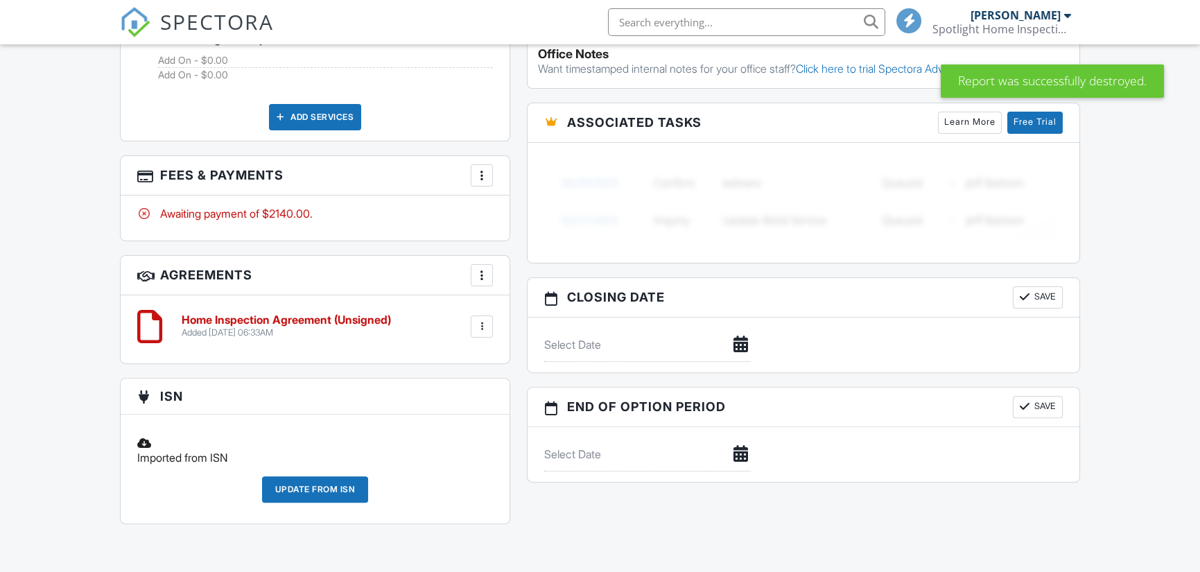
click at [483, 170] on div at bounding box center [482, 175] width 14 height 14
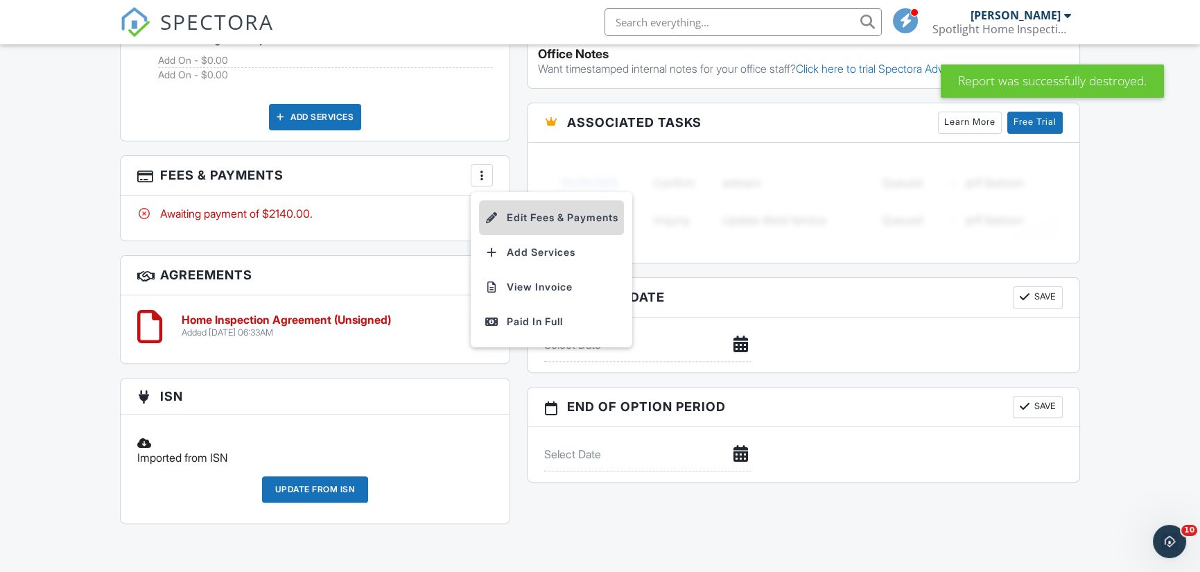
click at [573, 215] on li "Edit Fees & Payments" at bounding box center [551, 217] width 145 height 35
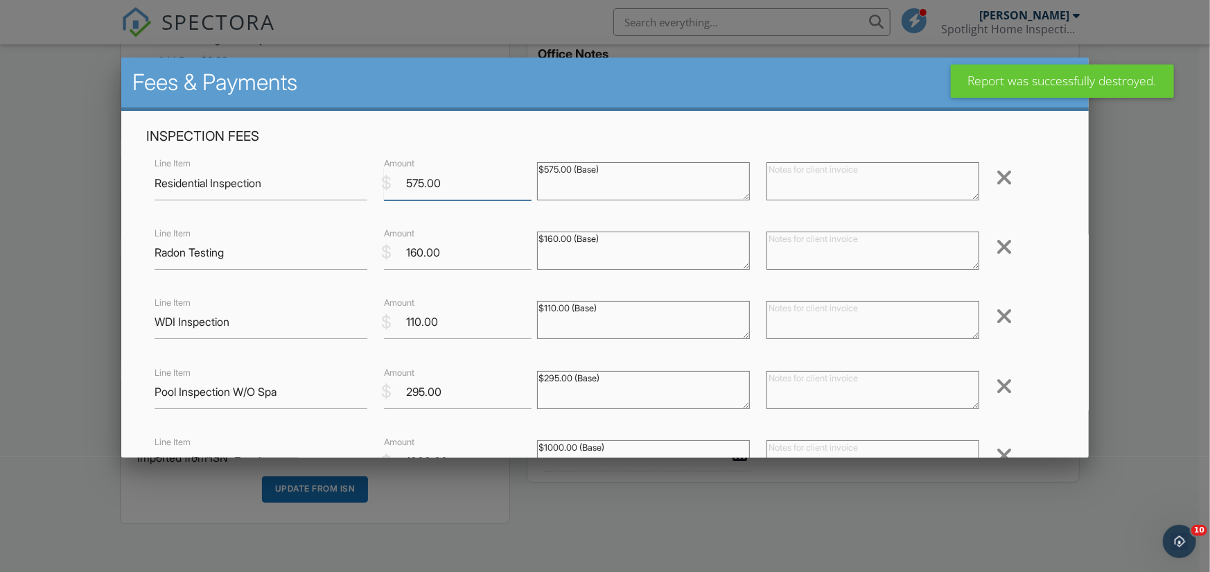
click at [422, 182] on input "575.00" at bounding box center [458, 183] width 148 height 34
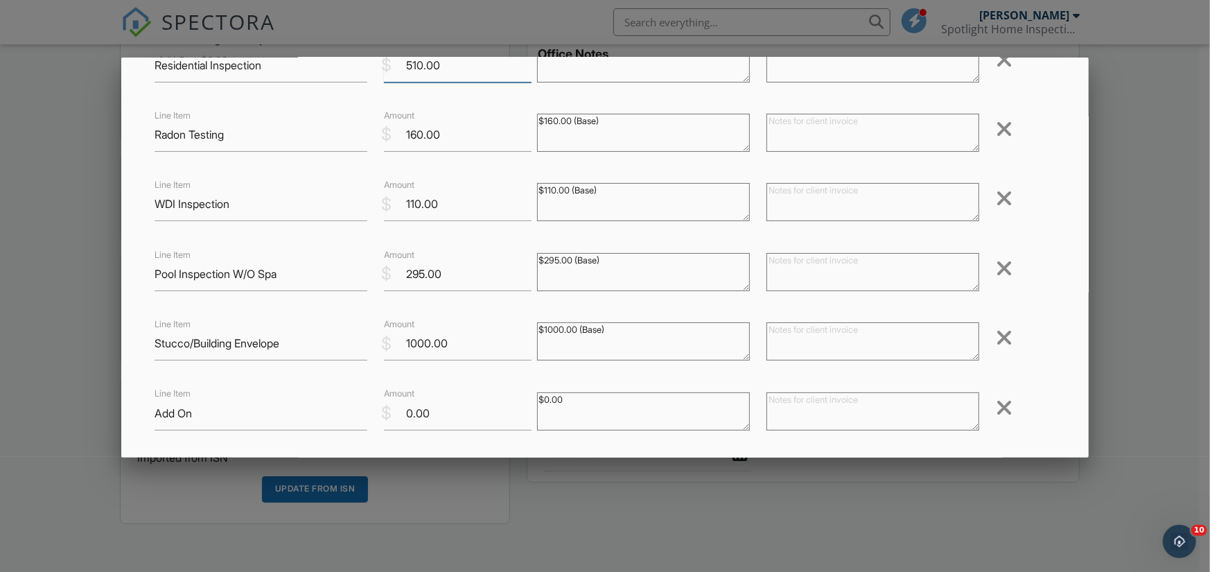
scroll to position [139, 0]
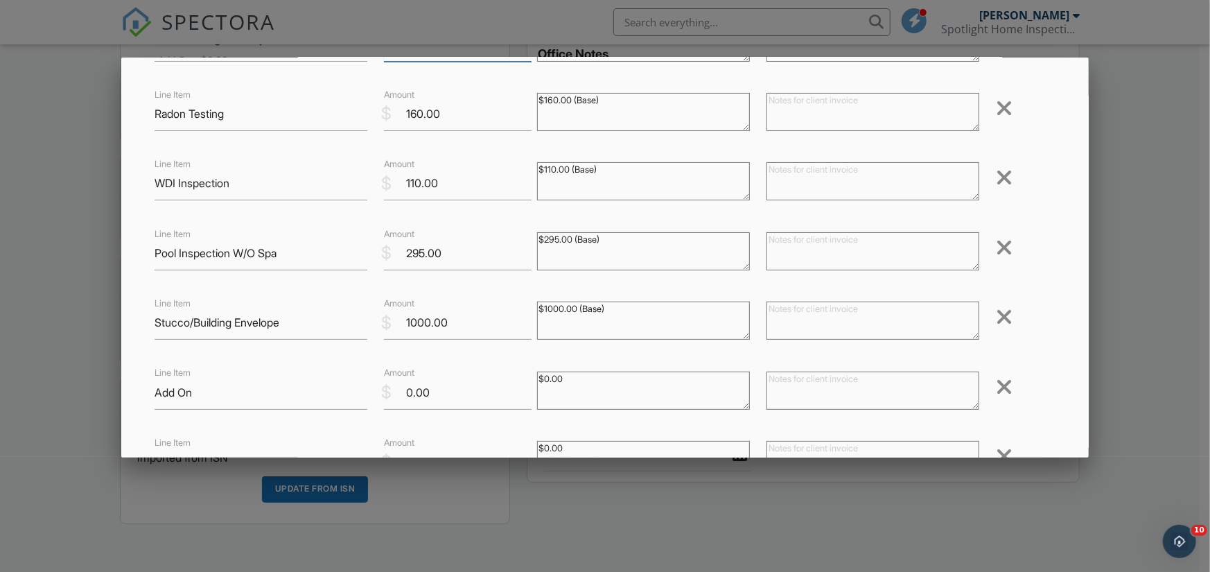
type input "510.00"
click at [996, 316] on div at bounding box center [1004, 317] width 17 height 22
drag, startPoint x: 215, startPoint y: 325, endPoint x: 121, endPoint y: 329, distance: 94.4
click at [121, 329] on div "Inspection Fees Line Item Residential Inspection $ Amount 510.00 $575.00 (Base)…" at bounding box center [605, 366] width 969 height 788
paste input "Garage:$25.00"
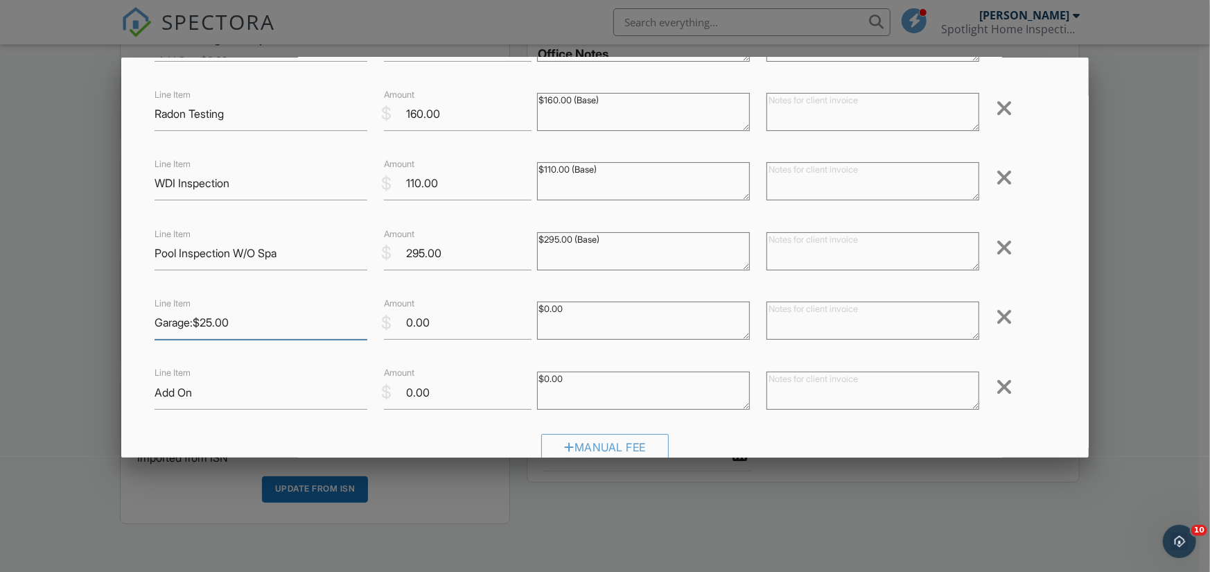
type input "Garage:$25.00"
click at [409, 324] on input "0.00" at bounding box center [458, 323] width 148 height 34
type input "25.00"
drag, startPoint x: 192, startPoint y: 324, endPoint x: 277, endPoint y: 325, distance: 85.3
click at [277, 325] on input "Garage:$25.00" at bounding box center [261, 323] width 213 height 34
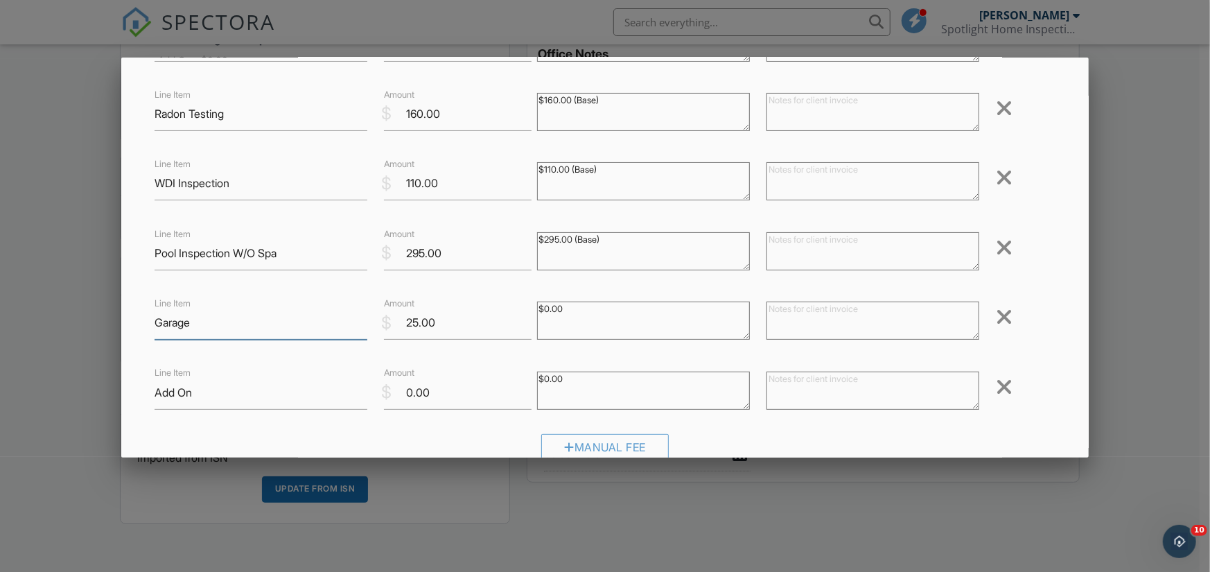
type input "Garage"
drag, startPoint x: 218, startPoint y: 398, endPoint x: 129, endPoint y: 388, distance: 90.0
click at [129, 388] on div "Inspection Fees Line Item Residential Inspection $ Amount 510.00 $575.00 (Base)…" at bounding box center [605, 366] width 969 height 788
paste input "justment:$50.00"
type input "Adjustment:$50.00"
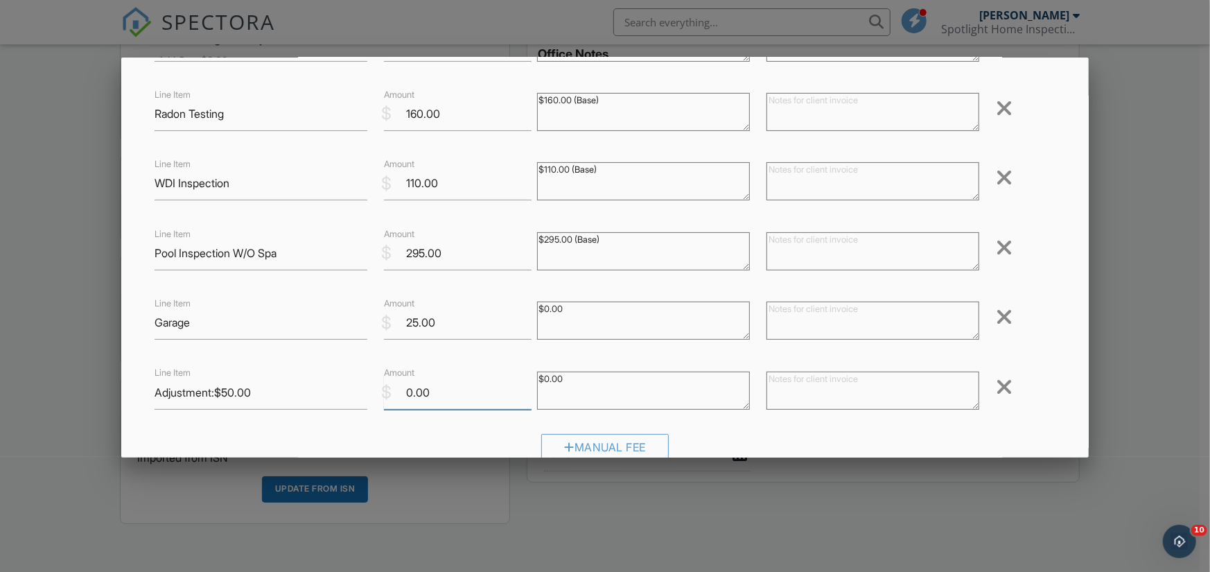
click at [407, 392] on input "0.00" at bounding box center [458, 393] width 148 height 34
click at [404, 390] on input "0.00" at bounding box center [458, 393] width 148 height 34
type input "50.00"
drag, startPoint x: 212, startPoint y: 393, endPoint x: 310, endPoint y: 396, distance: 97.8
click at [310, 396] on input "Adjustment:$50.00" at bounding box center [261, 393] width 213 height 34
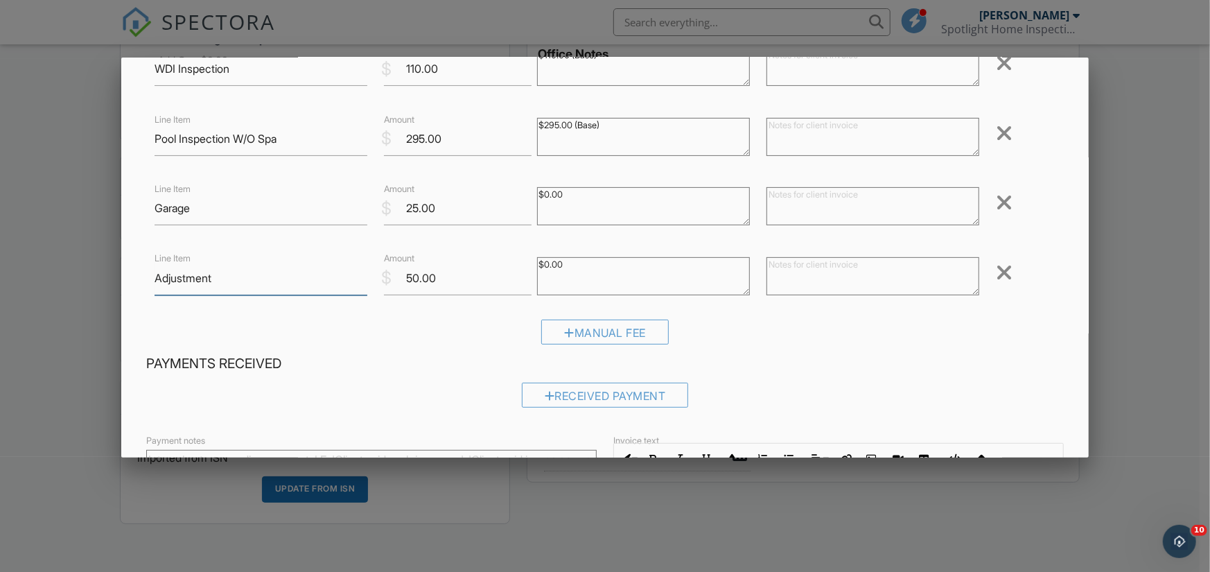
scroll to position [416, 0]
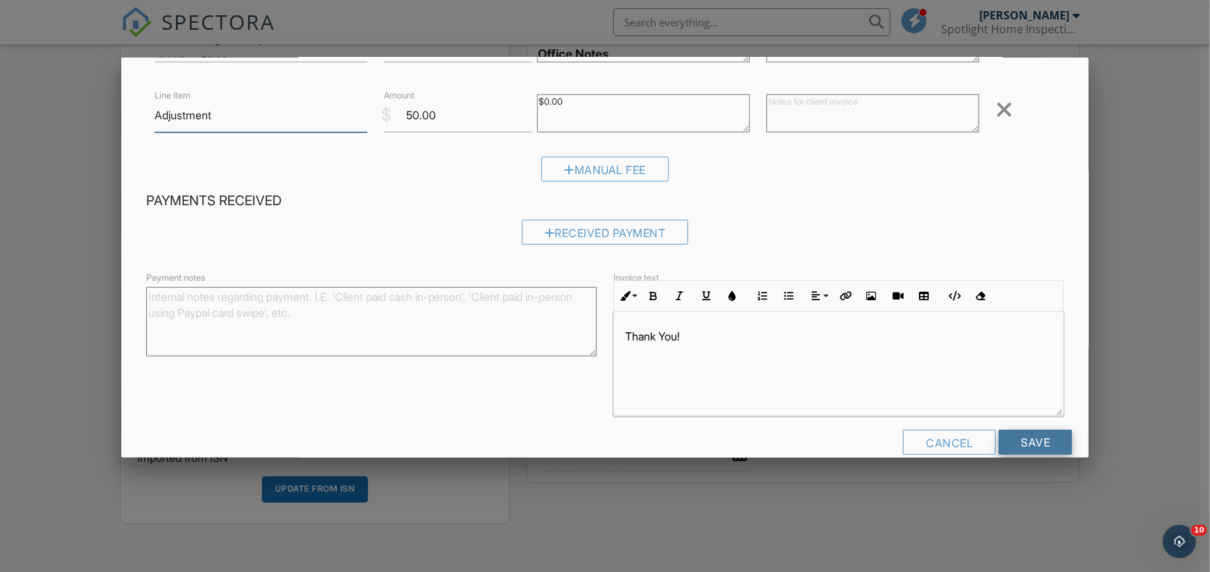
type input "Adjustment"
click at [1037, 444] on input "Save" at bounding box center [1035, 442] width 73 height 25
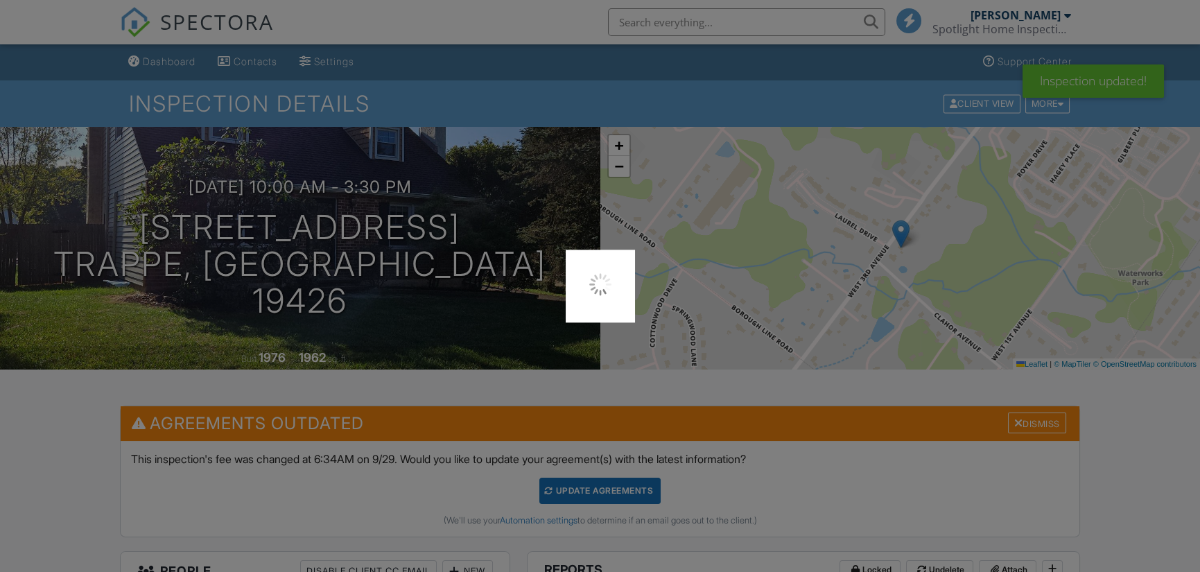
scroll to position [347, 0]
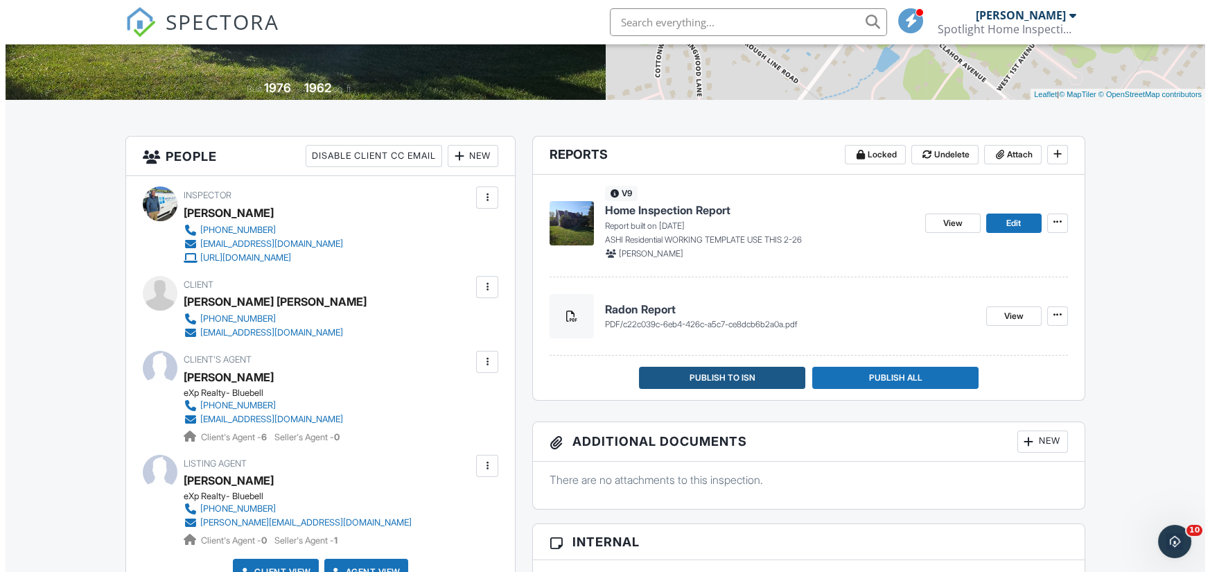
scroll to position [254, 0]
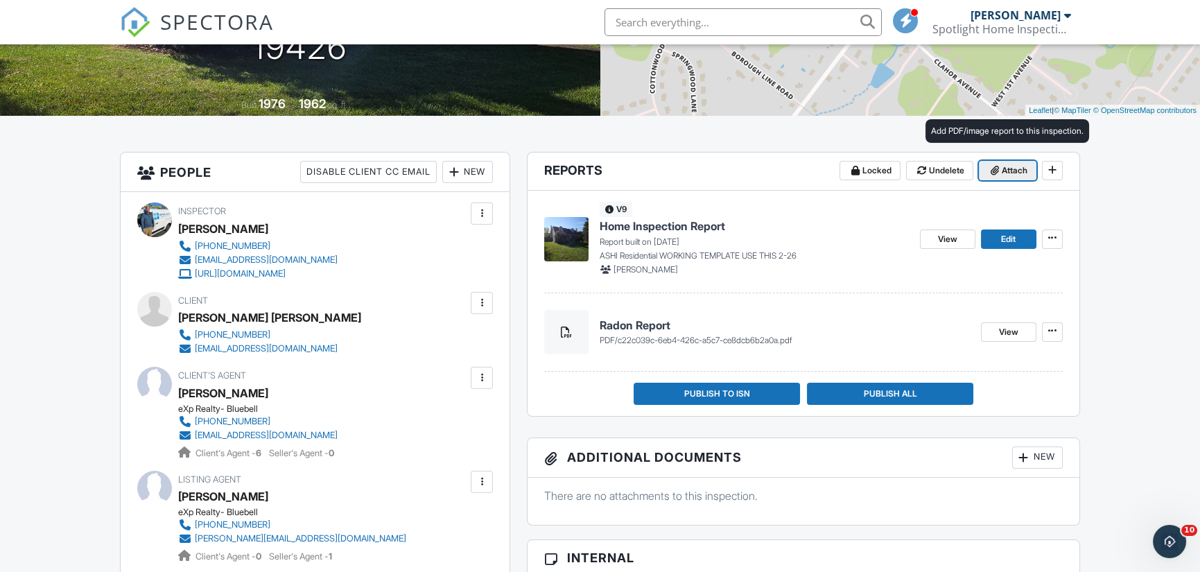
click at [1013, 171] on span "Attach" at bounding box center [1015, 171] width 26 height 14
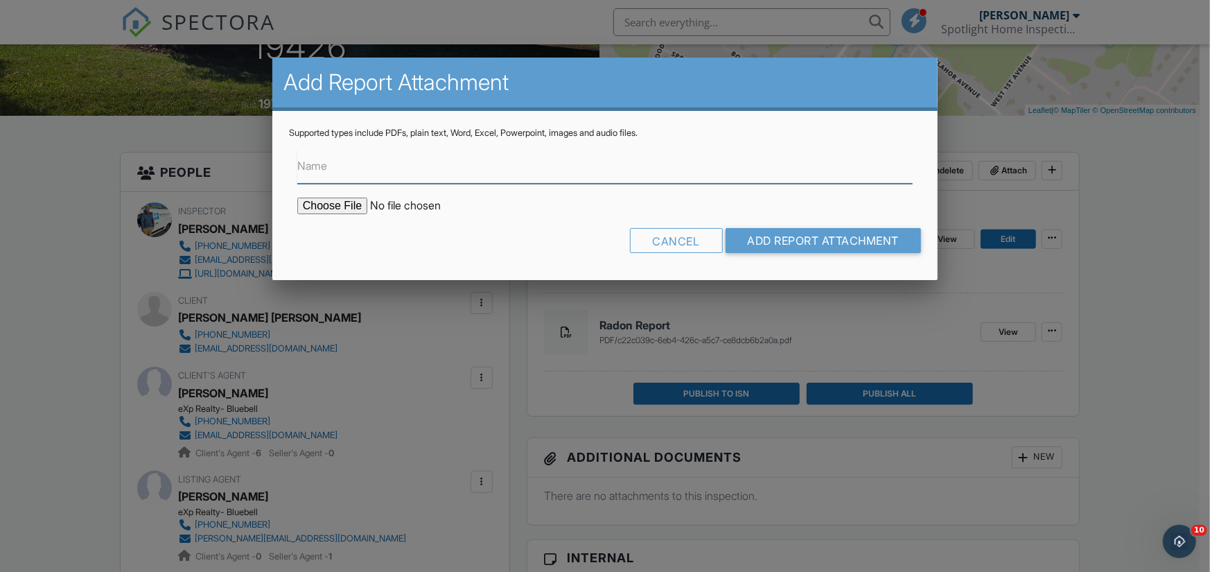
click at [367, 171] on input "Name" at bounding box center [605, 167] width 616 height 34
type input "Termite Report"
click at [351, 202] on input "file" at bounding box center [415, 206] width 236 height 17
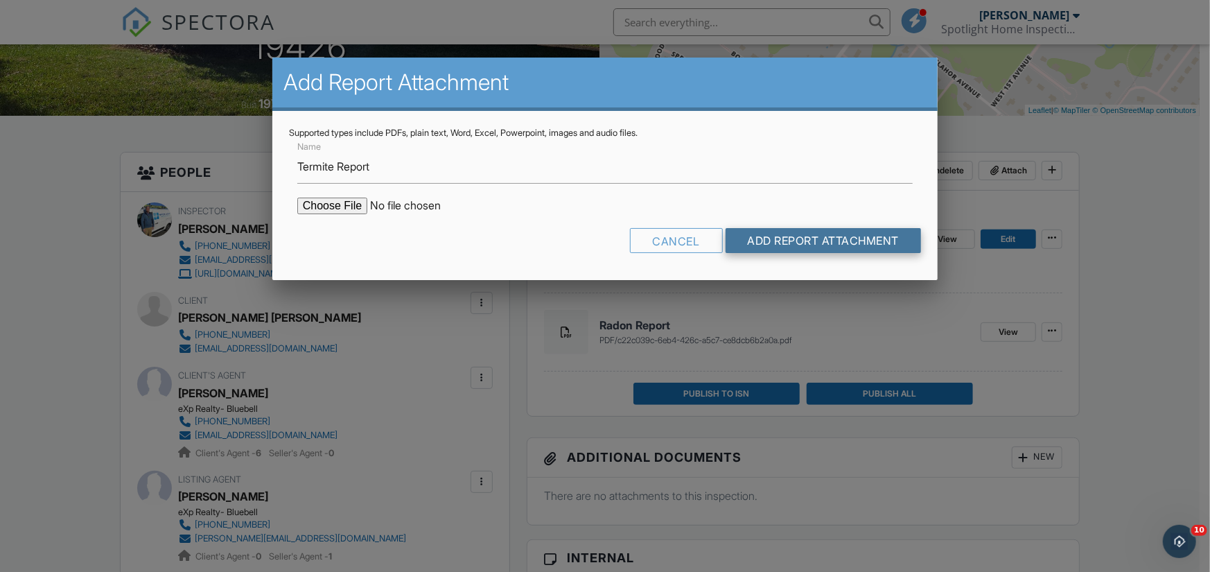
click at [813, 232] on input "Add Report Attachment" at bounding box center [824, 240] width 196 height 25
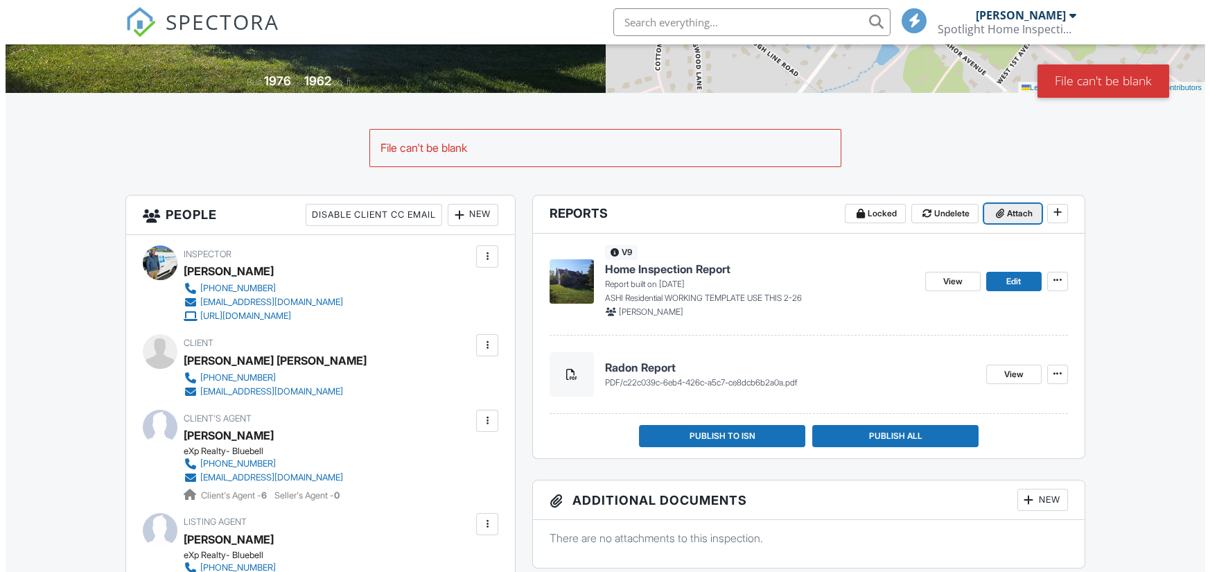
scroll to position [277, 0]
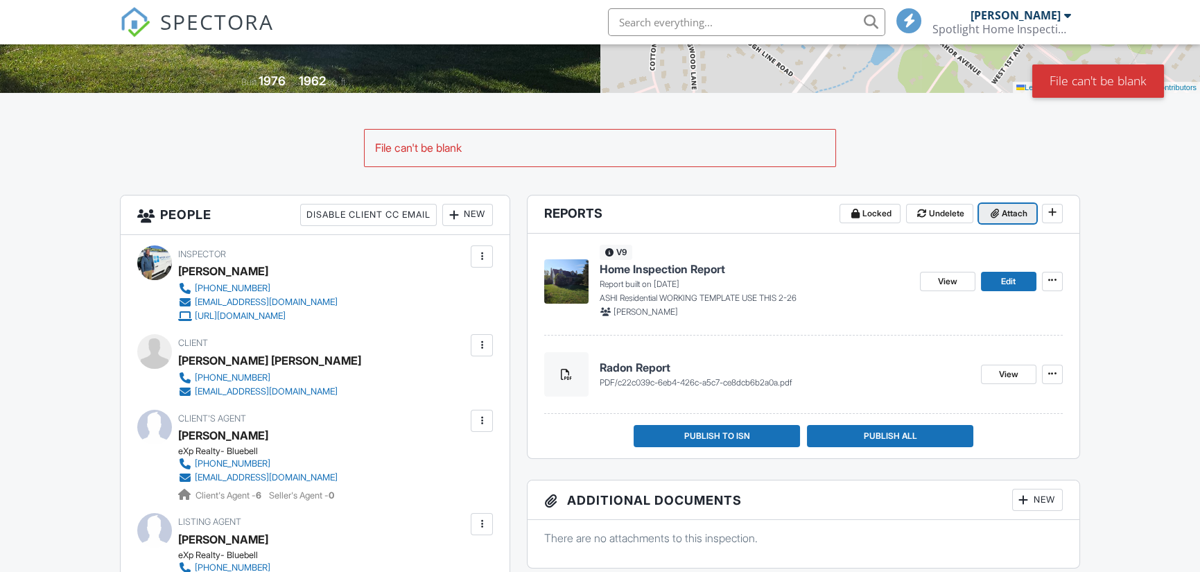
click at [1009, 210] on span "Attach" at bounding box center [1015, 214] width 26 height 14
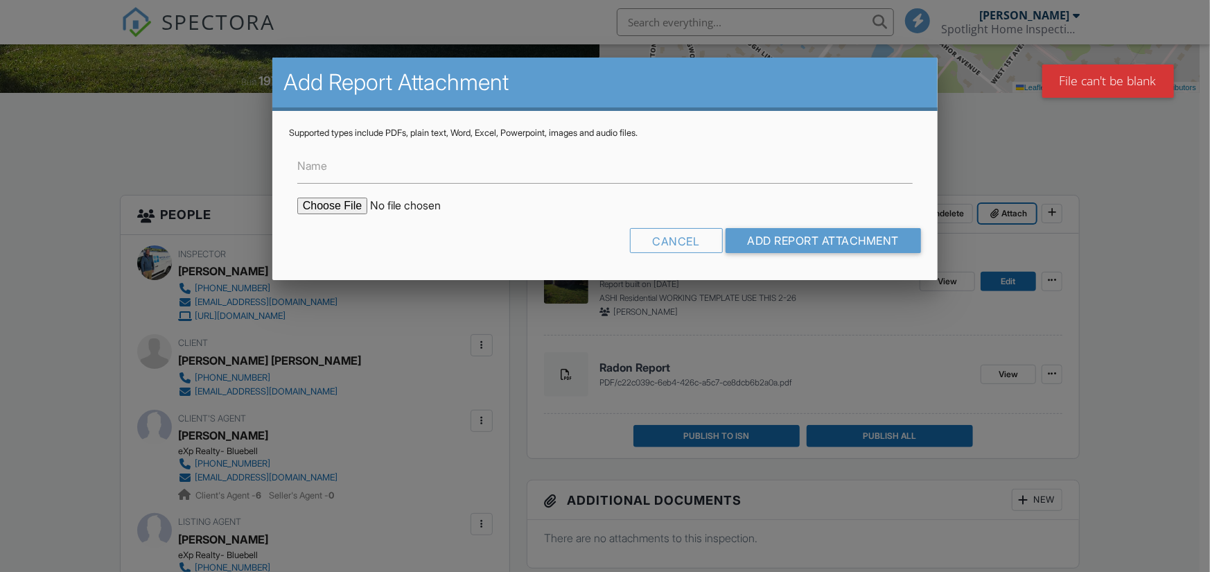
scroll to position [0, 0]
click at [325, 172] on label "Name" at bounding box center [312, 165] width 30 height 15
click at [325, 172] on input "Name" at bounding box center [605, 167] width 616 height 34
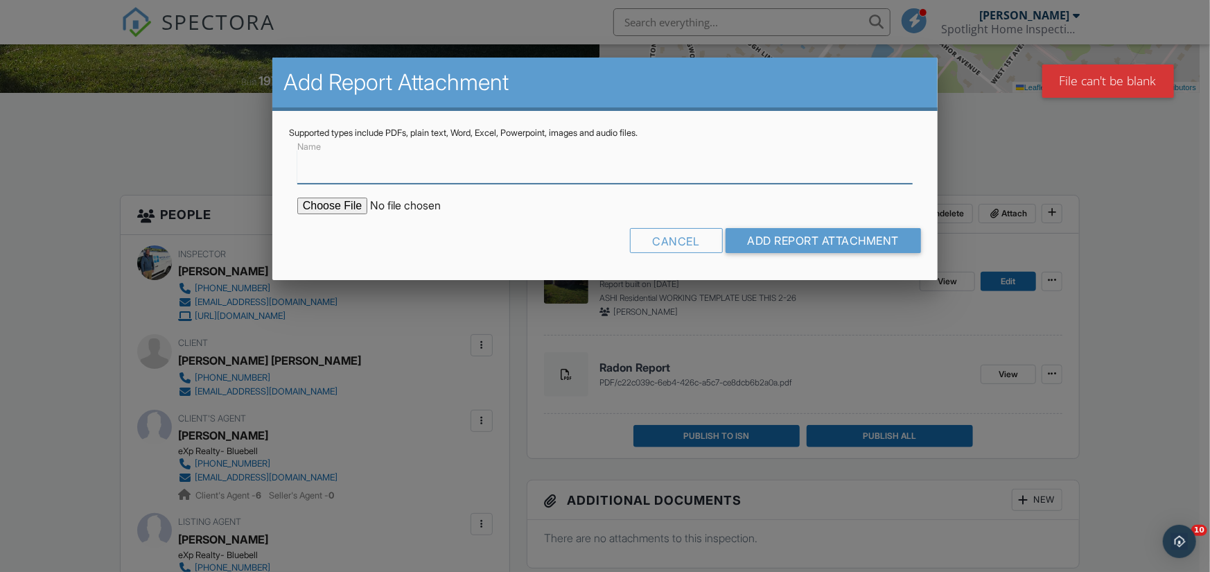
click at [345, 172] on input "Name" at bounding box center [605, 167] width 616 height 34
type input "Termite Report"
click at [337, 200] on input "file" at bounding box center [415, 206] width 236 height 17
type input "C:\fakepath\WDI Inspection Report no evidence.docx - Google Docs.pdf"
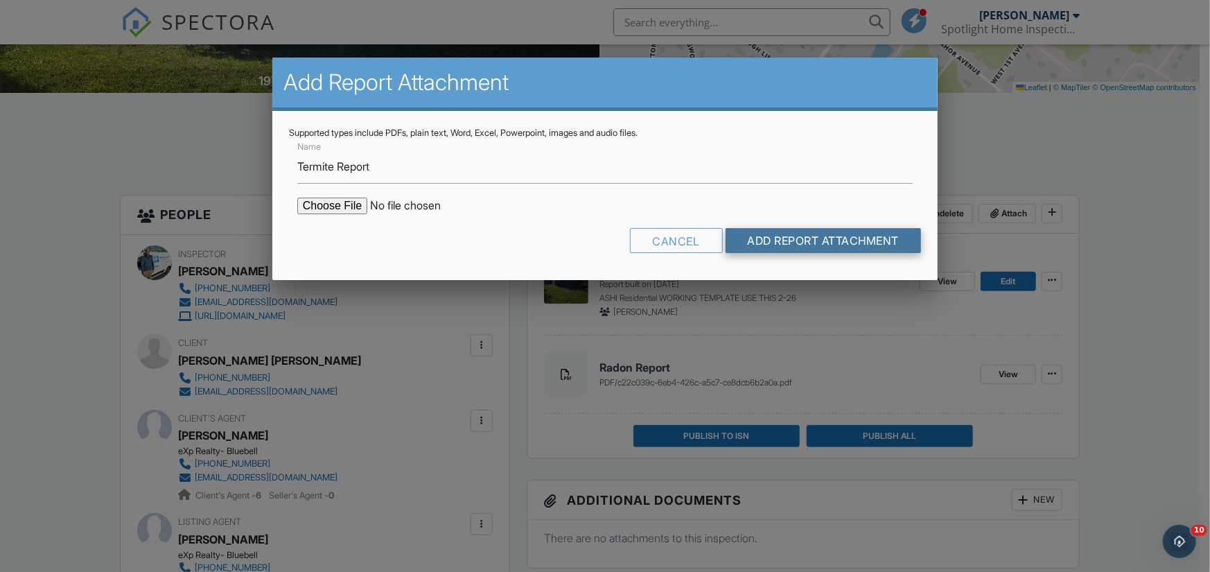
click at [836, 237] on input "Add Report Attachment" at bounding box center [824, 240] width 196 height 25
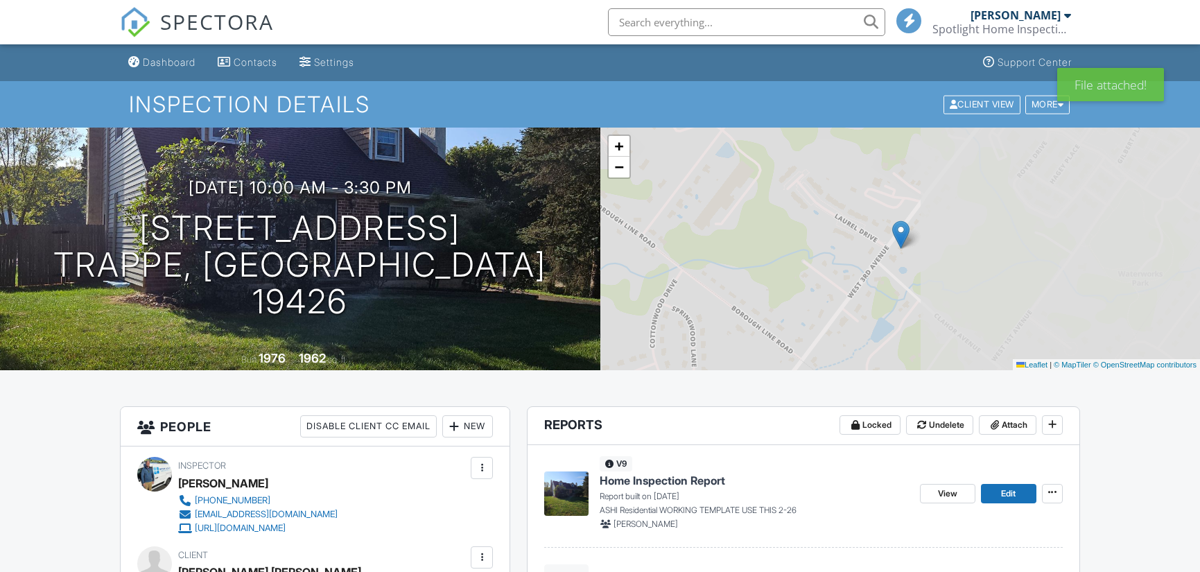
scroll to position [208, 0]
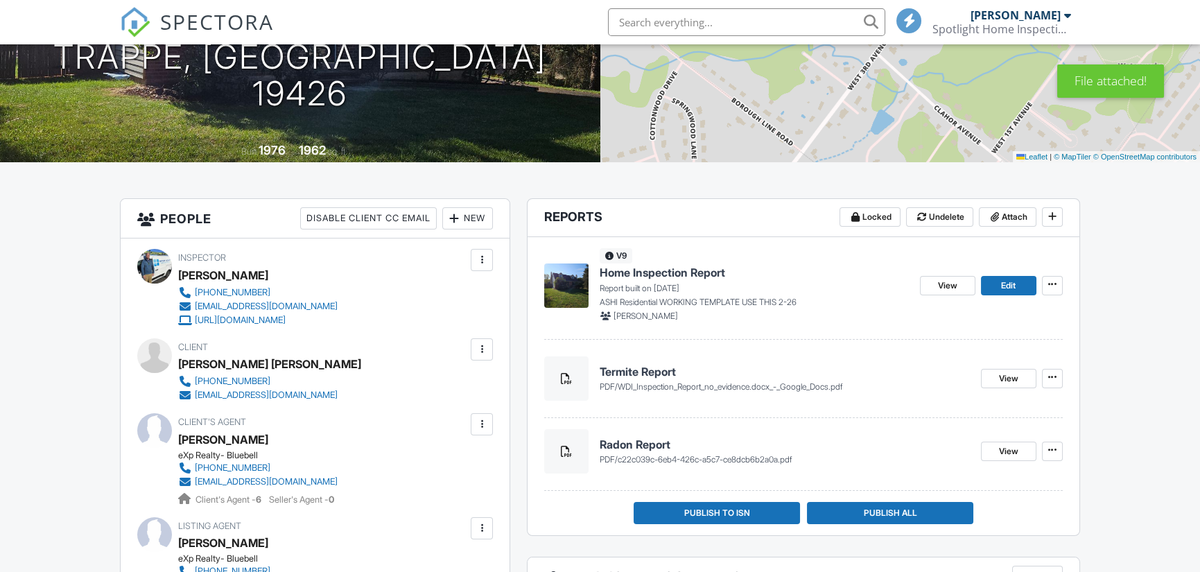
click at [687, 384] on span "WDI_Inspection_Report_no_evidence.docx_-_Google_Docs.pdf" at bounding box center [730, 386] width 225 height 10
click at [1007, 379] on span "View" at bounding box center [1008, 379] width 19 height 14
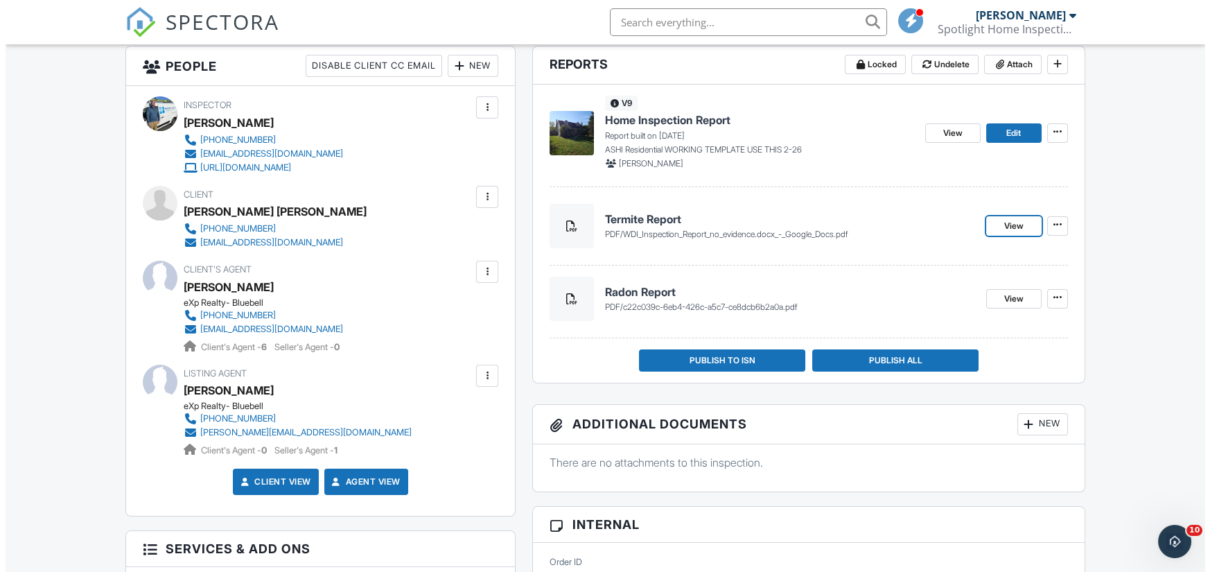
scroll to position [347, 0]
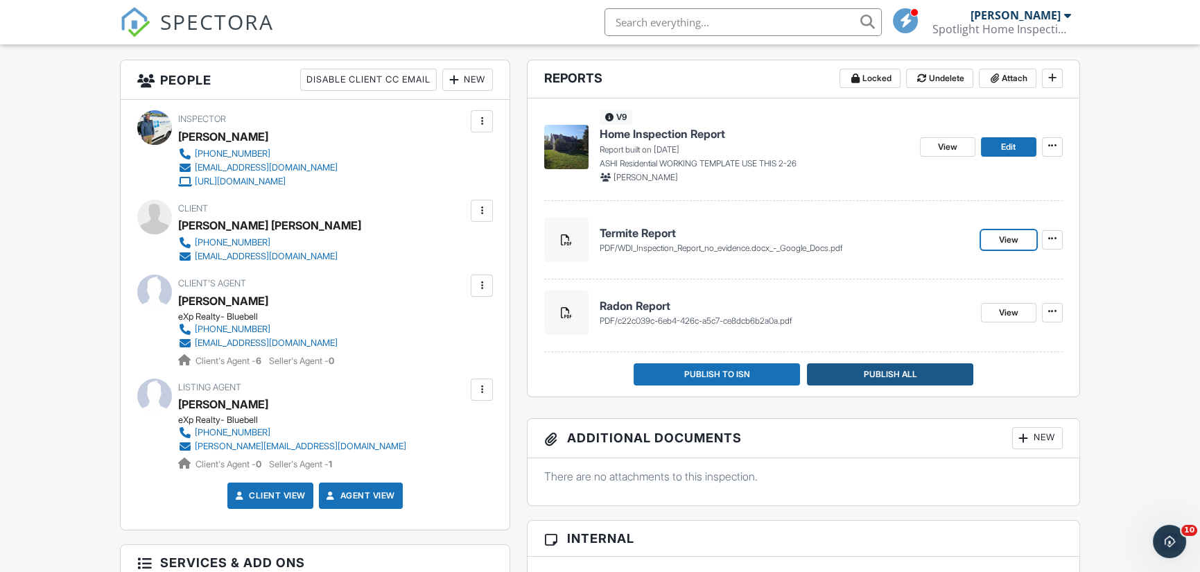
click at [915, 370] on span "Publish All" at bounding box center [889, 374] width 53 height 14
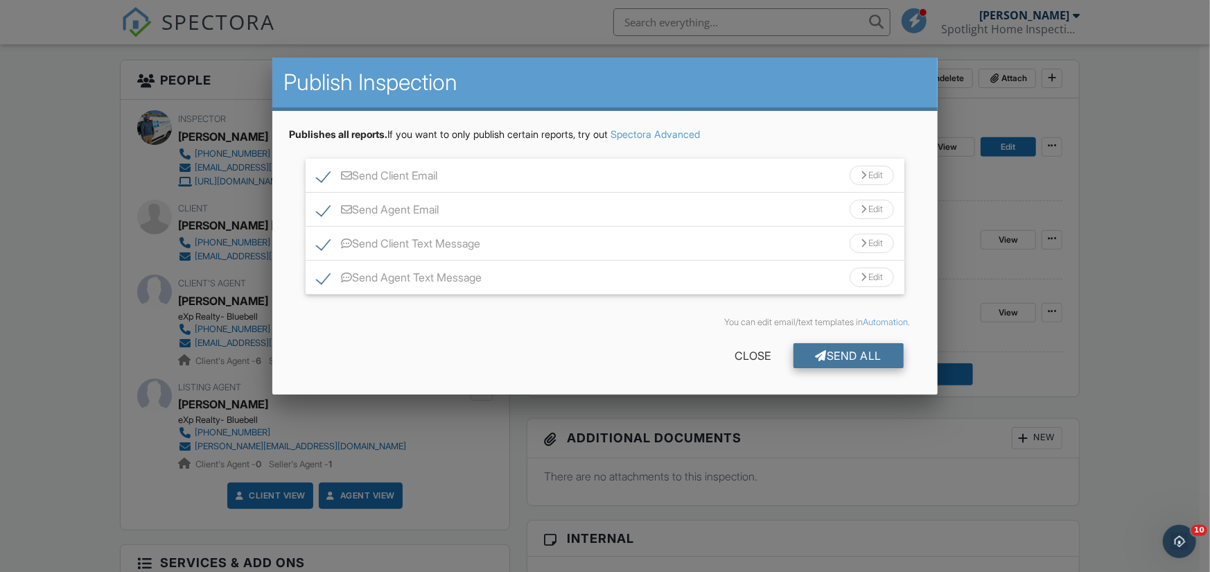
click at [871, 357] on div "Send All" at bounding box center [849, 355] width 111 height 25
